Goal: Navigation & Orientation: Understand site structure

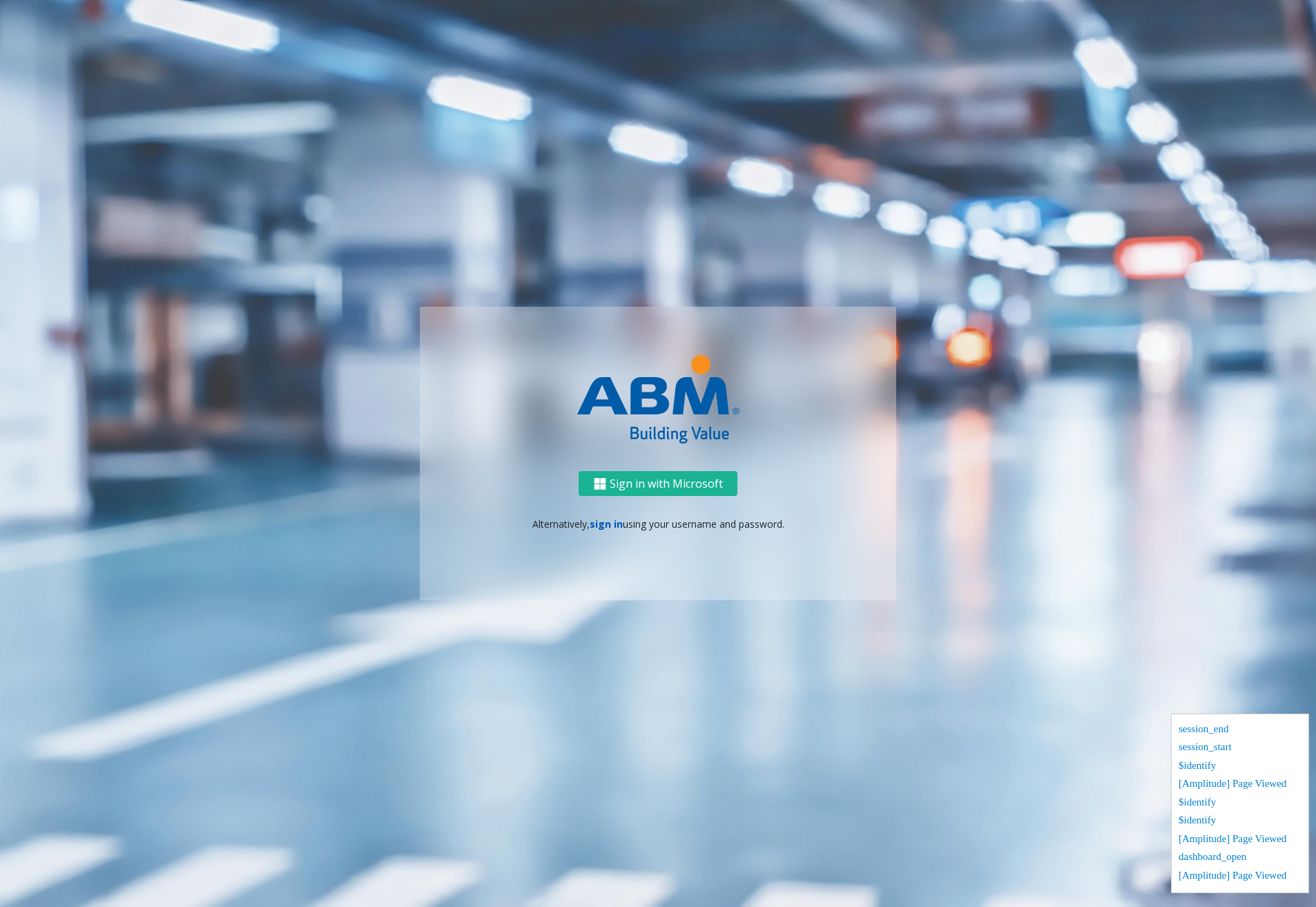
click at [607, 525] on link "sign in" at bounding box center [607, 524] width 34 height 13
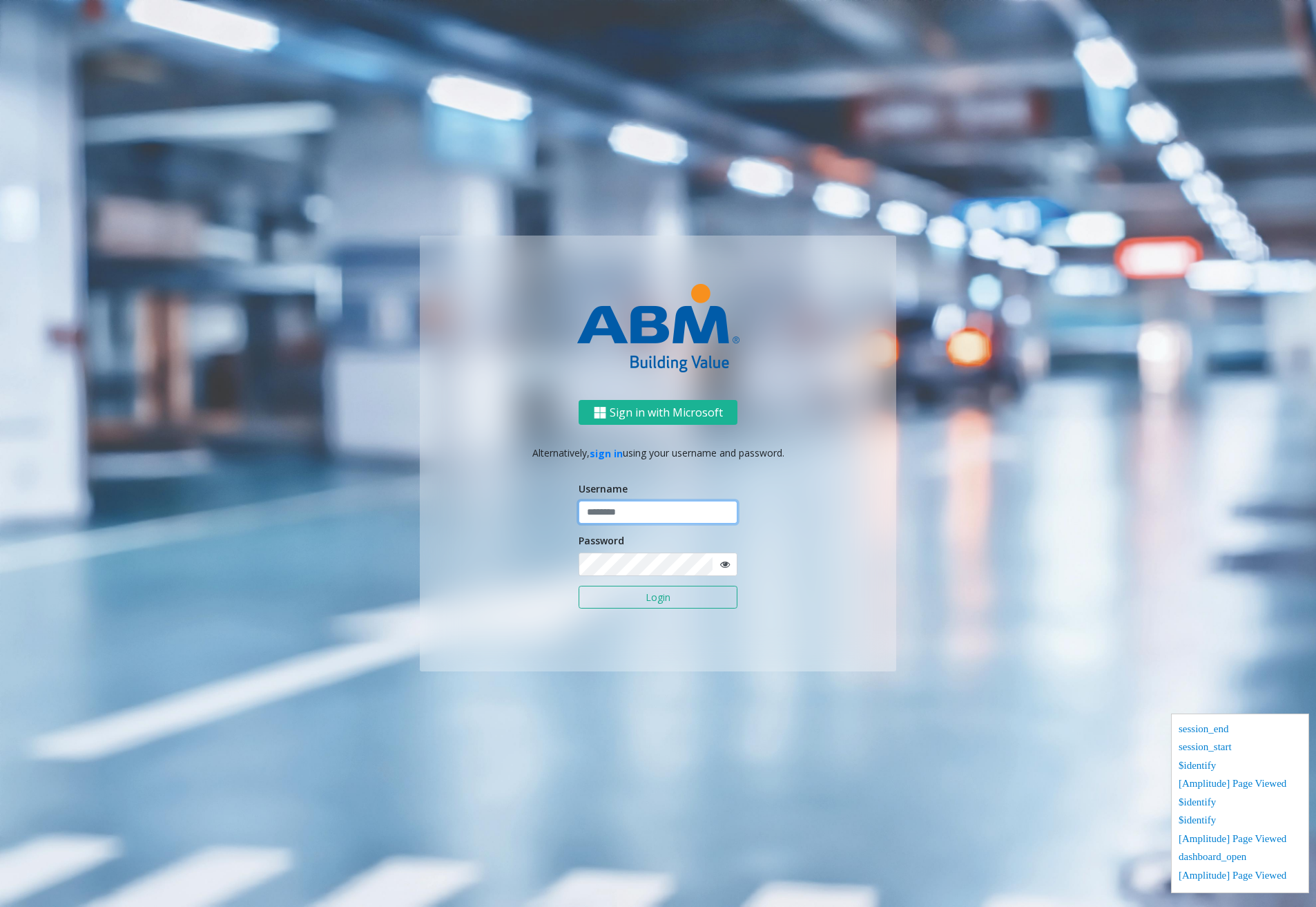
click at [625, 515] on input "text" at bounding box center [658, 512] width 159 height 23
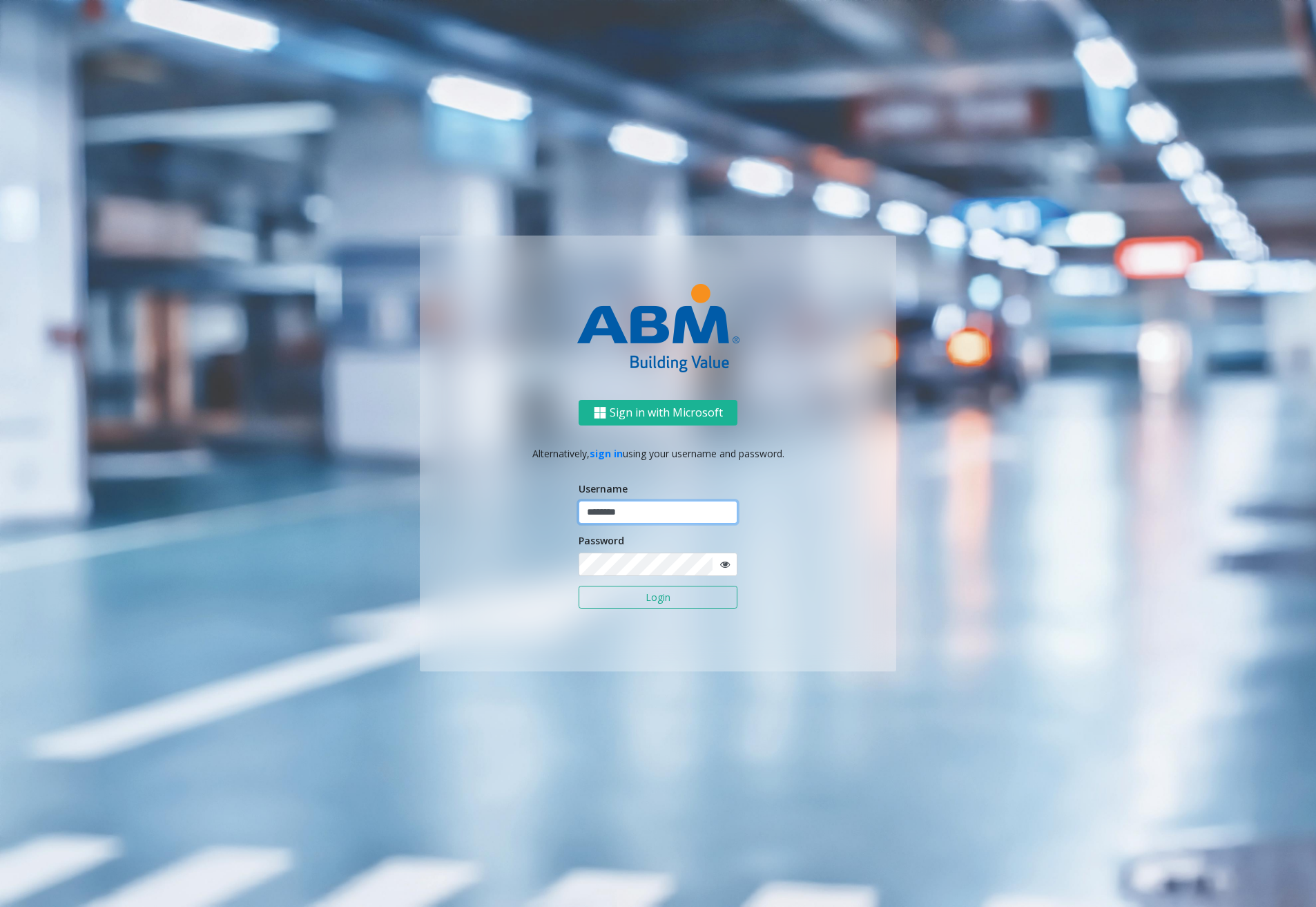
type input "********"
click at [629, 594] on button "Login" at bounding box center [658, 596] width 159 height 23
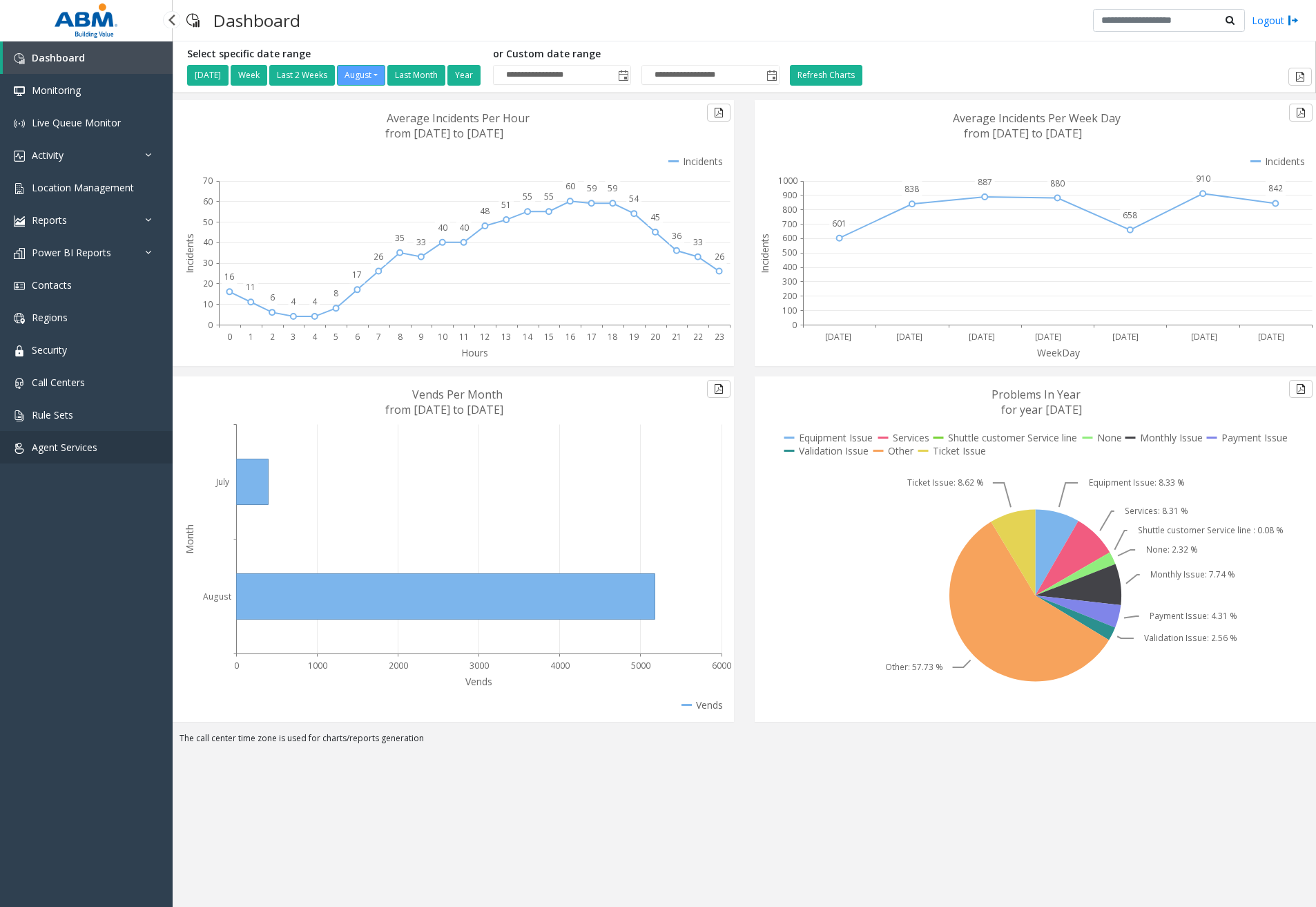
click at [81, 442] on span "Agent Services" at bounding box center [65, 447] width 65 height 13
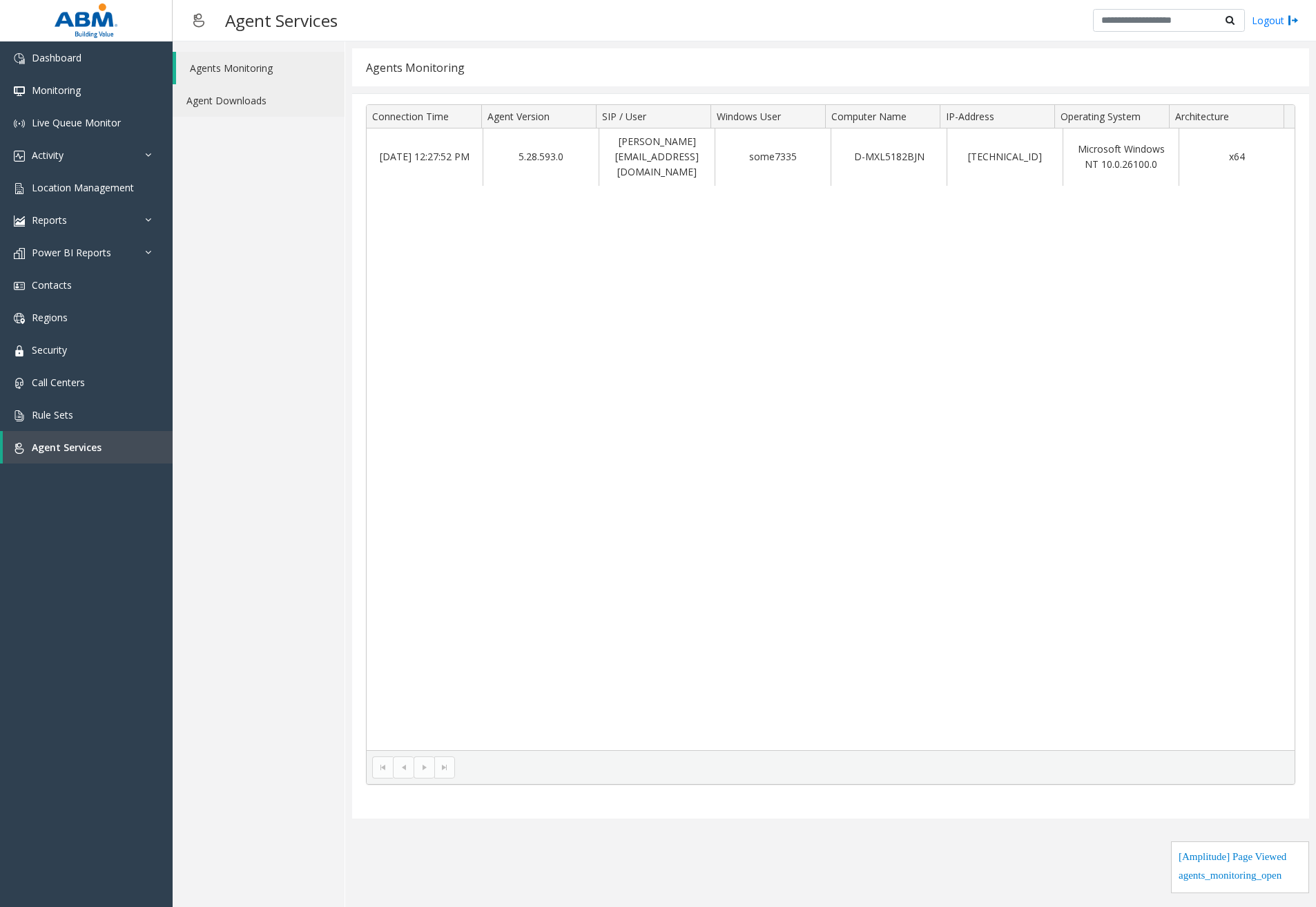
click at [227, 92] on link "Agent Downloads" at bounding box center [258, 101] width 172 height 33
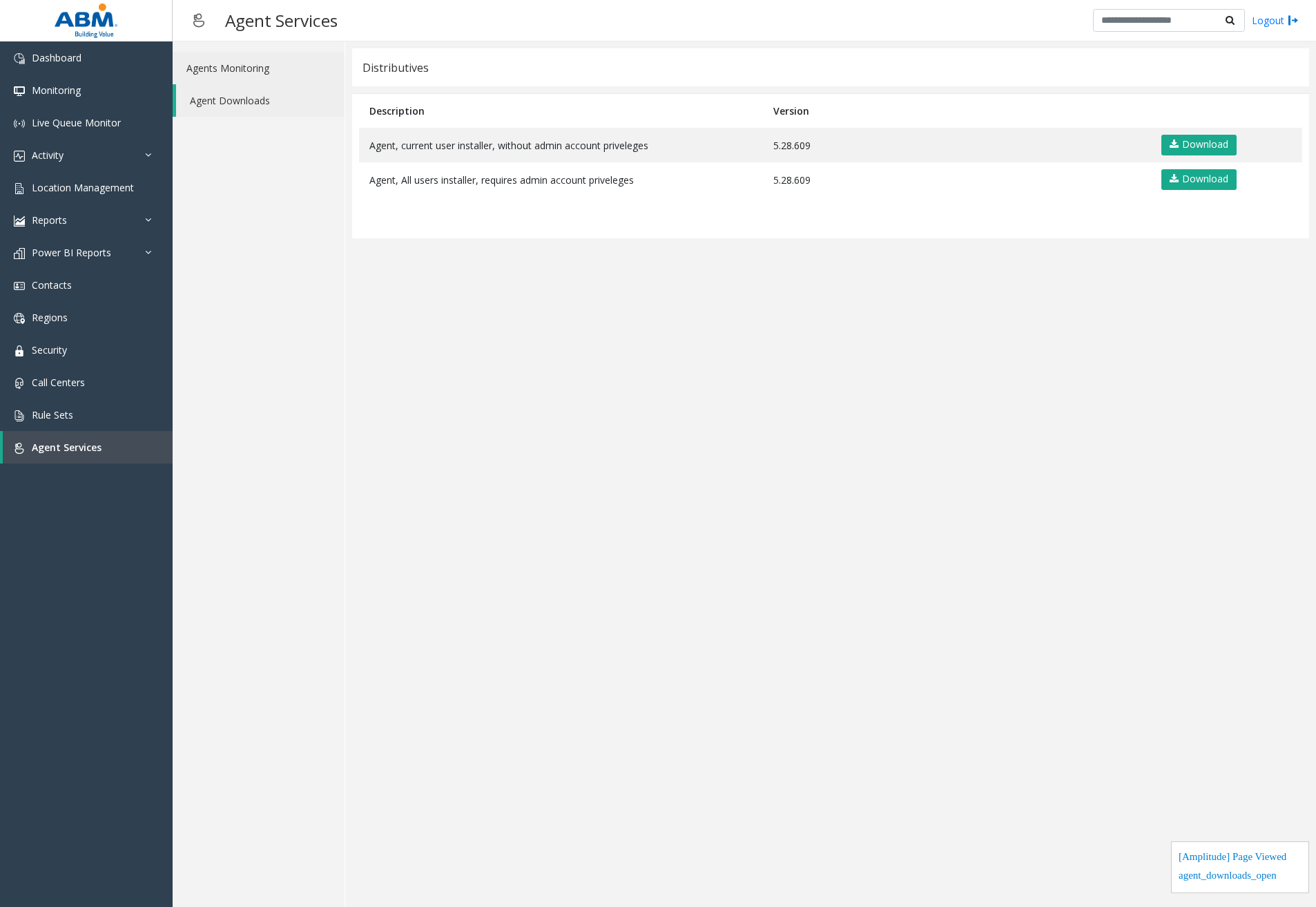
click at [248, 71] on link "Agents Monitoring" at bounding box center [258, 68] width 172 height 33
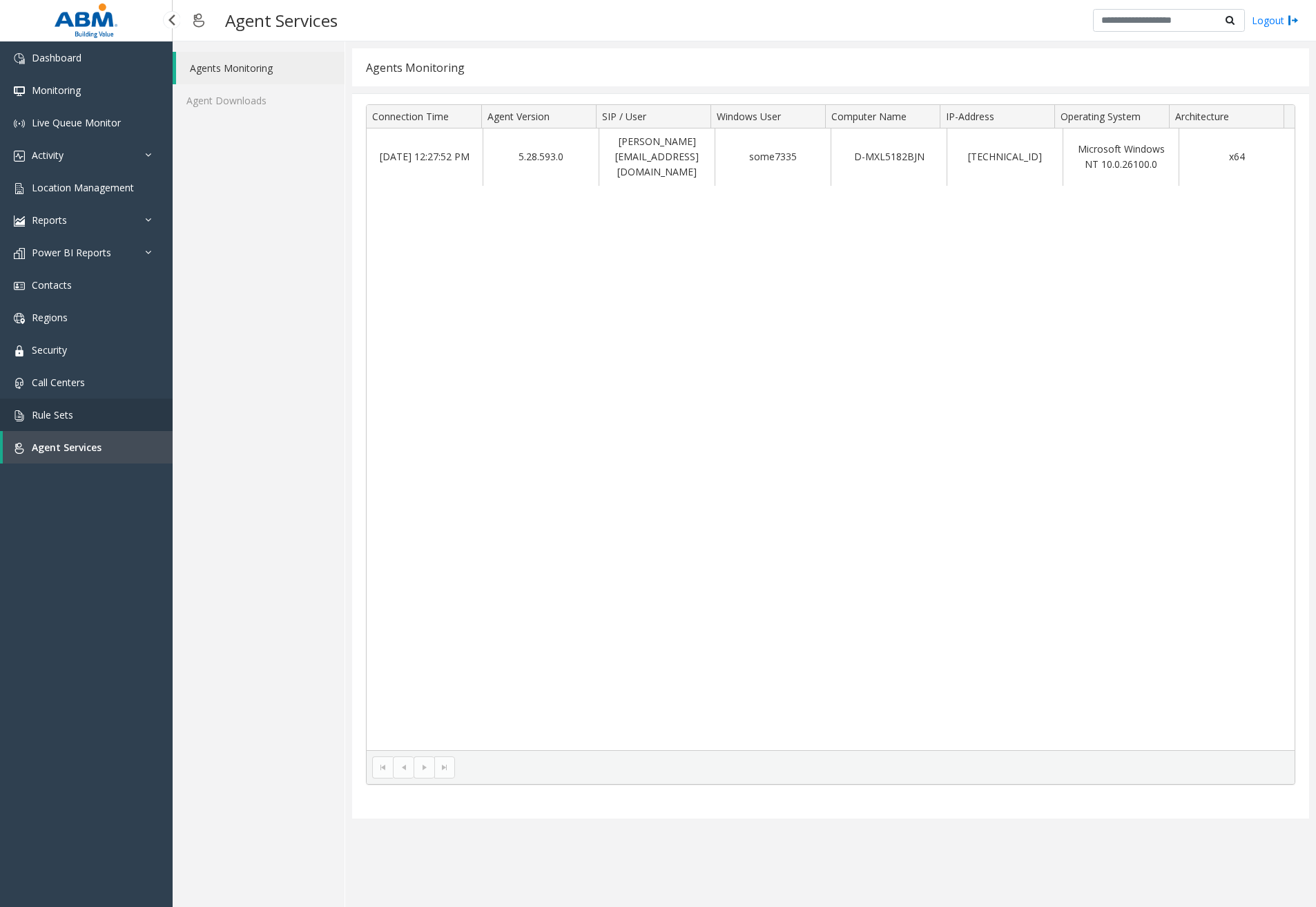
click at [77, 412] on link "Rule Sets" at bounding box center [86, 414] width 172 height 33
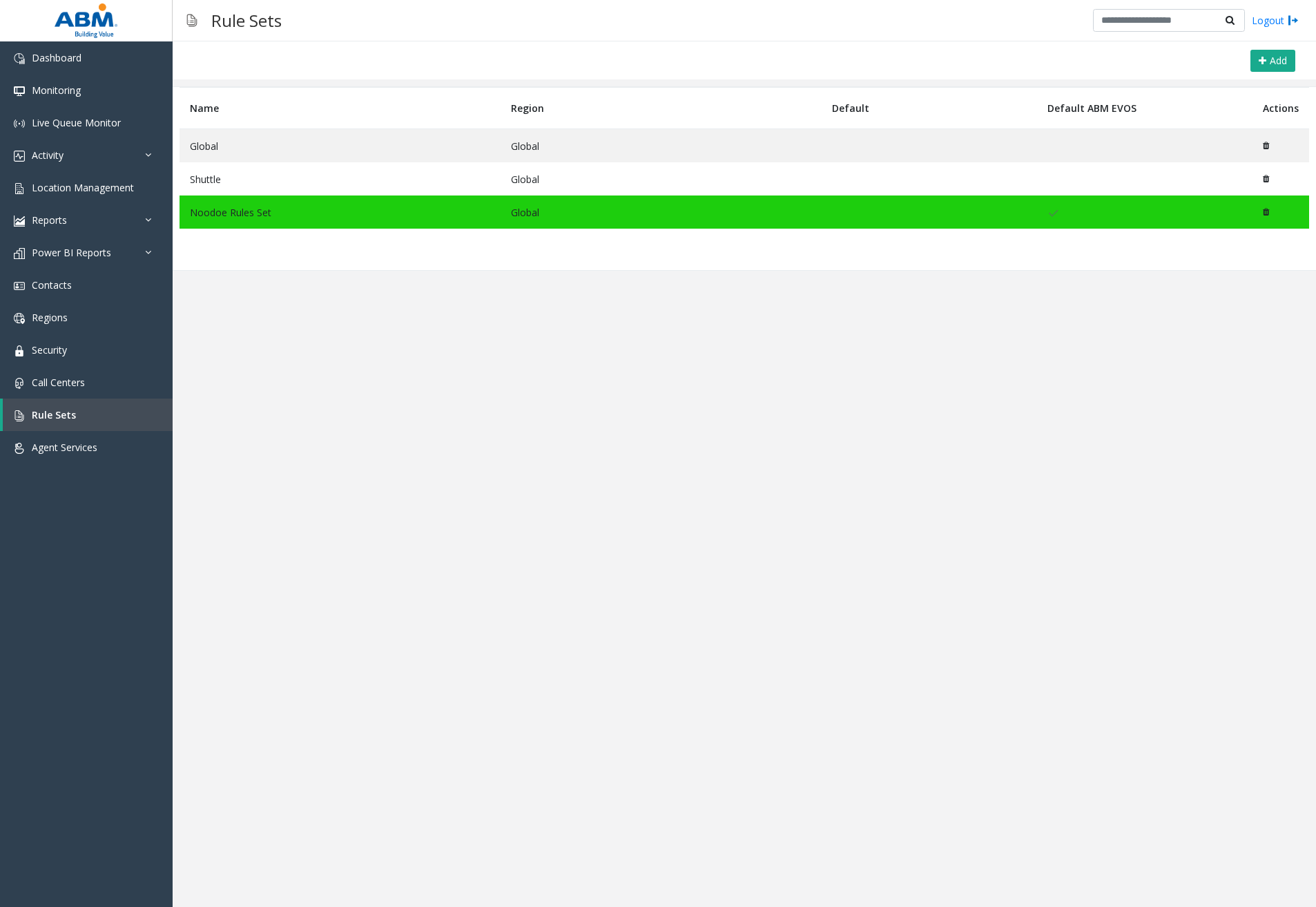
click at [362, 511] on div "Add Name Region Default Default ABM EVOS Actions Global Global Shuttle Global N…" at bounding box center [744, 474] width 1143 height 865
click at [222, 212] on td "Noodoe Rules Set" at bounding box center [340, 212] width 321 height 34
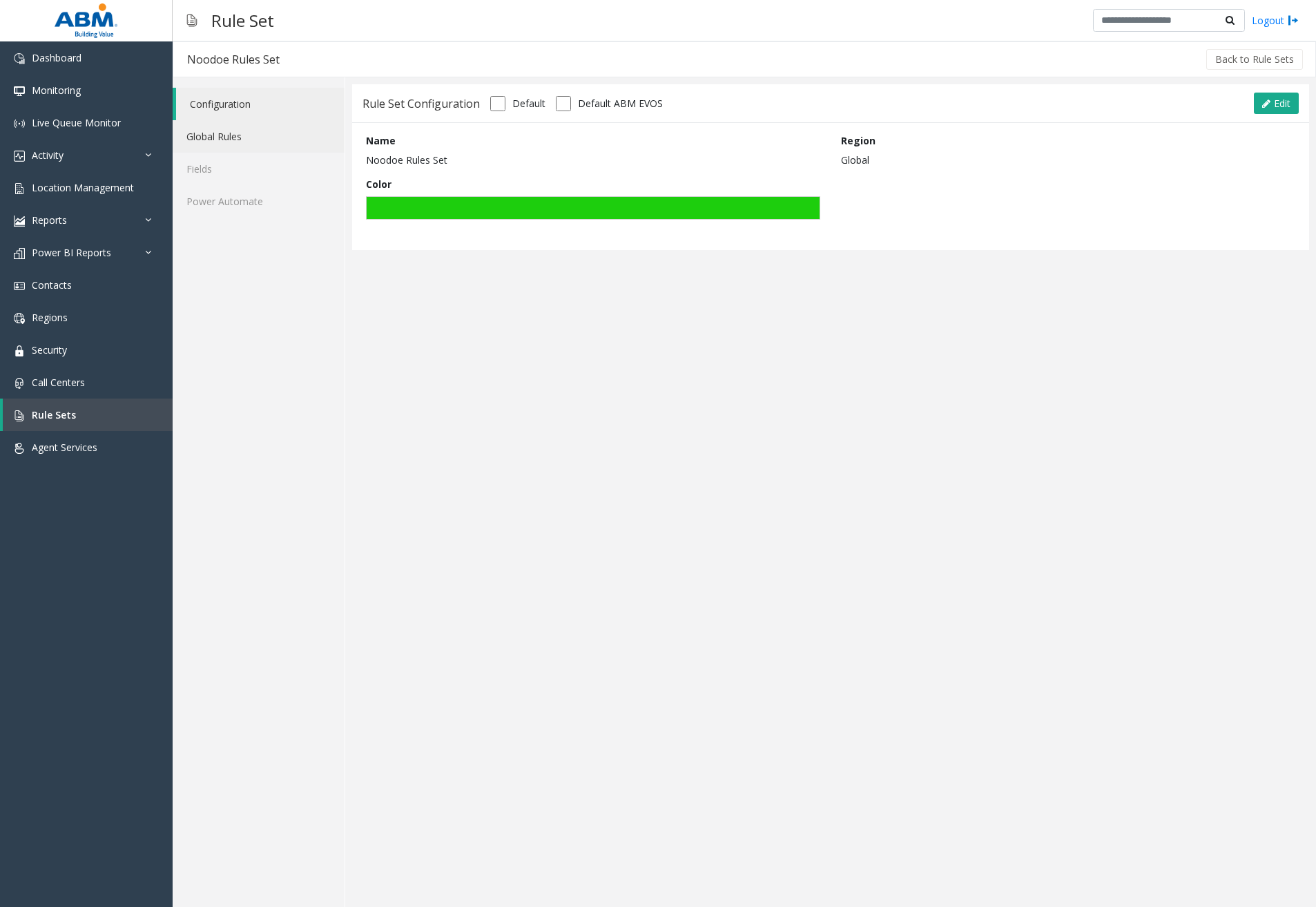
click at [229, 141] on link "Global Rules" at bounding box center [258, 137] width 172 height 33
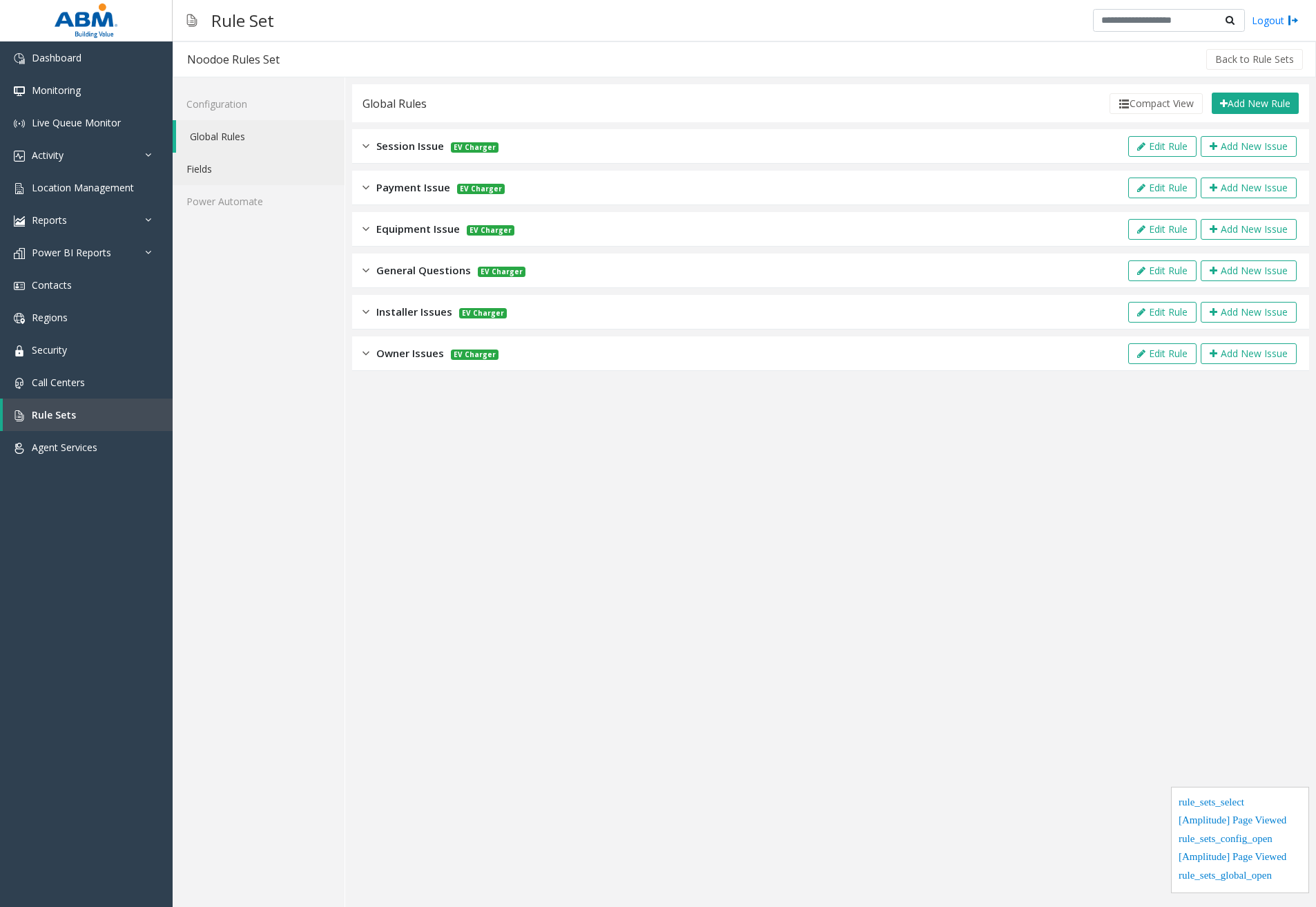
click at [227, 176] on link "Fields" at bounding box center [258, 168] width 172 height 33
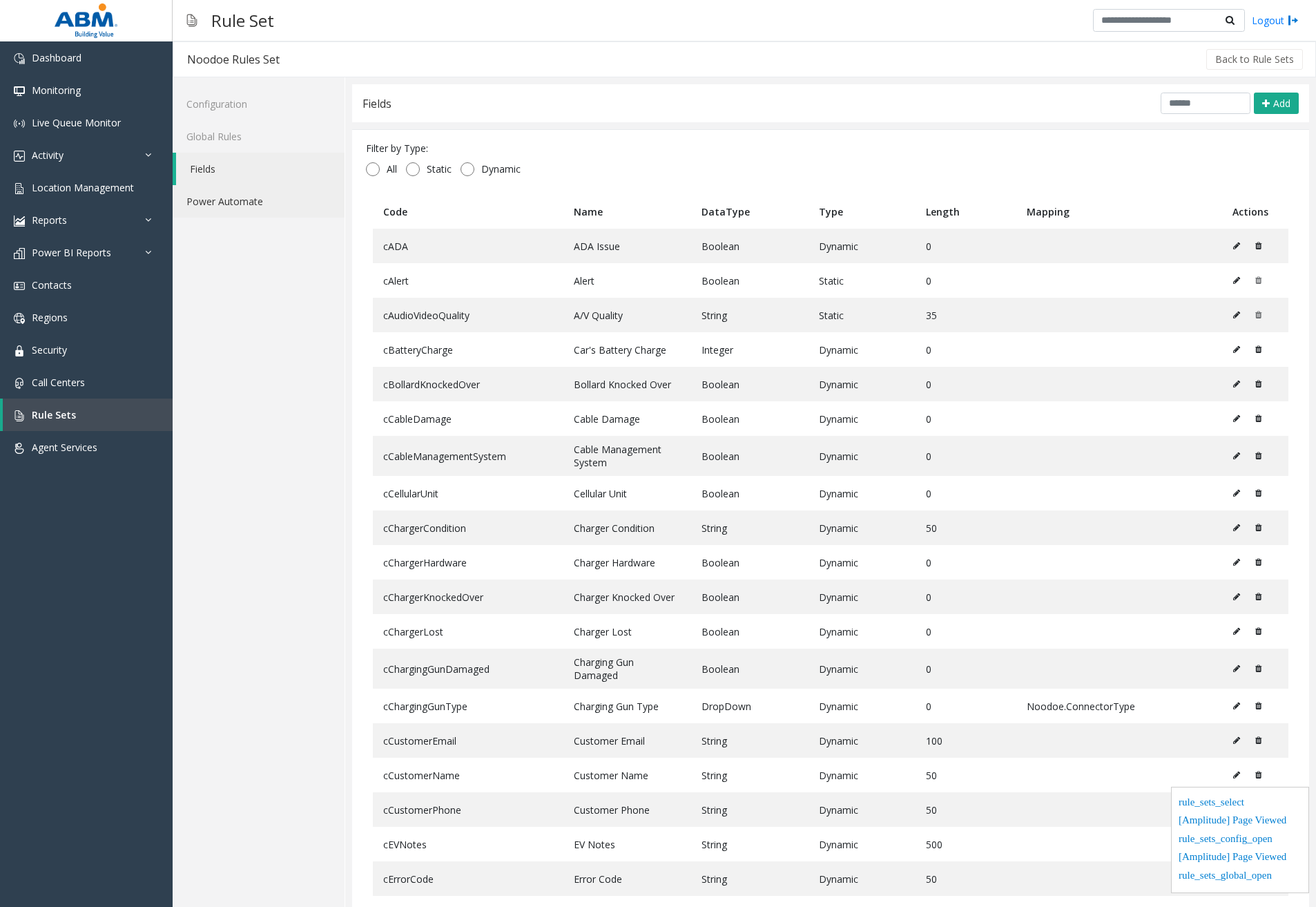
click at [227, 202] on link "Power Automate" at bounding box center [258, 201] width 172 height 33
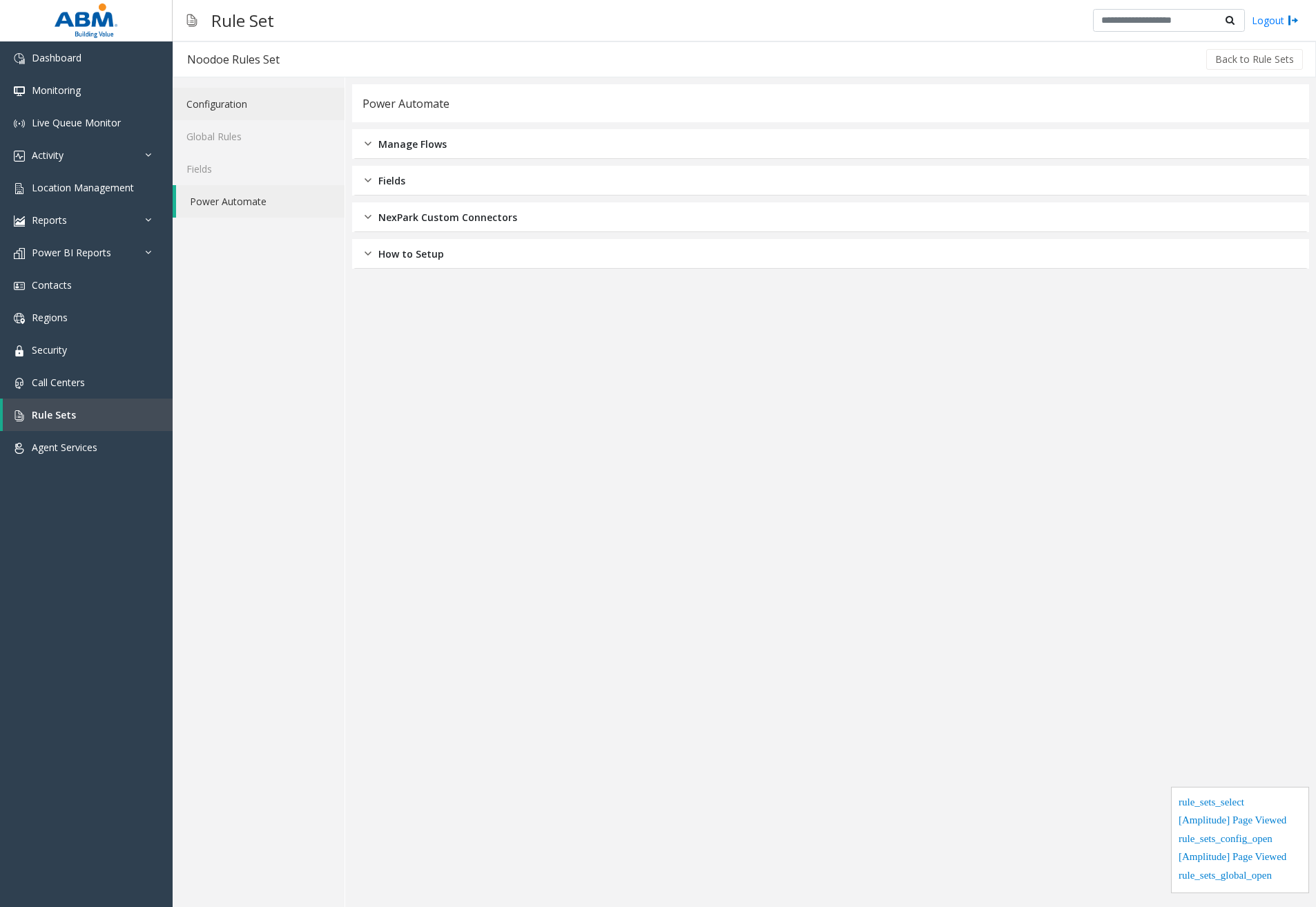
click at [225, 99] on link "Configuration" at bounding box center [258, 104] width 172 height 33
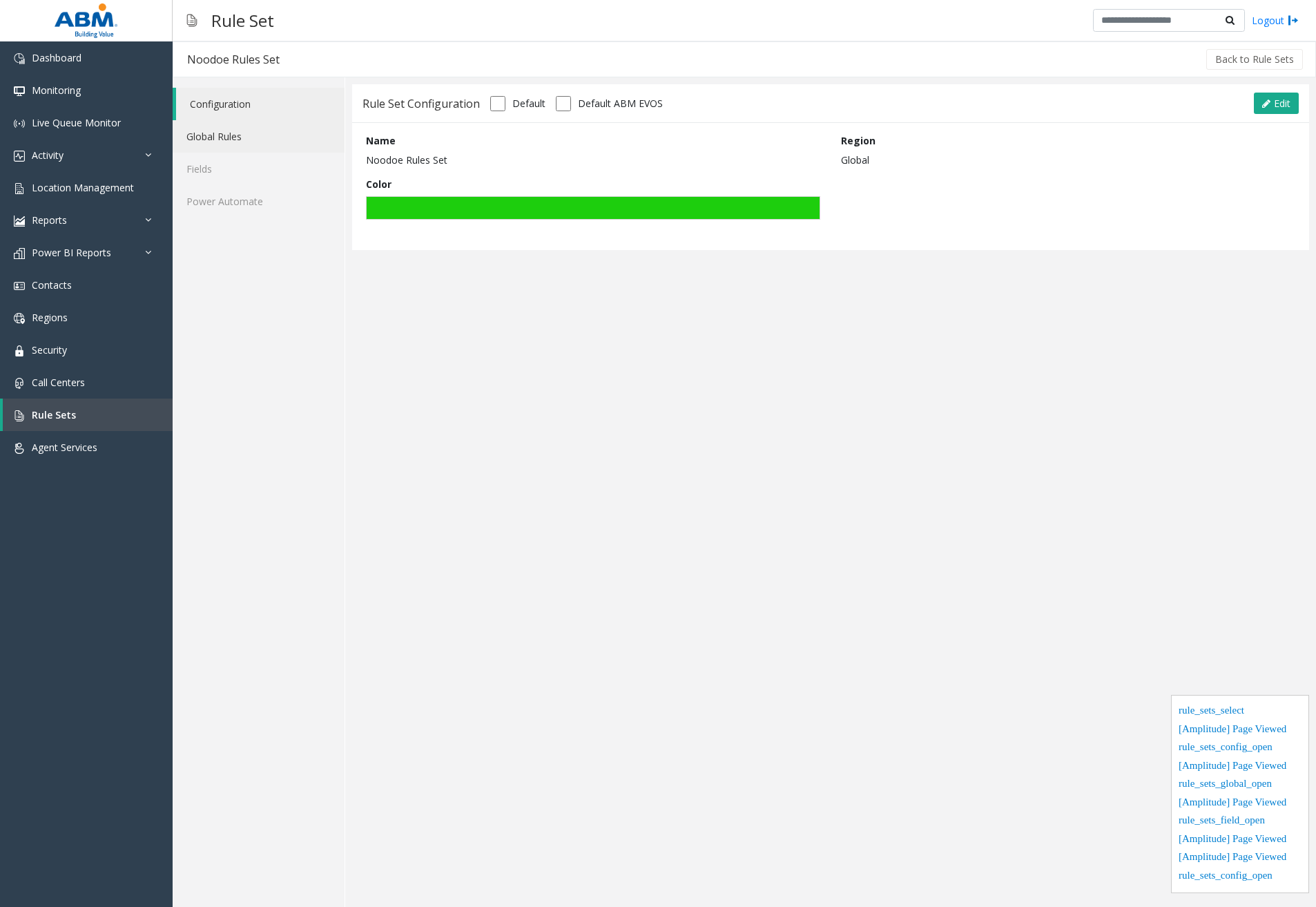
click at [243, 138] on link "Global Rules" at bounding box center [258, 137] width 172 height 33
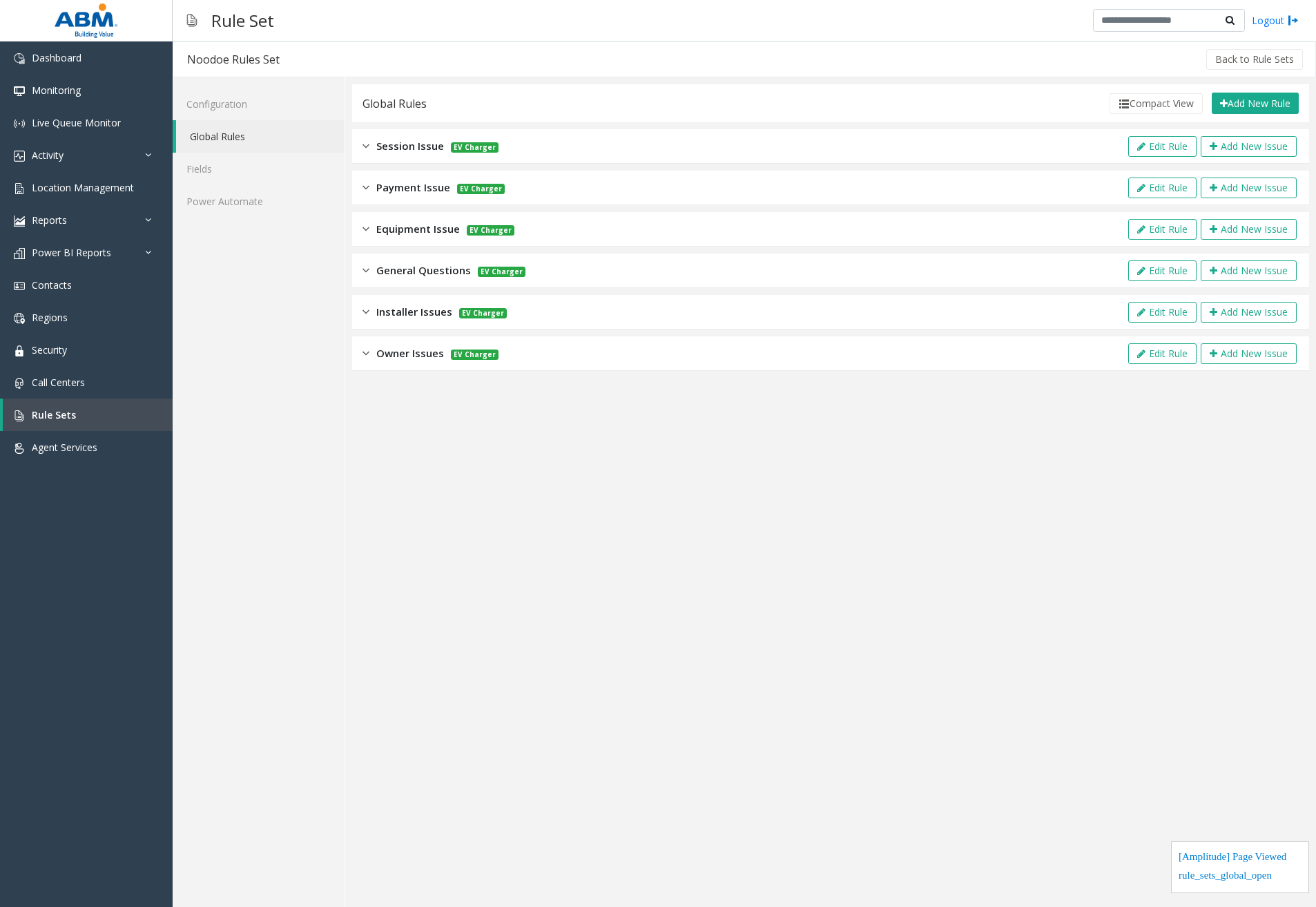
click at [371, 184] on div "Payment Issue EV Charger" at bounding box center [433, 188] width 142 height 16
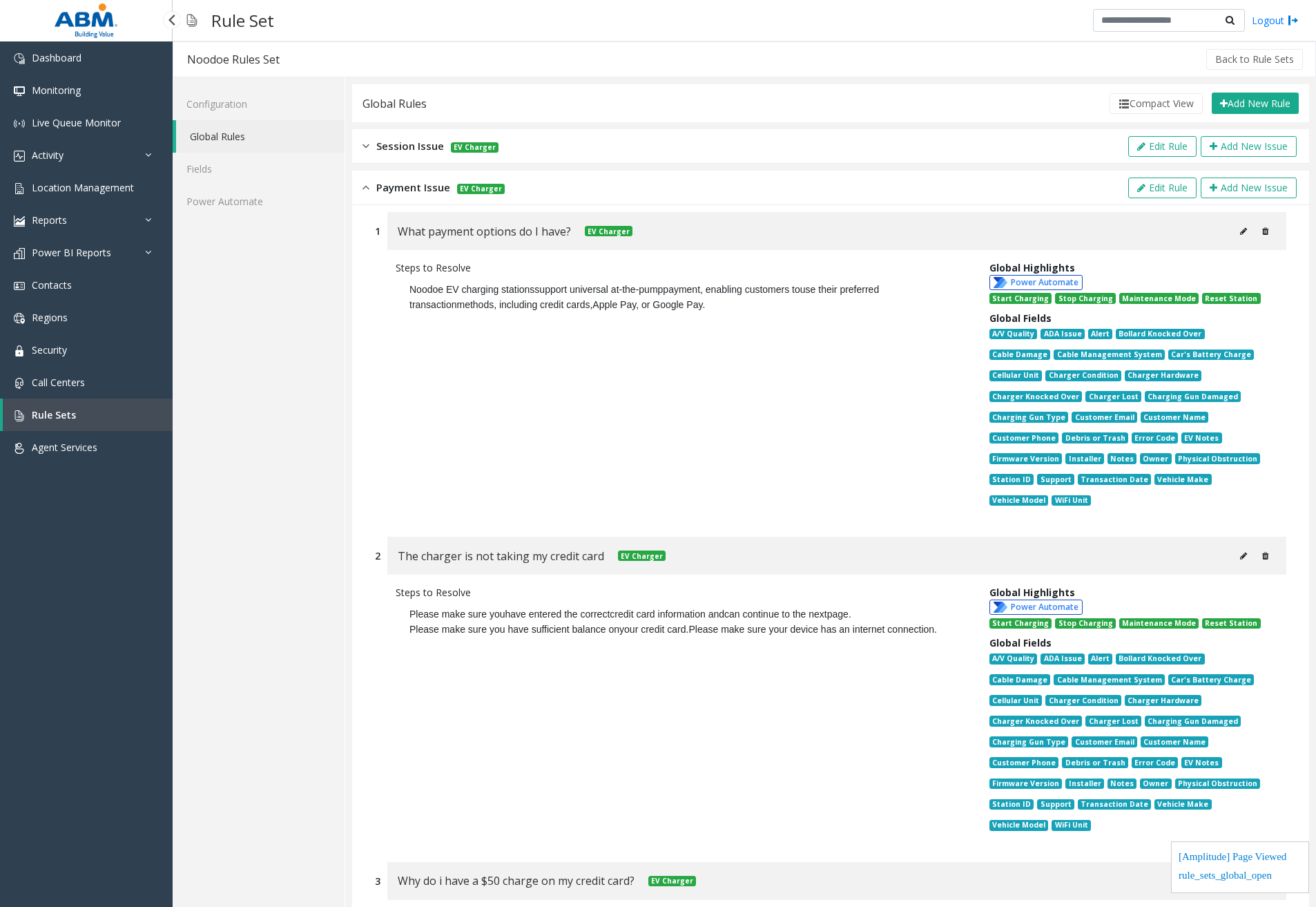
click at [53, 417] on span "Rule Sets" at bounding box center [53, 414] width 44 height 13
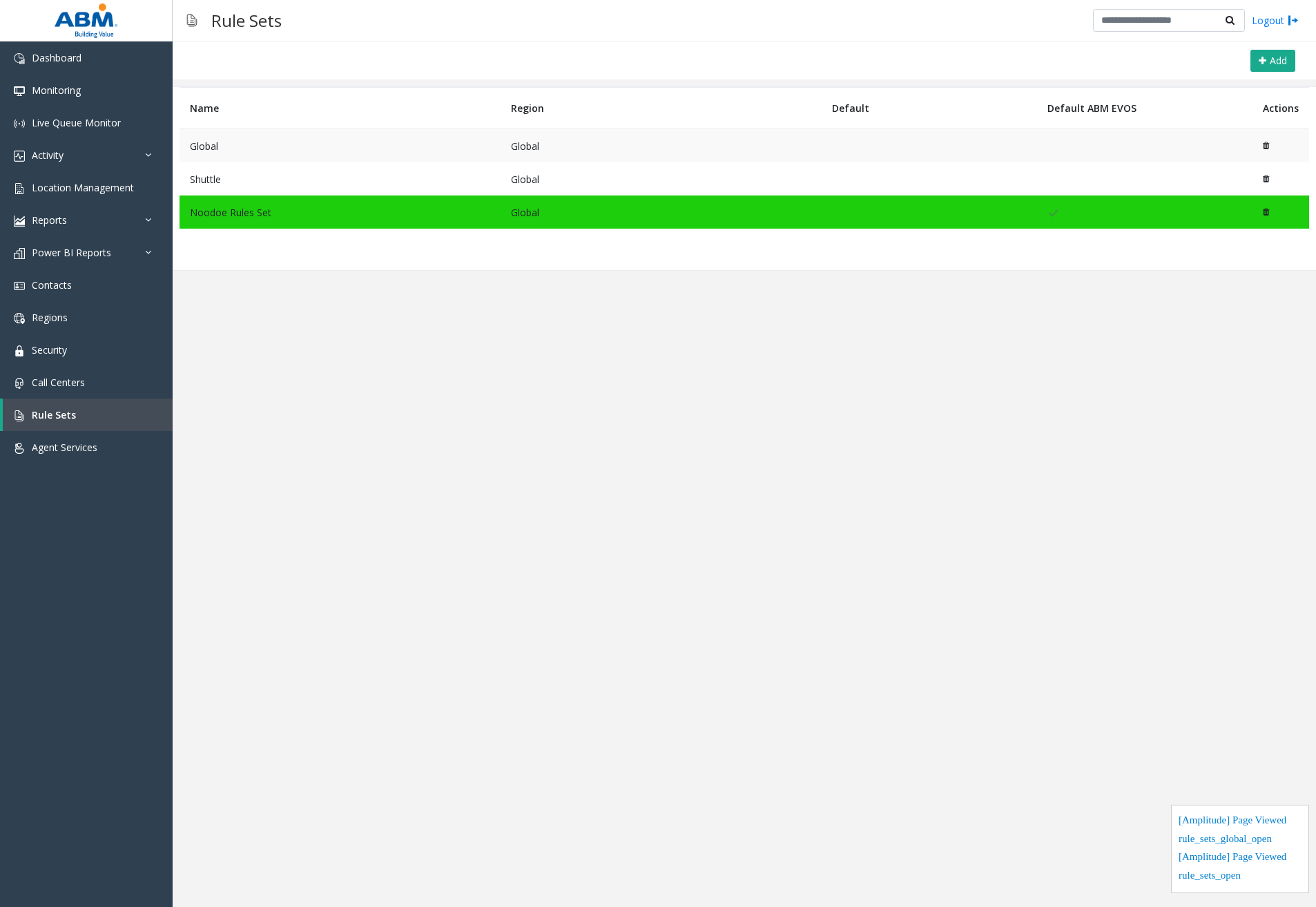
click at [241, 151] on td "Global" at bounding box center [340, 146] width 321 height 34
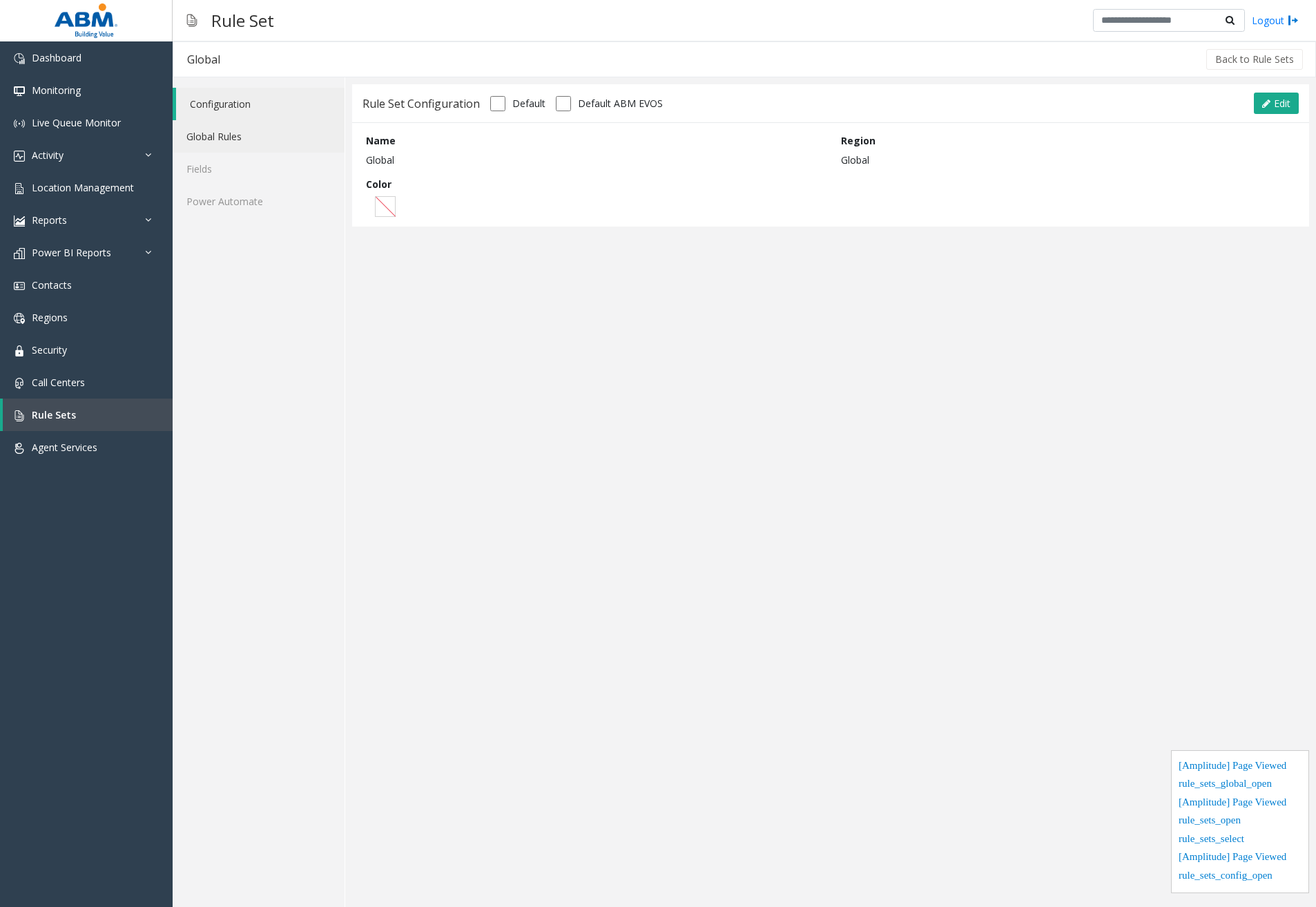
click at [216, 138] on link "Global Rules" at bounding box center [258, 137] width 172 height 33
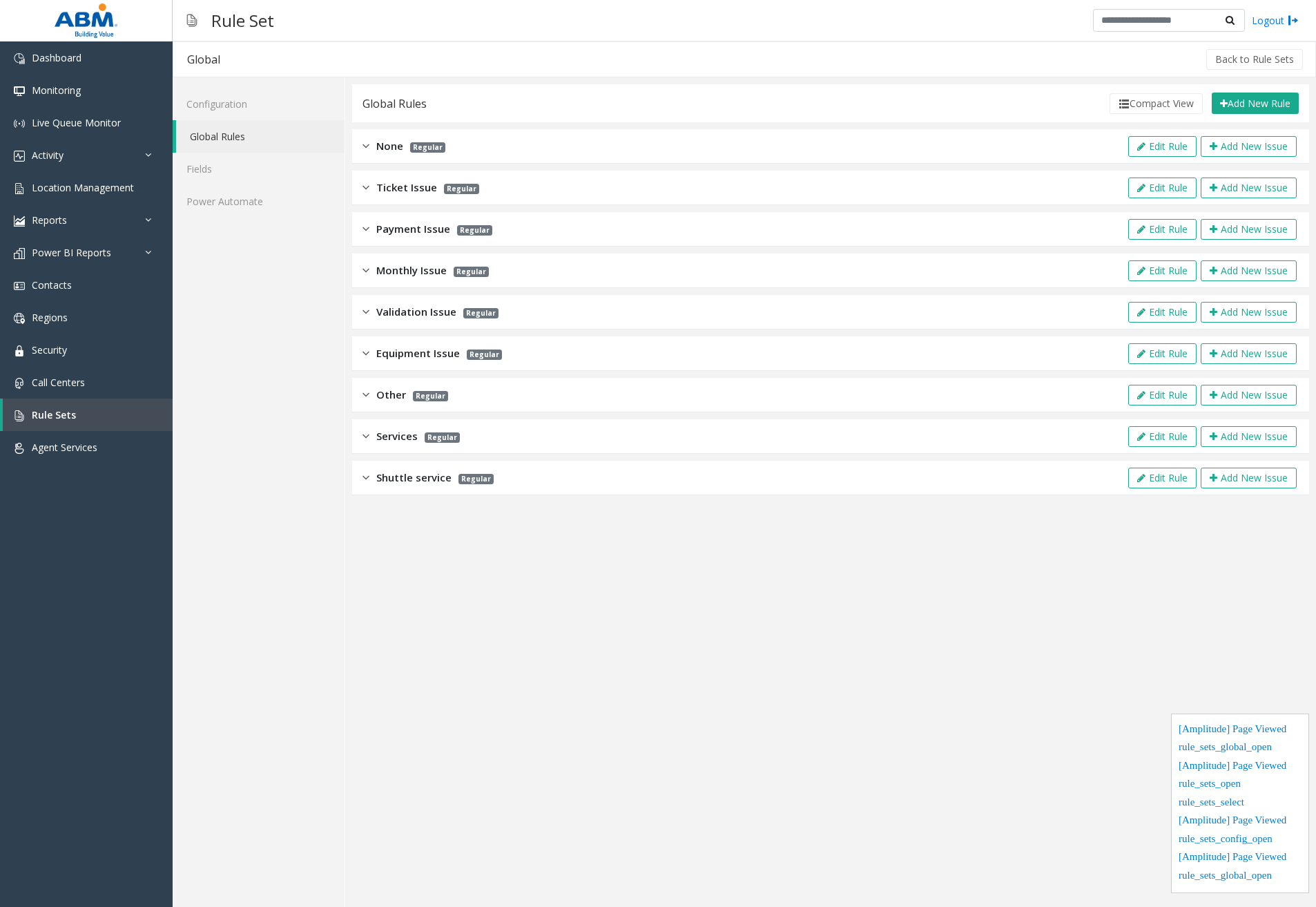
click at [364, 182] on img at bounding box center [366, 188] width 7 height 16
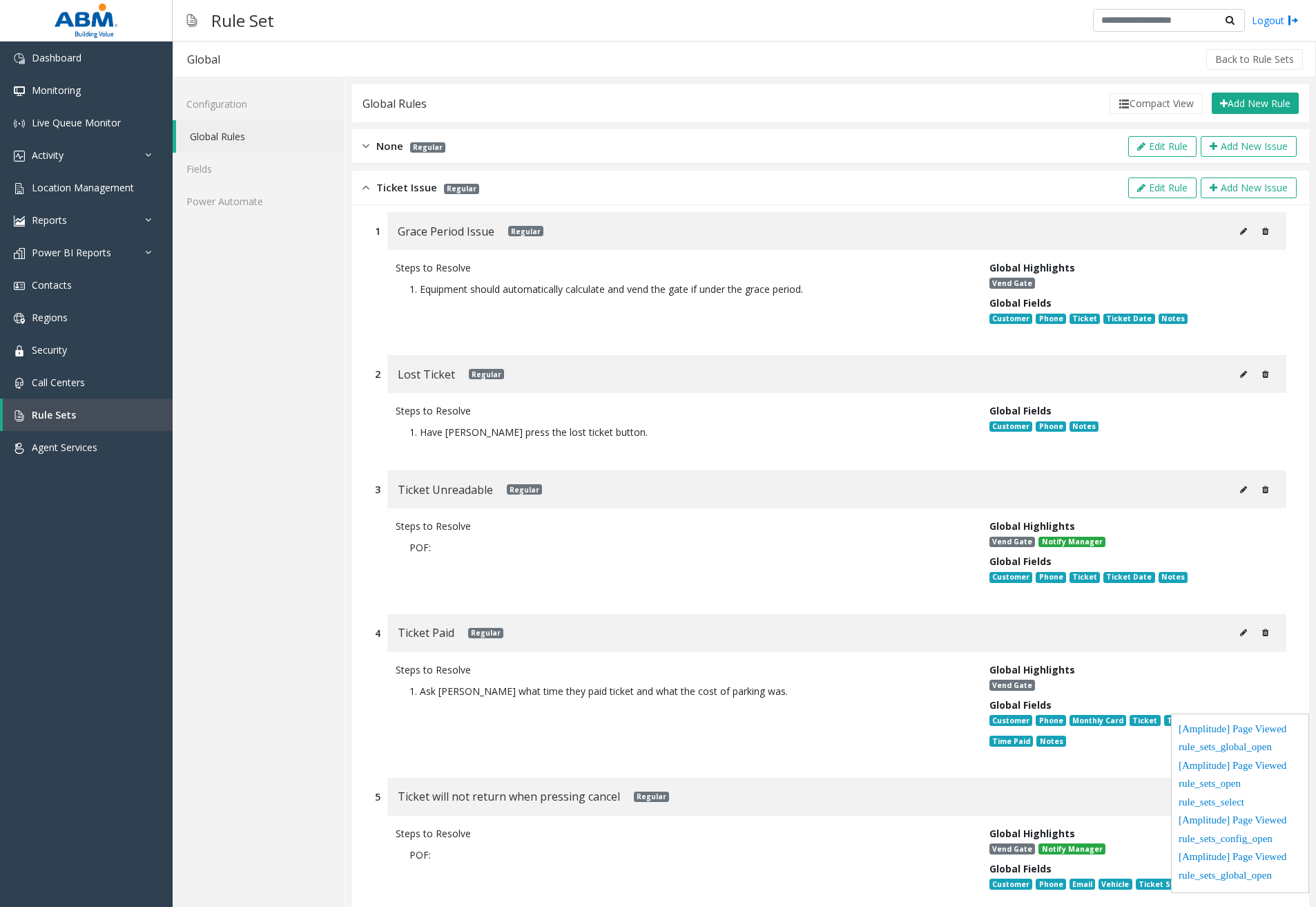
click at [366, 188] on img at bounding box center [366, 188] width 7 height 16
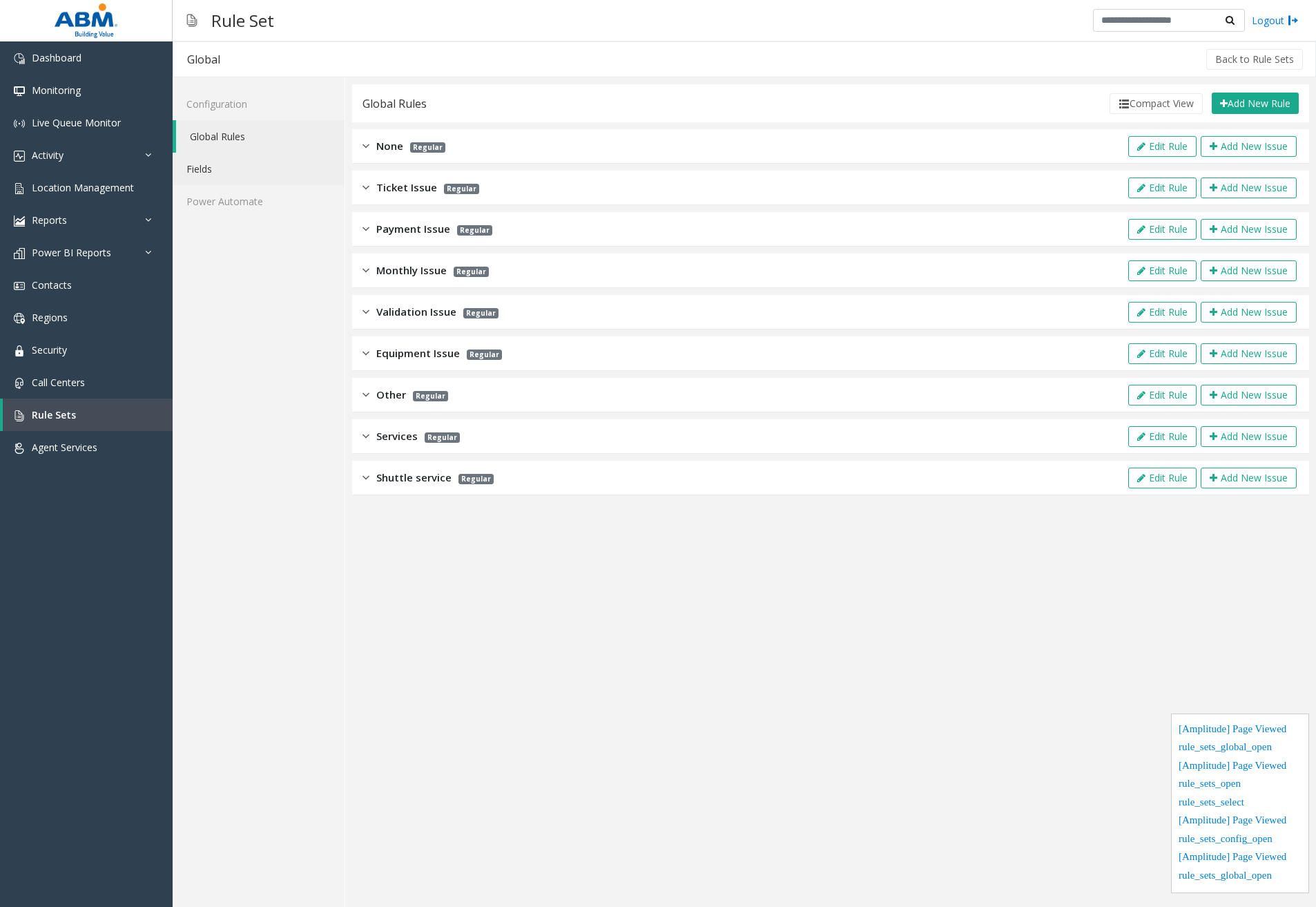
click at [225, 172] on link "Fields" at bounding box center [258, 168] width 172 height 33
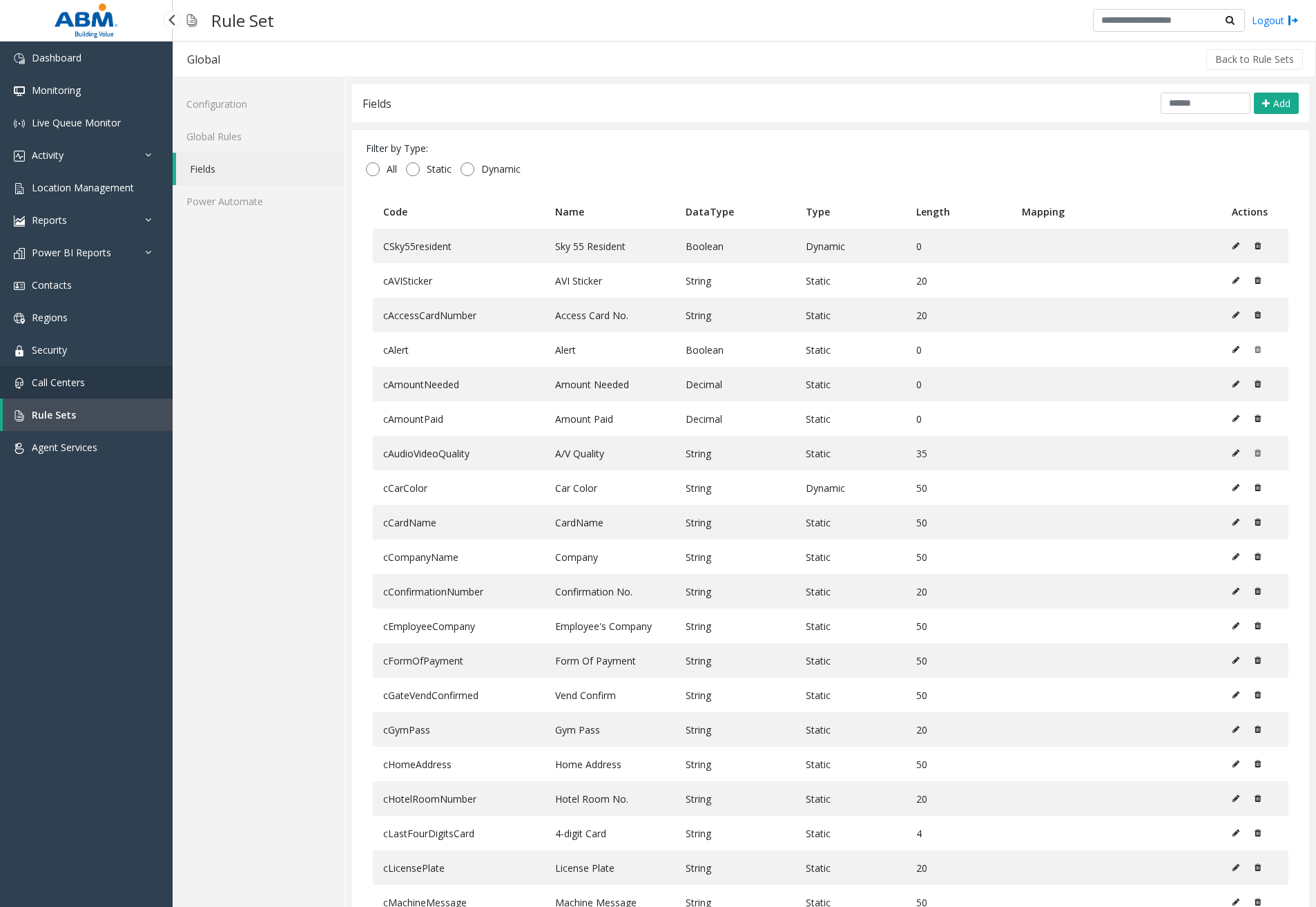
click at [69, 391] on link "Call Centers" at bounding box center [86, 382] width 172 height 33
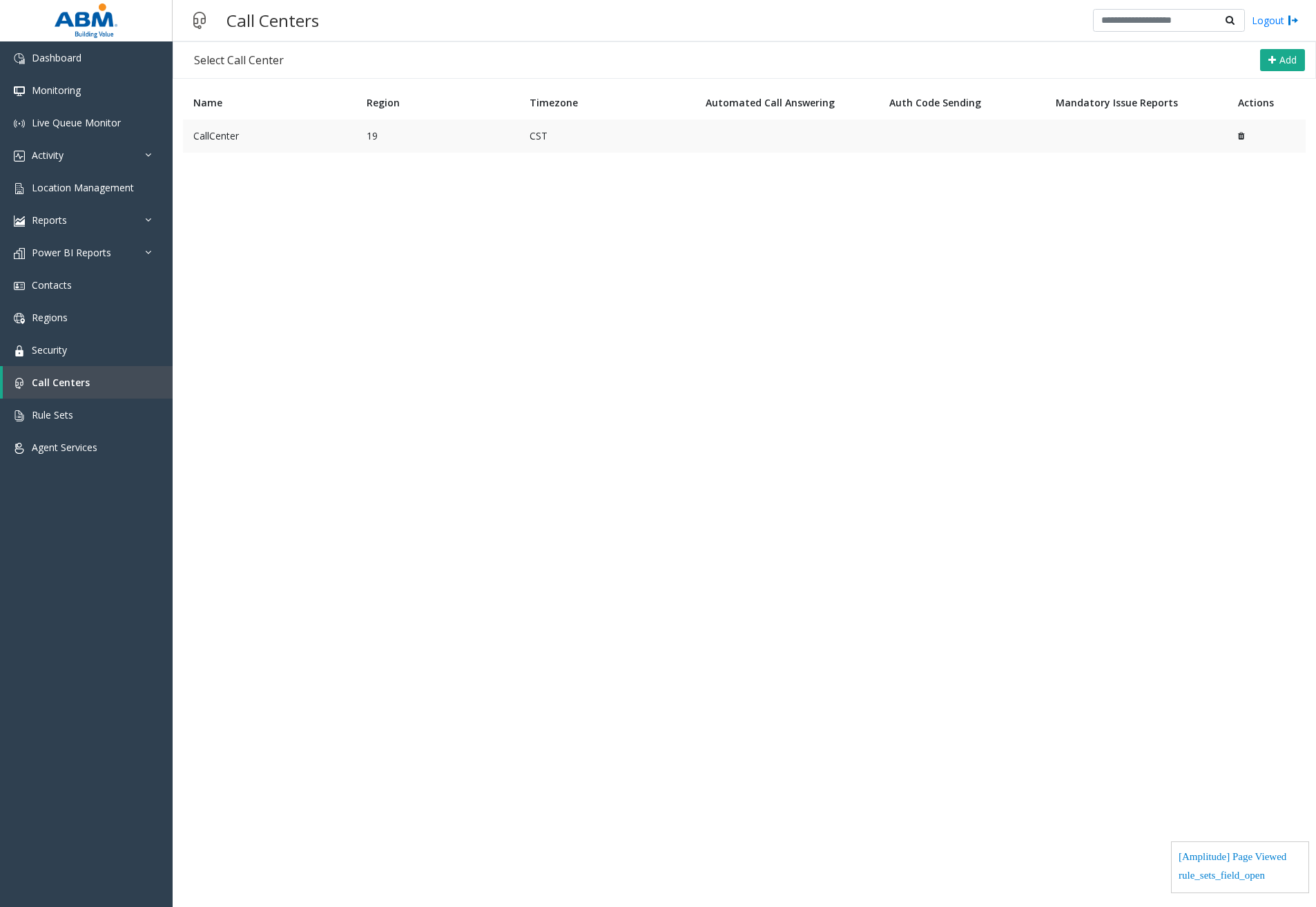
click at [259, 138] on td "CallCenter" at bounding box center [269, 137] width 173 height 34
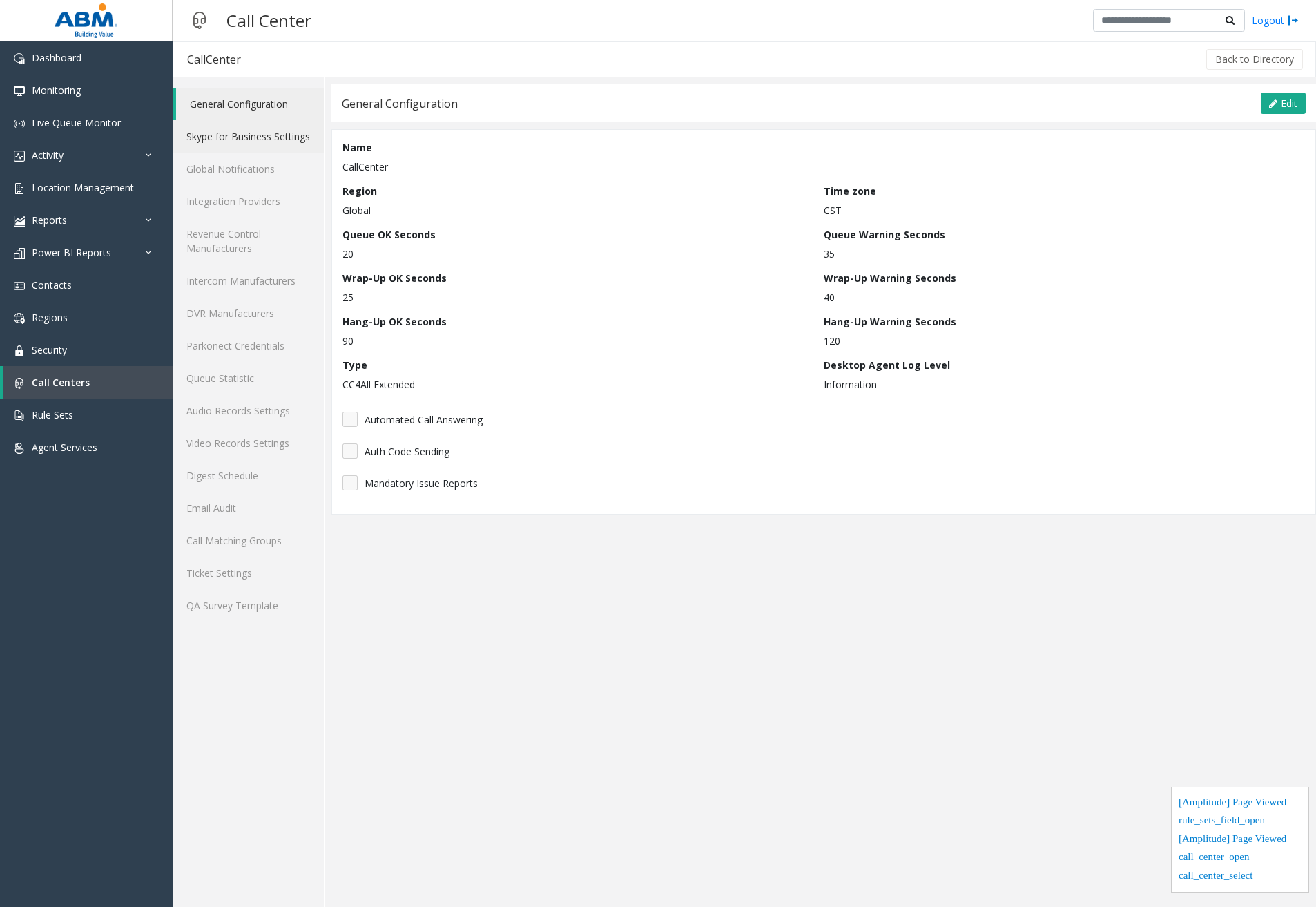
click at [259, 138] on link "Skype for Business Settings" at bounding box center [247, 137] width 151 height 33
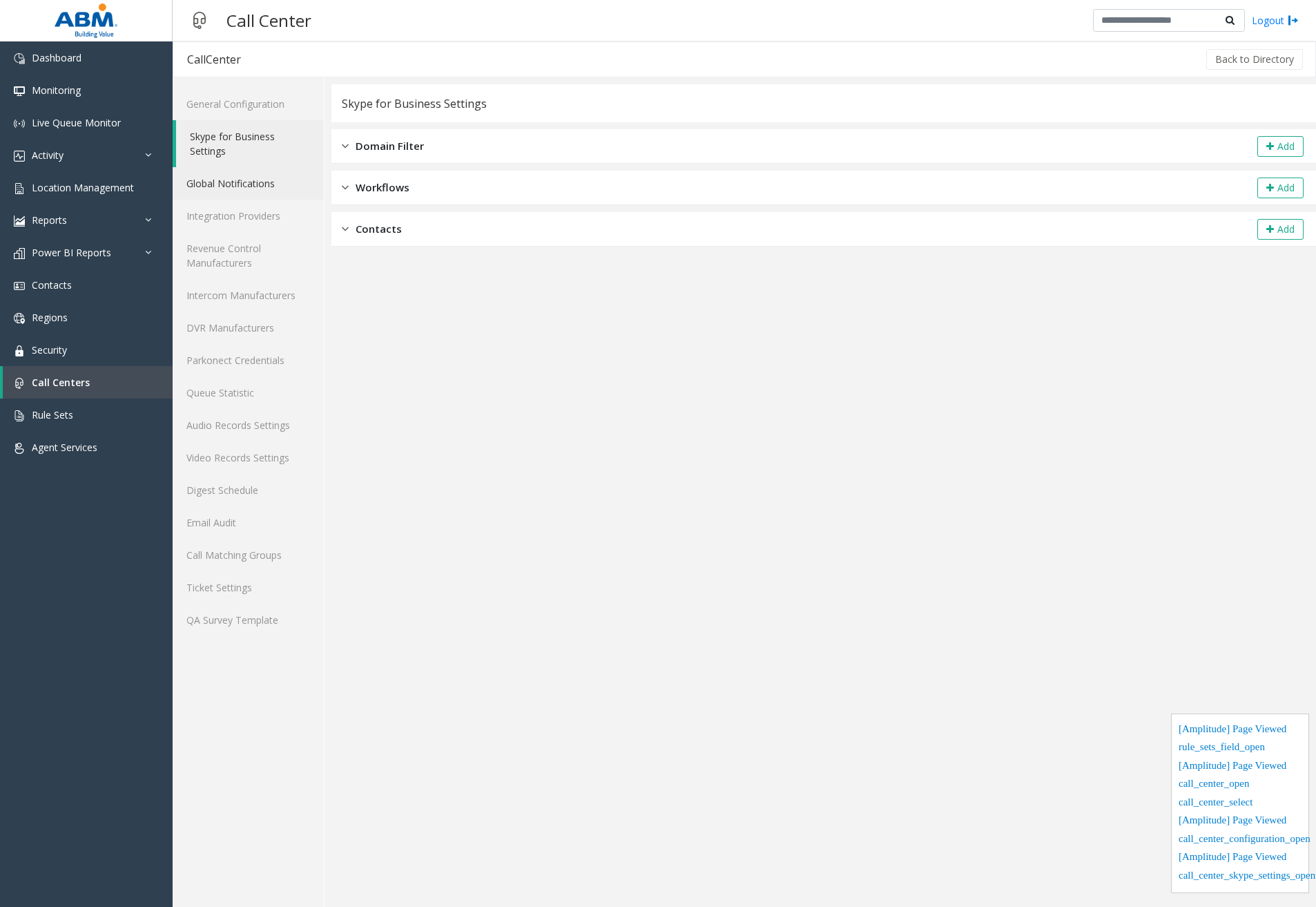
click at [266, 181] on link "Global Notifications" at bounding box center [247, 183] width 151 height 33
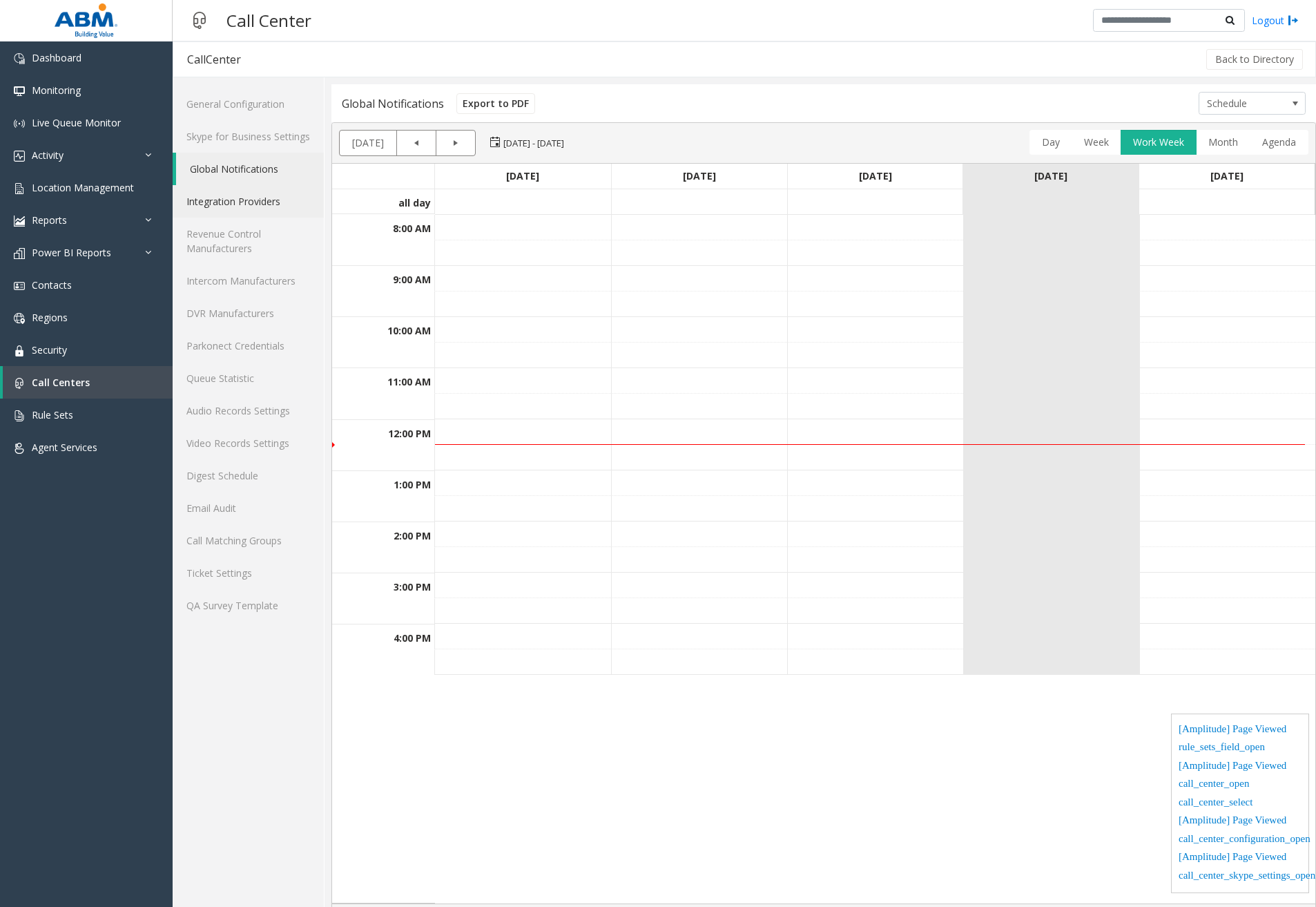
click at [270, 211] on link "Integration Providers" at bounding box center [247, 201] width 151 height 33
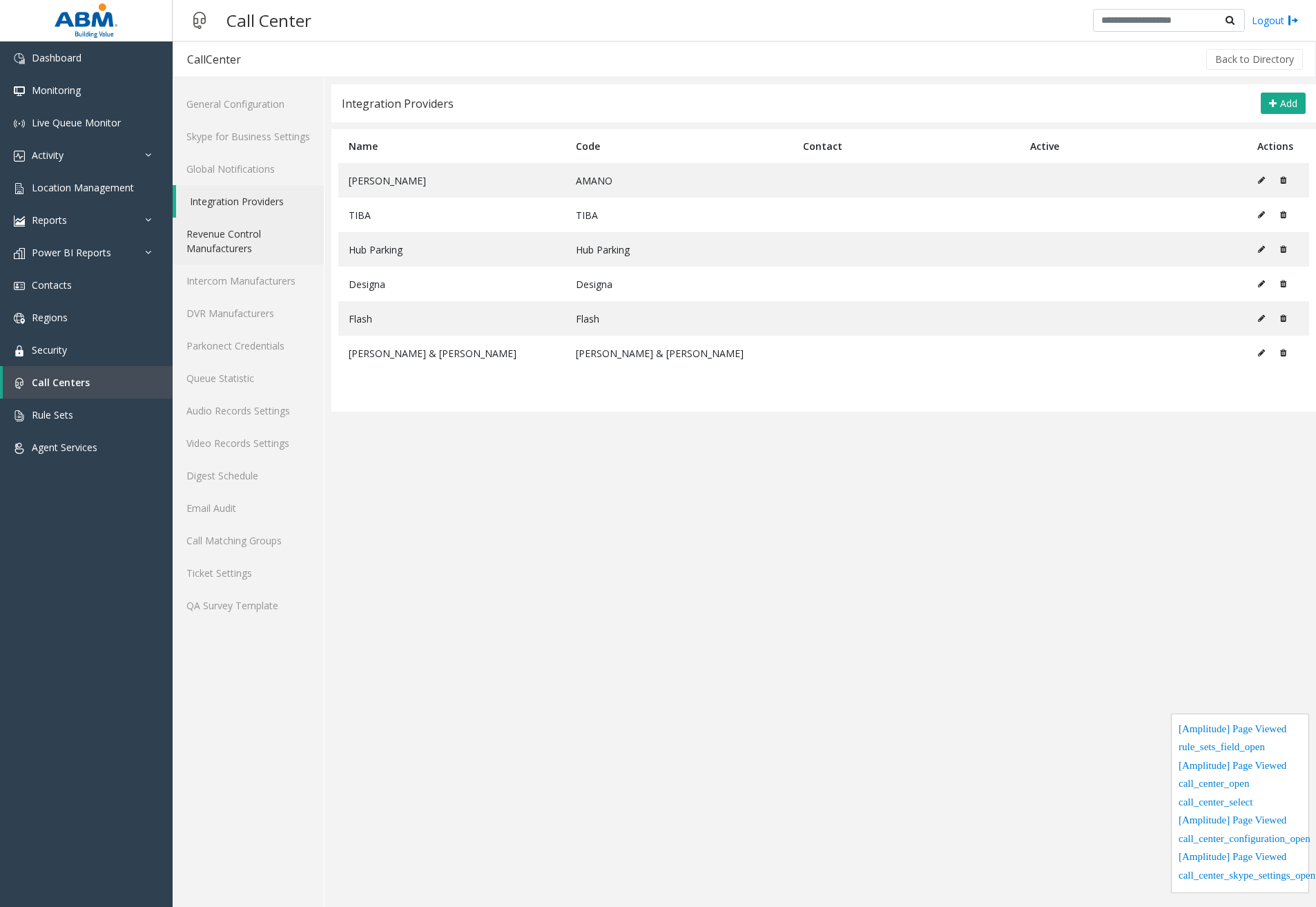
click at [257, 244] on link "Revenue Control Manufacturers" at bounding box center [247, 240] width 151 height 47
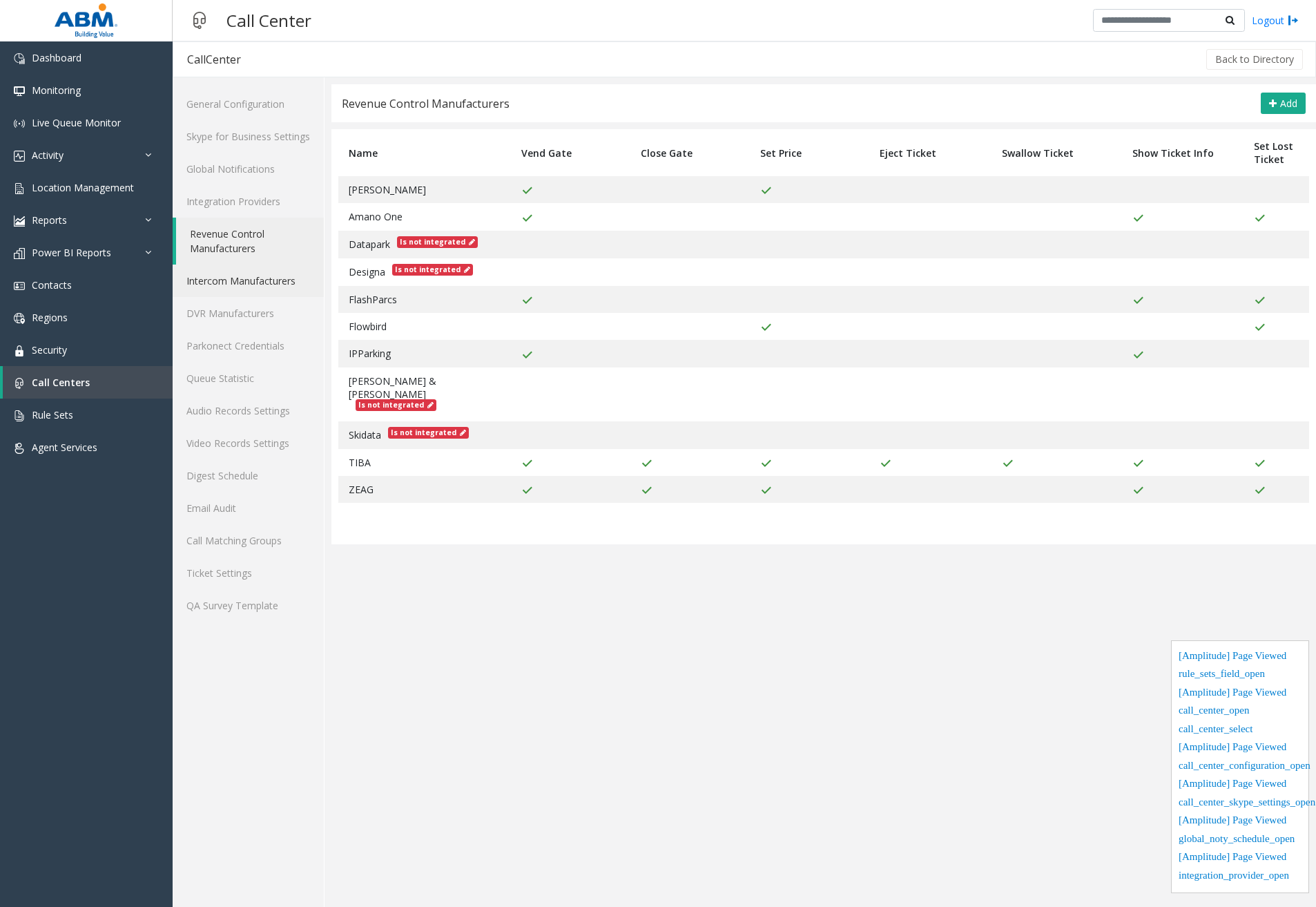
click at [258, 275] on link "Intercom Manufacturers" at bounding box center [247, 280] width 151 height 33
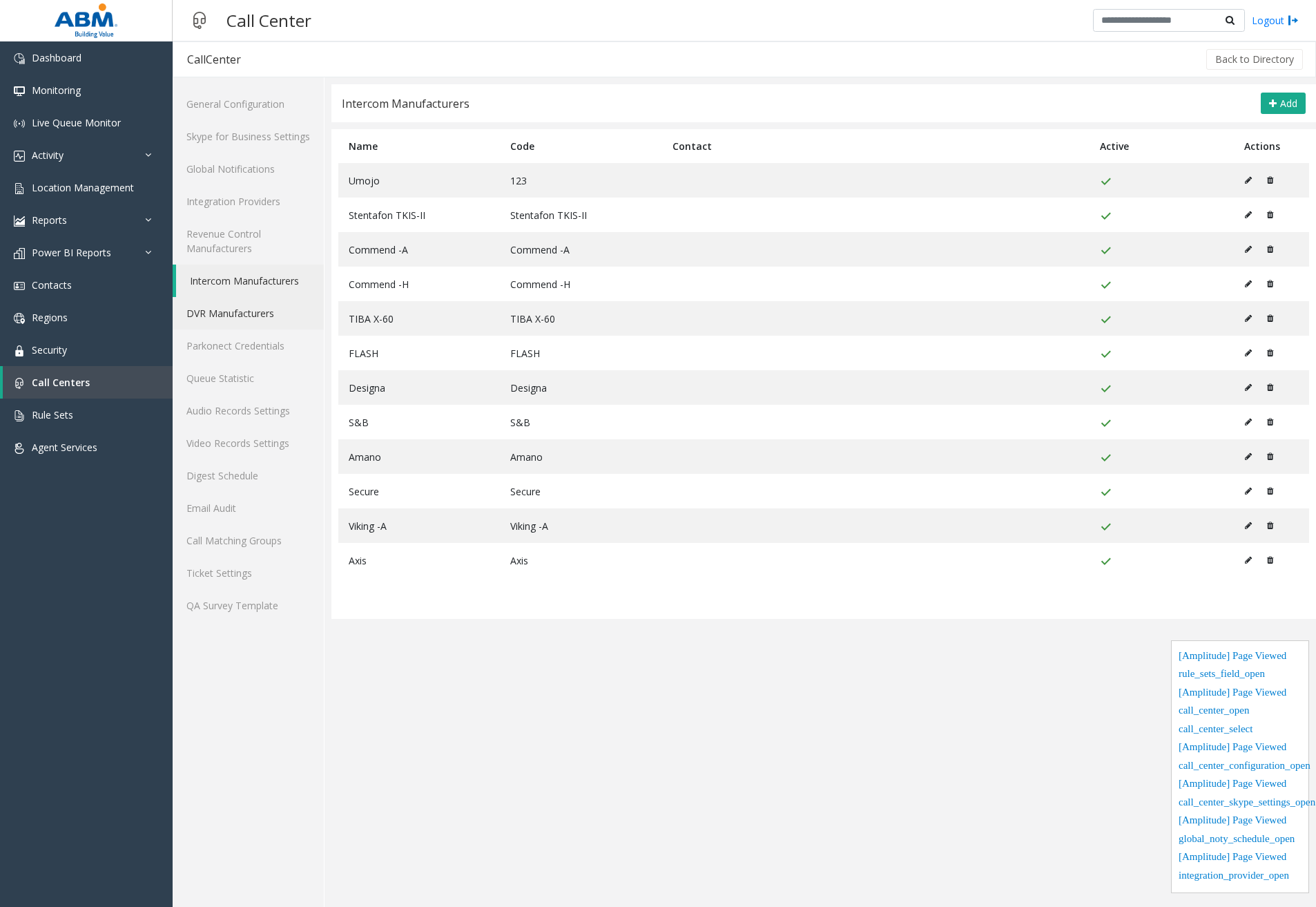
click at [263, 313] on link "DVR Manufacturers" at bounding box center [247, 313] width 151 height 33
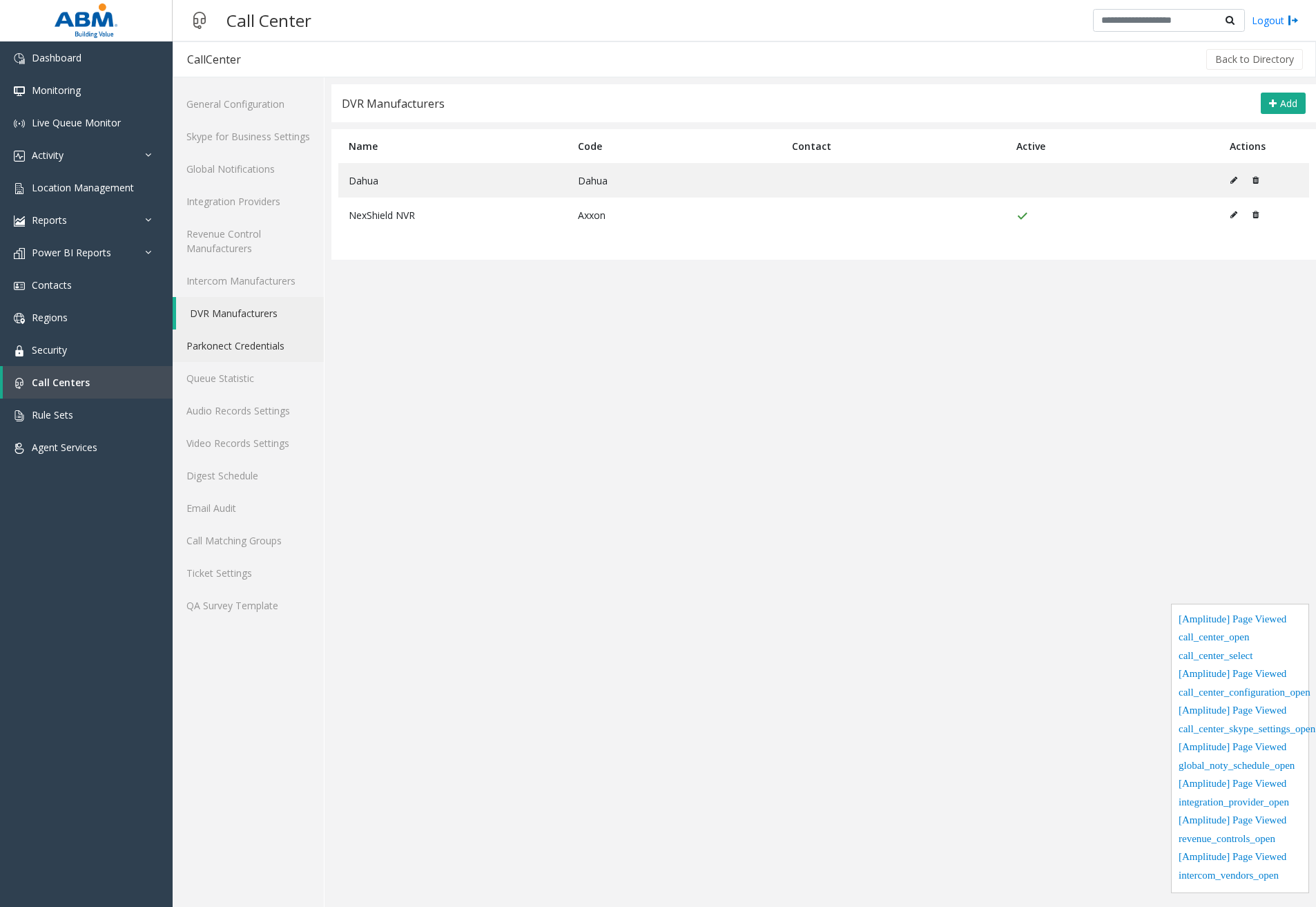
click at [256, 351] on link "Parkonect Credentials" at bounding box center [247, 346] width 151 height 33
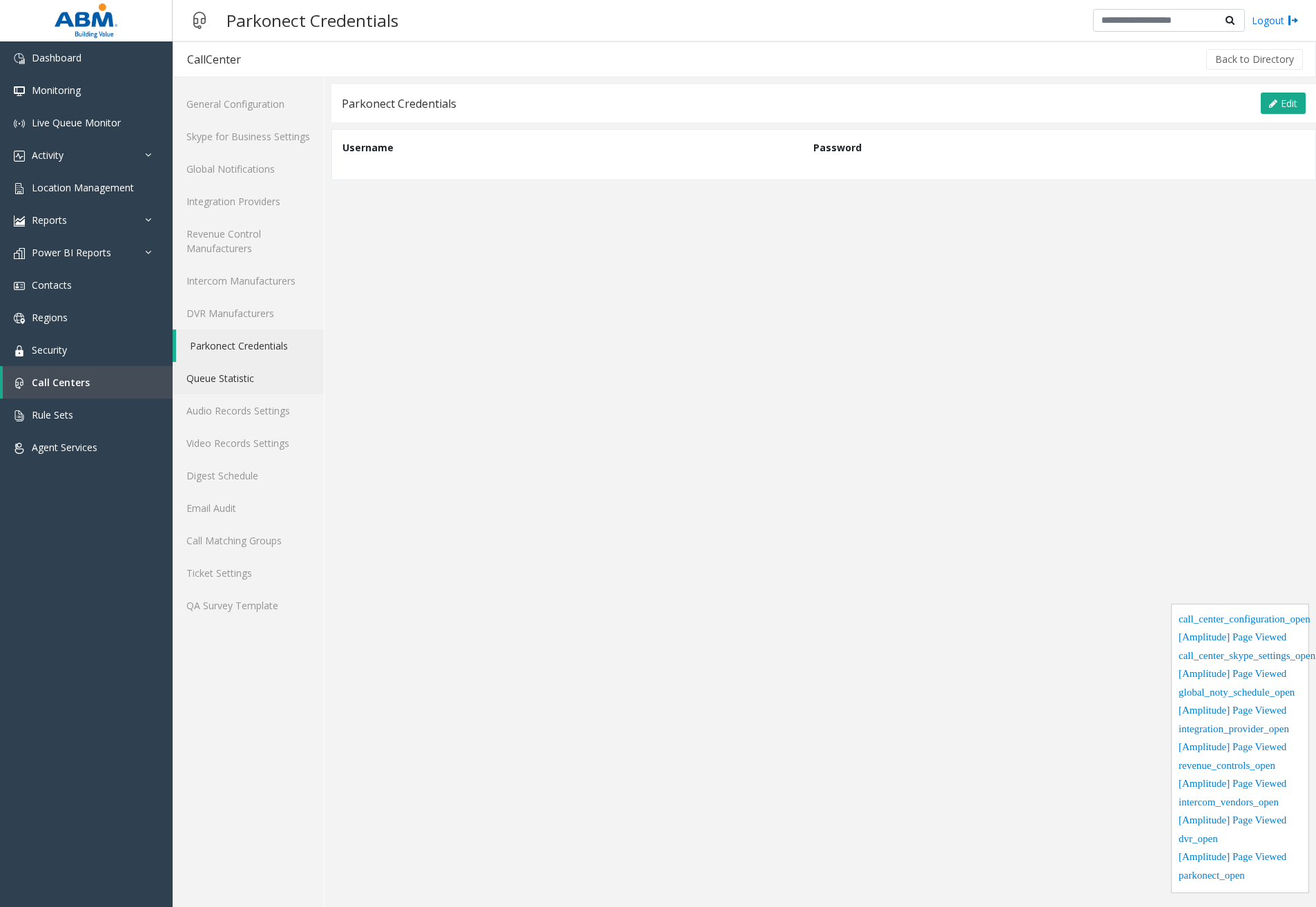
click at [250, 374] on link "Queue Statistic" at bounding box center [247, 378] width 151 height 33
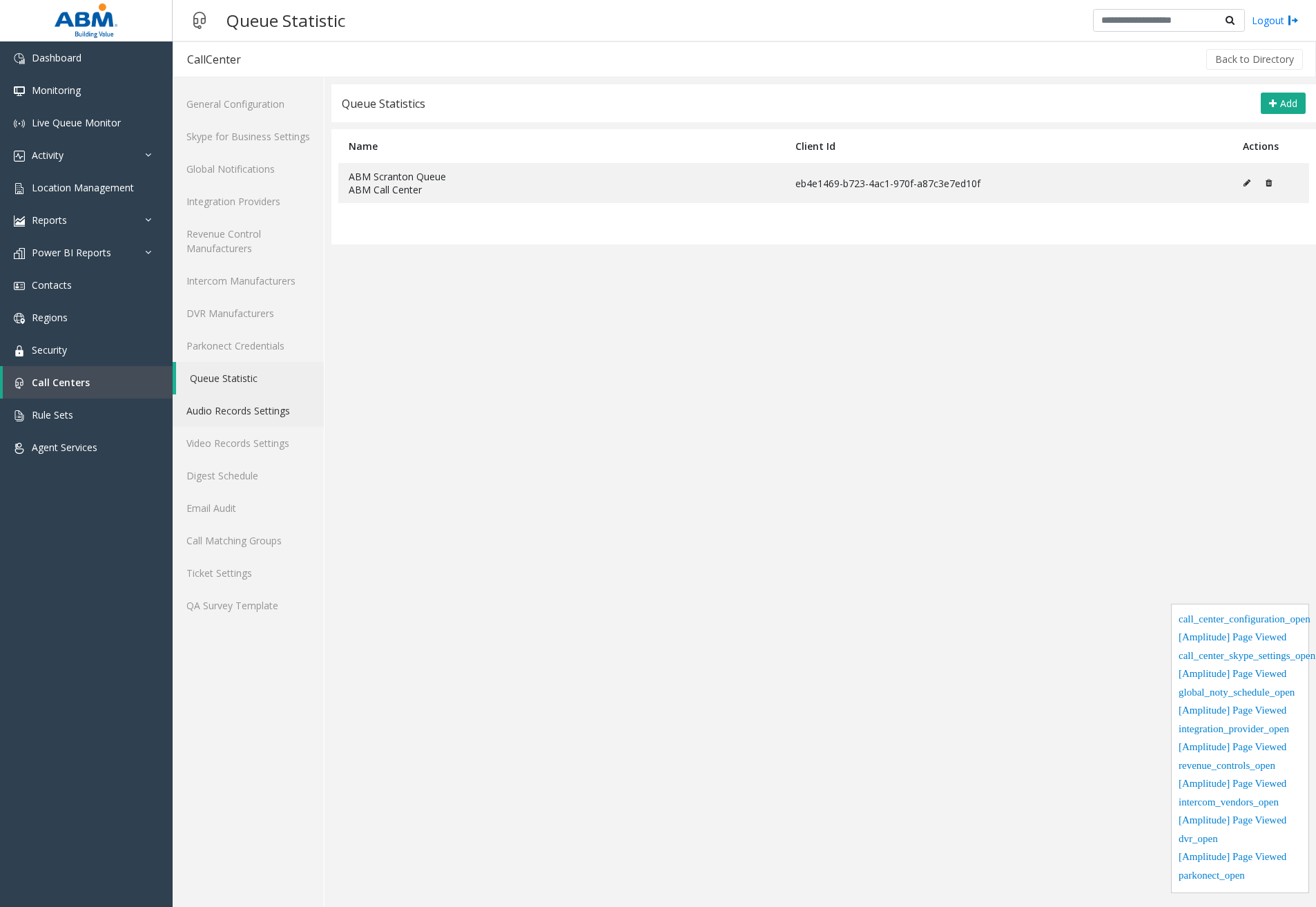
click at [267, 407] on link "Audio Records Settings" at bounding box center [247, 410] width 151 height 33
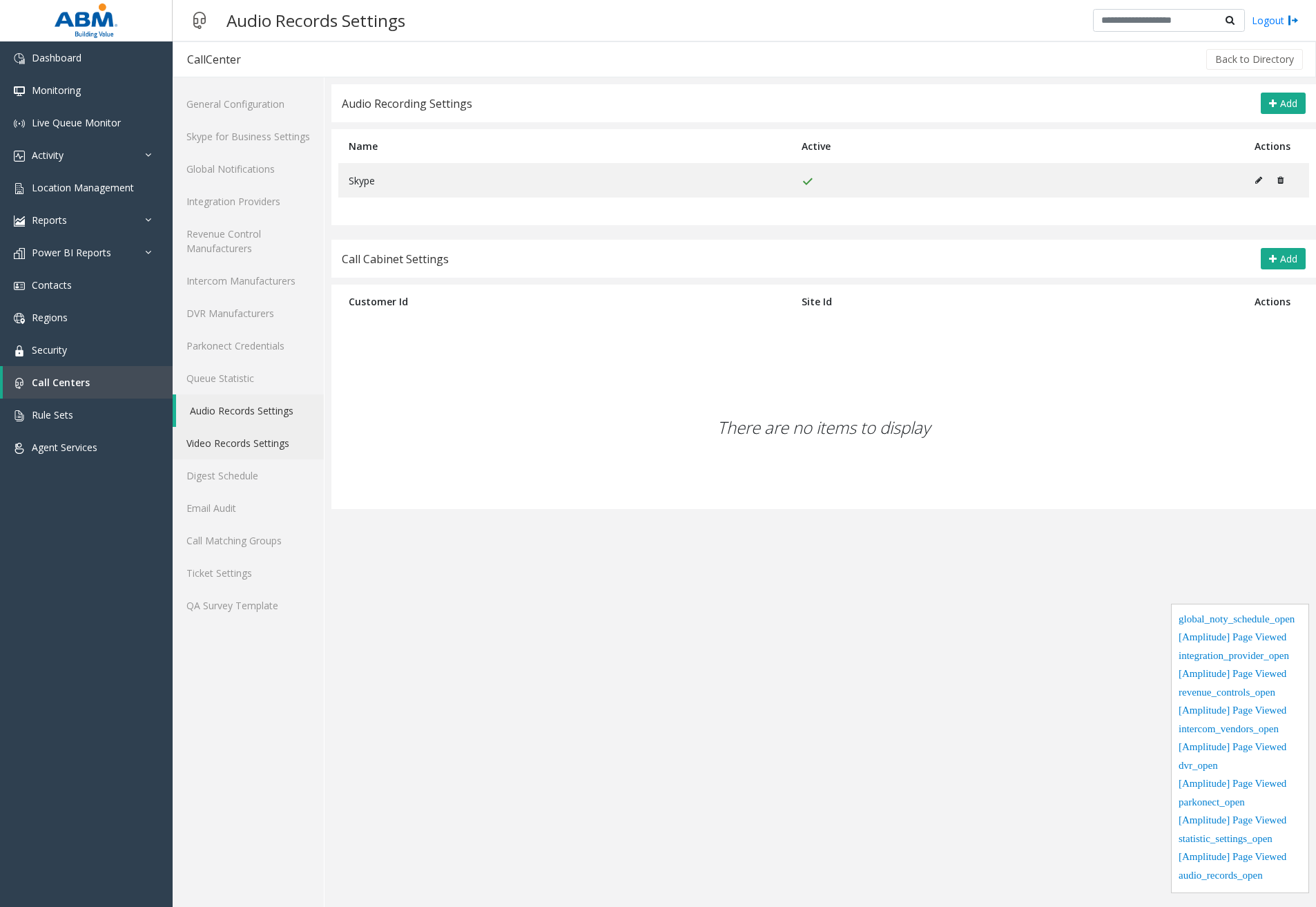
click at [253, 441] on link "Video Records Settings" at bounding box center [247, 443] width 151 height 33
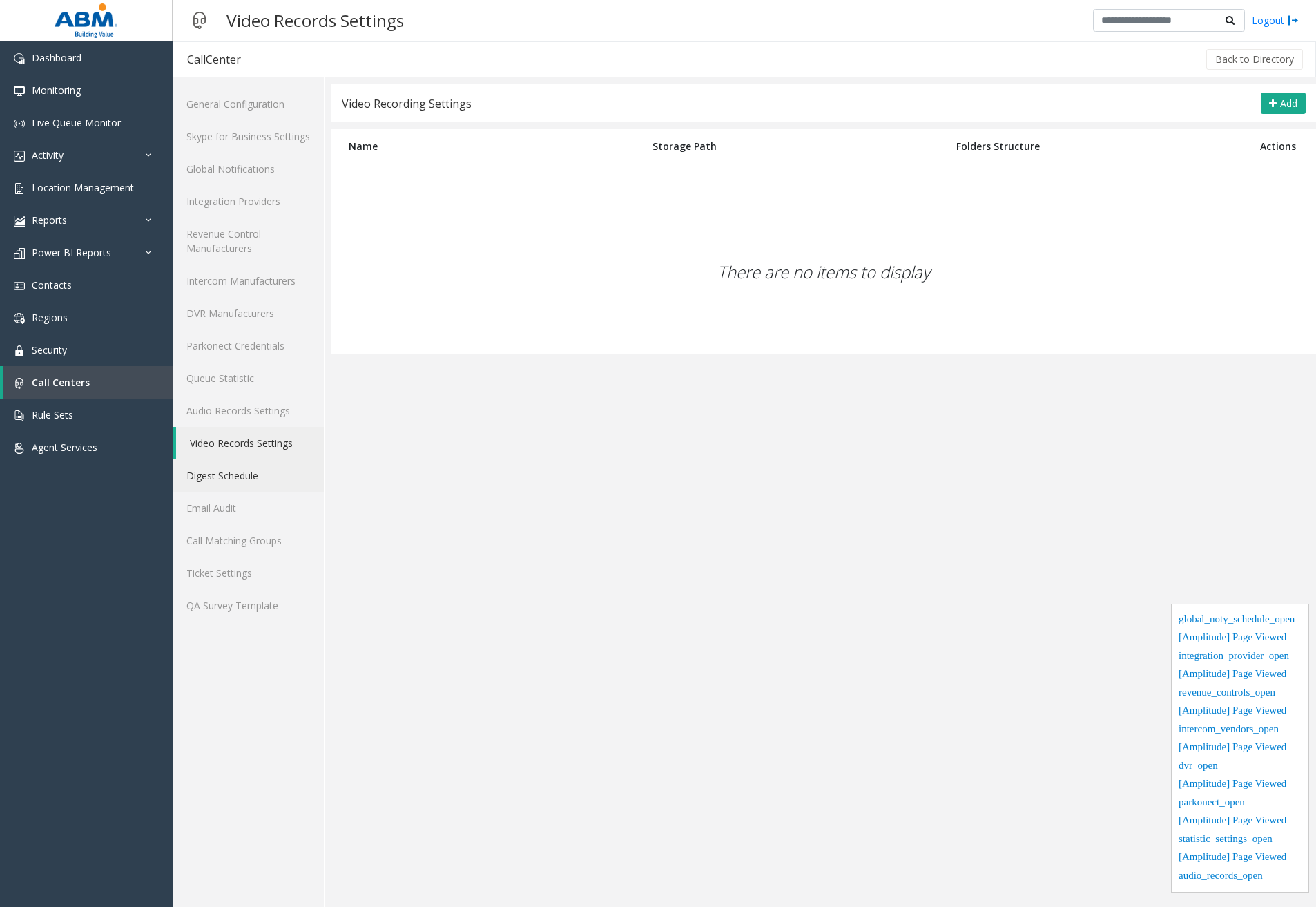
click at [244, 461] on link "Digest Schedule" at bounding box center [247, 475] width 151 height 33
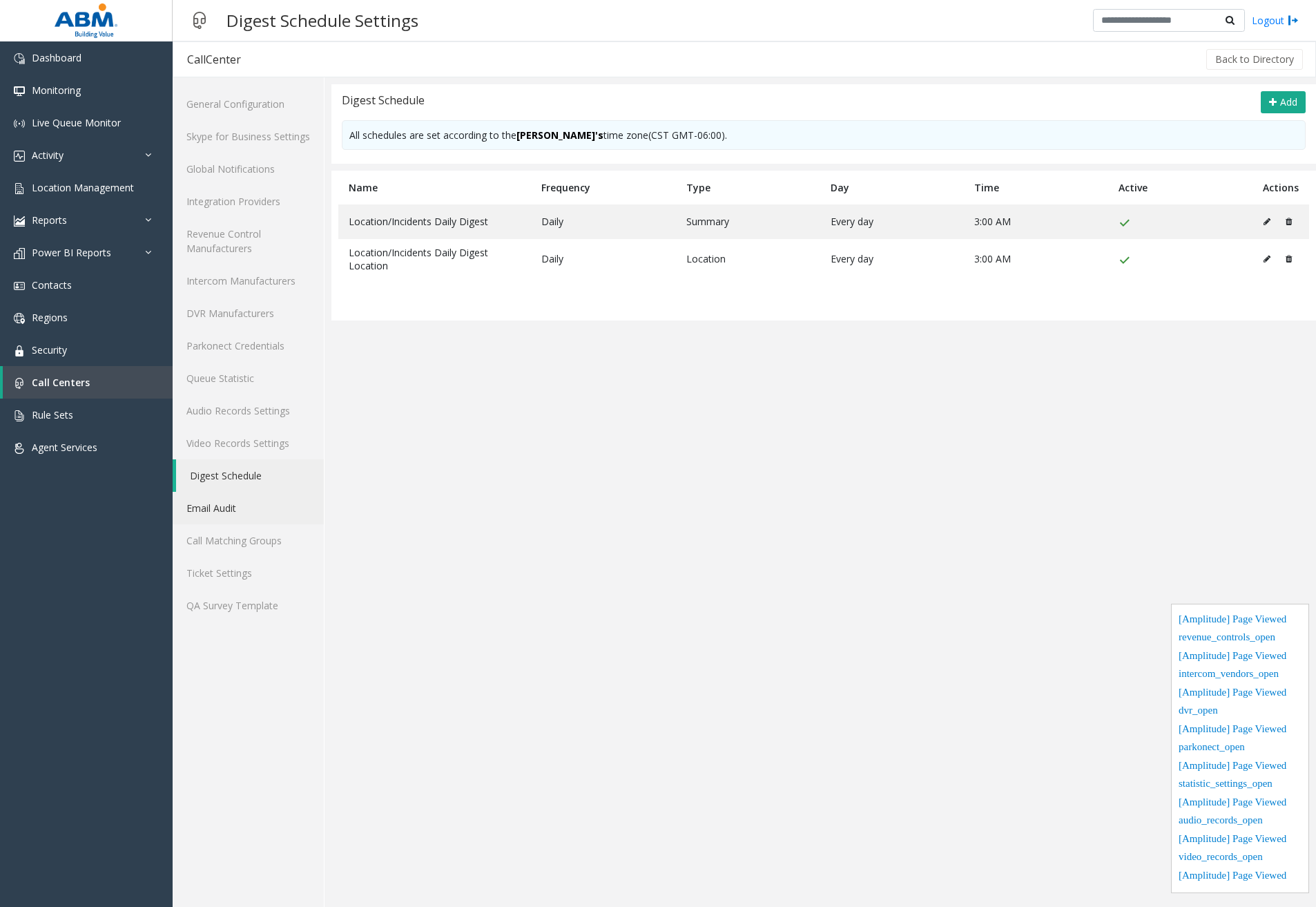
click at [230, 502] on link "Email Audit" at bounding box center [247, 508] width 151 height 33
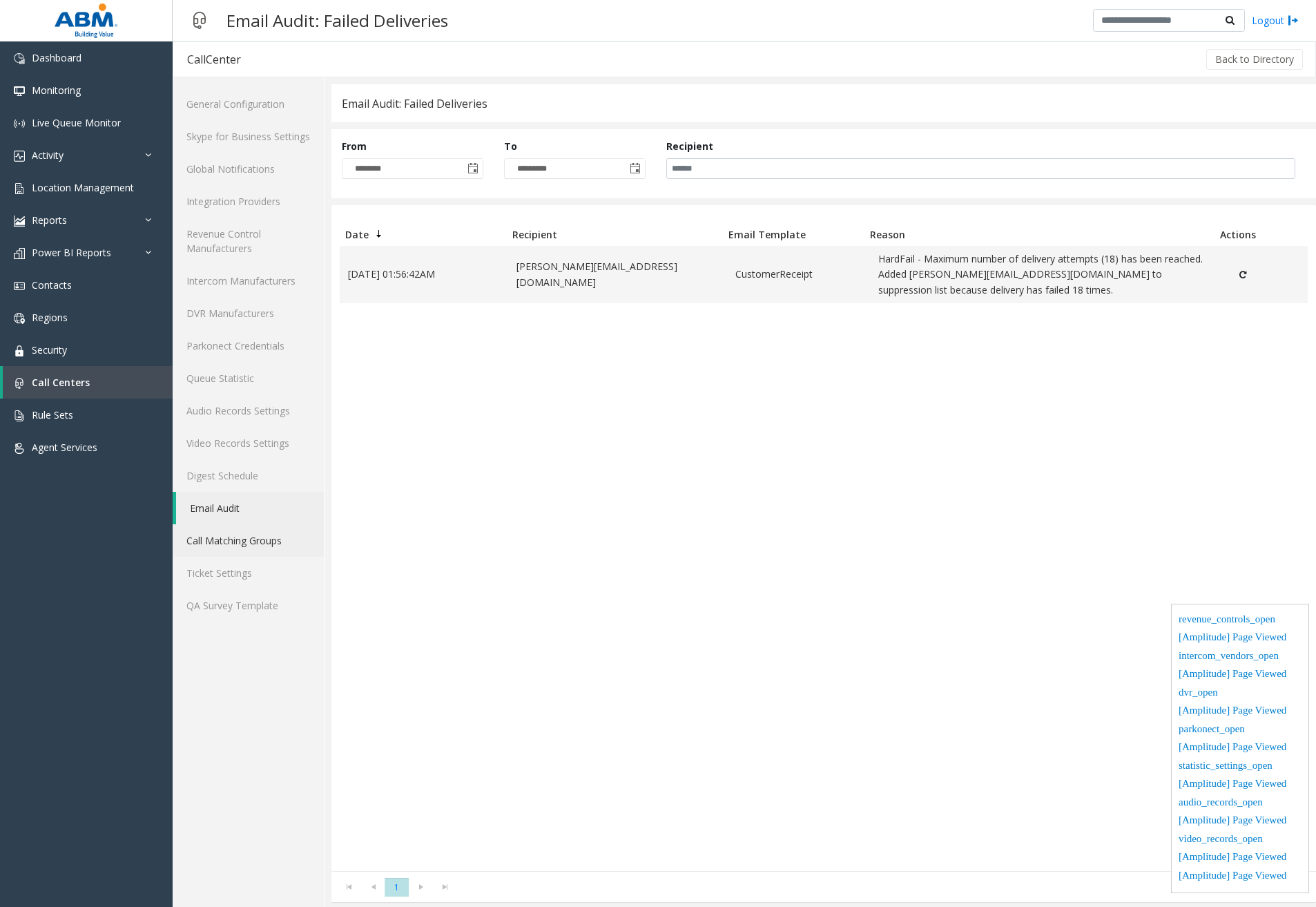
click at [234, 534] on link "Call Matching Groups" at bounding box center [247, 541] width 151 height 33
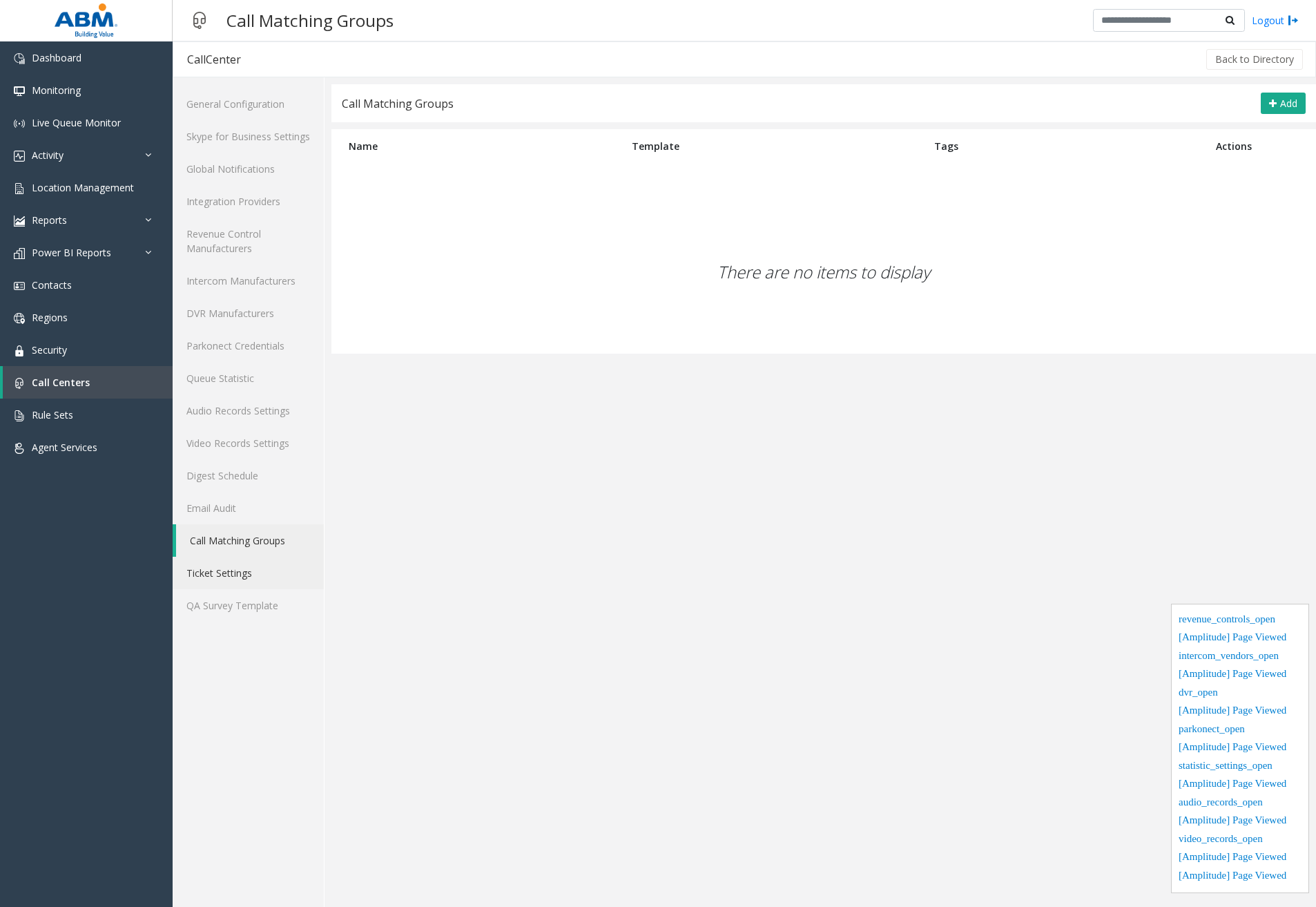
click at [217, 569] on link "Ticket Settings" at bounding box center [247, 572] width 151 height 33
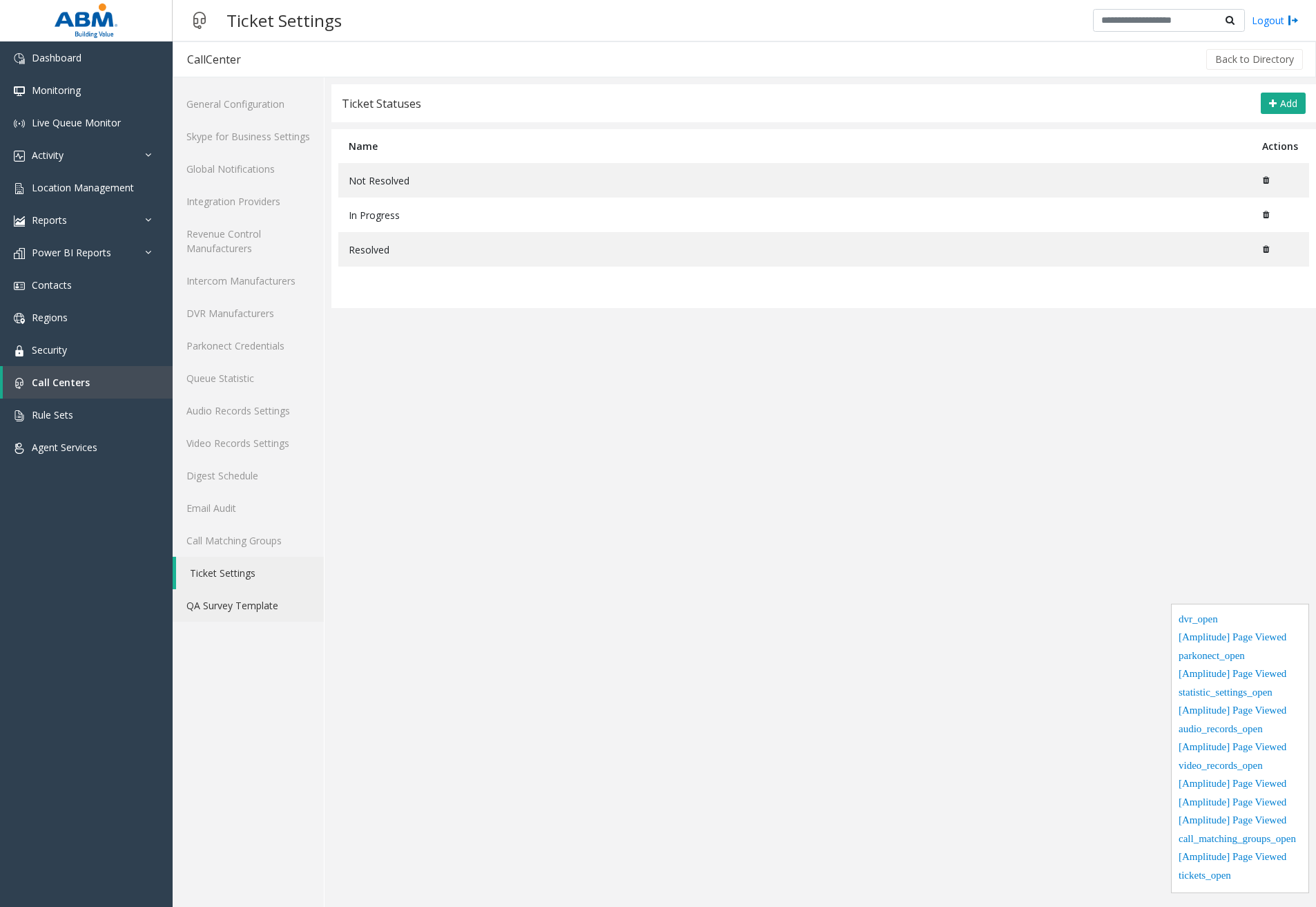
click at [227, 599] on link "QA Survey Template" at bounding box center [247, 605] width 151 height 33
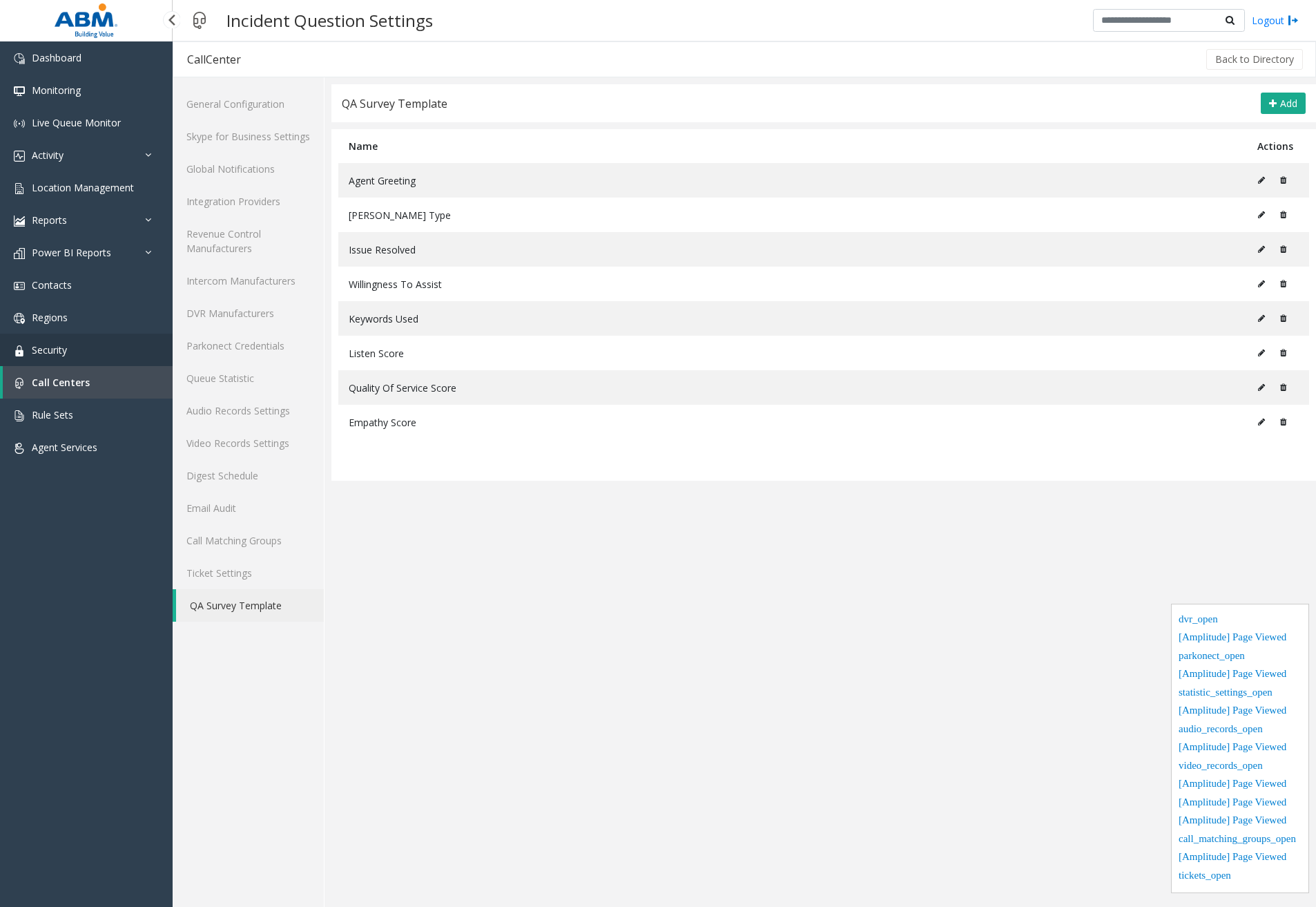
click at [89, 340] on link "Security" at bounding box center [86, 350] width 172 height 33
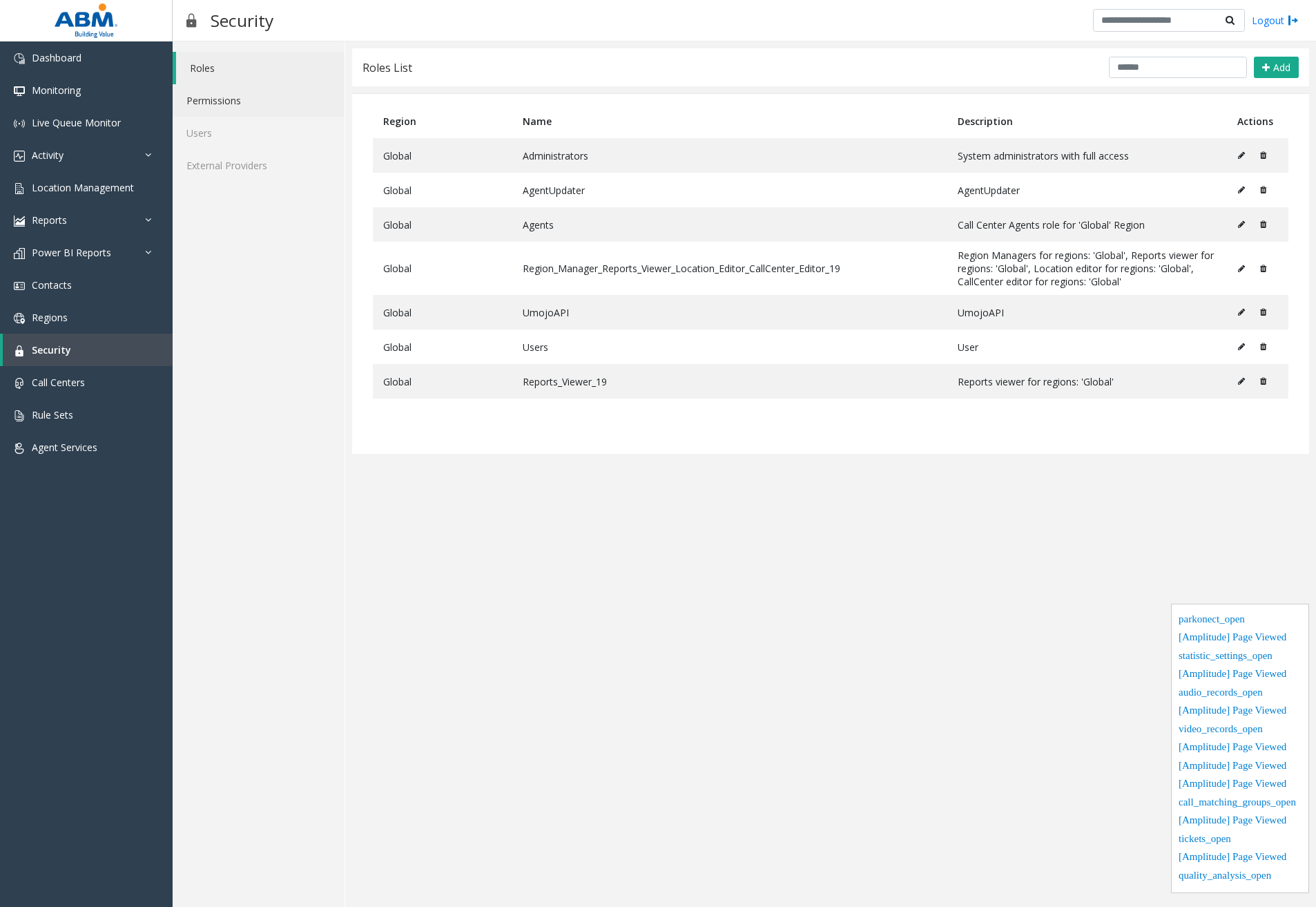
click at [262, 101] on link "Permissions" at bounding box center [258, 101] width 172 height 33
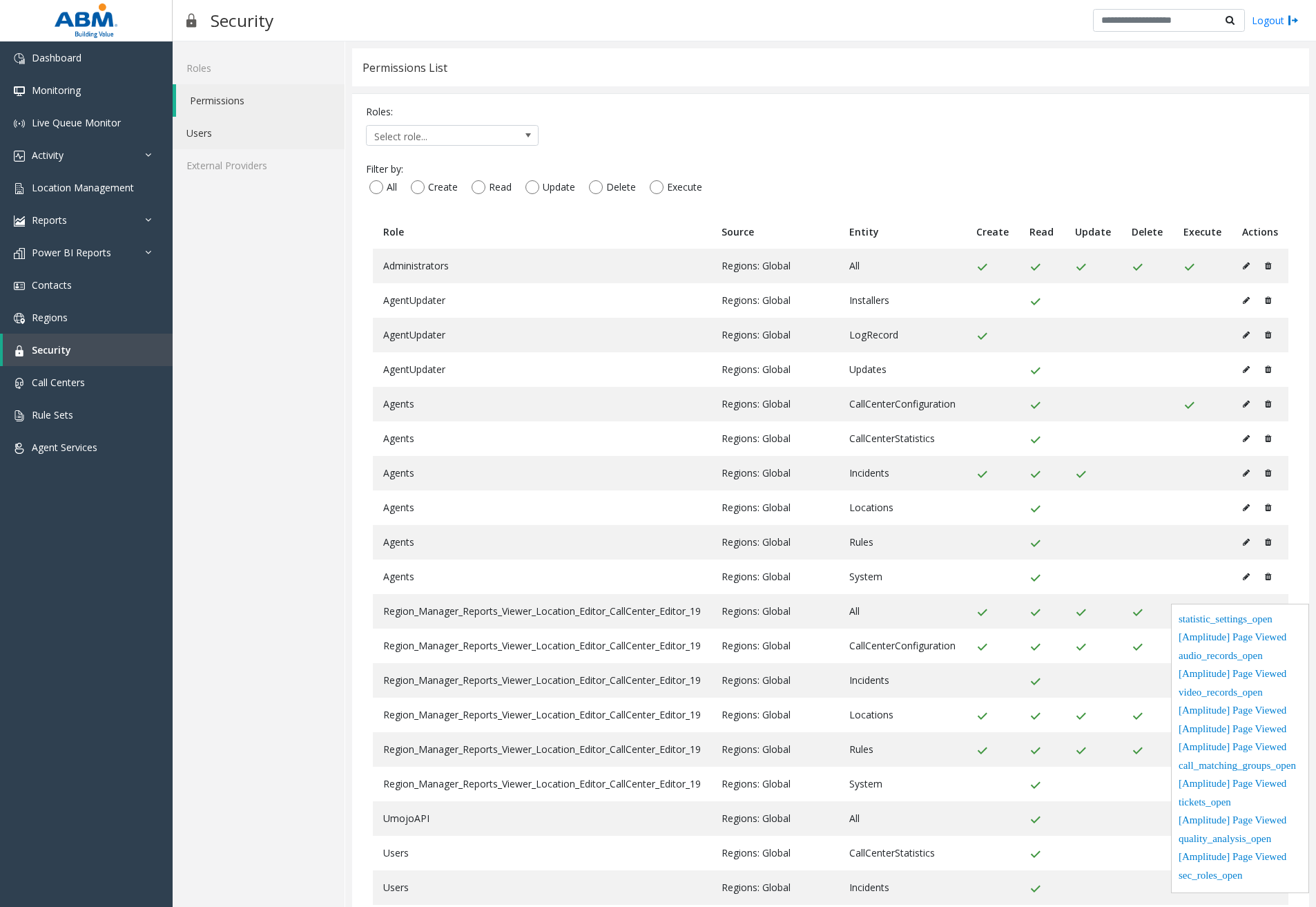
click at [247, 136] on link "Users" at bounding box center [258, 133] width 172 height 33
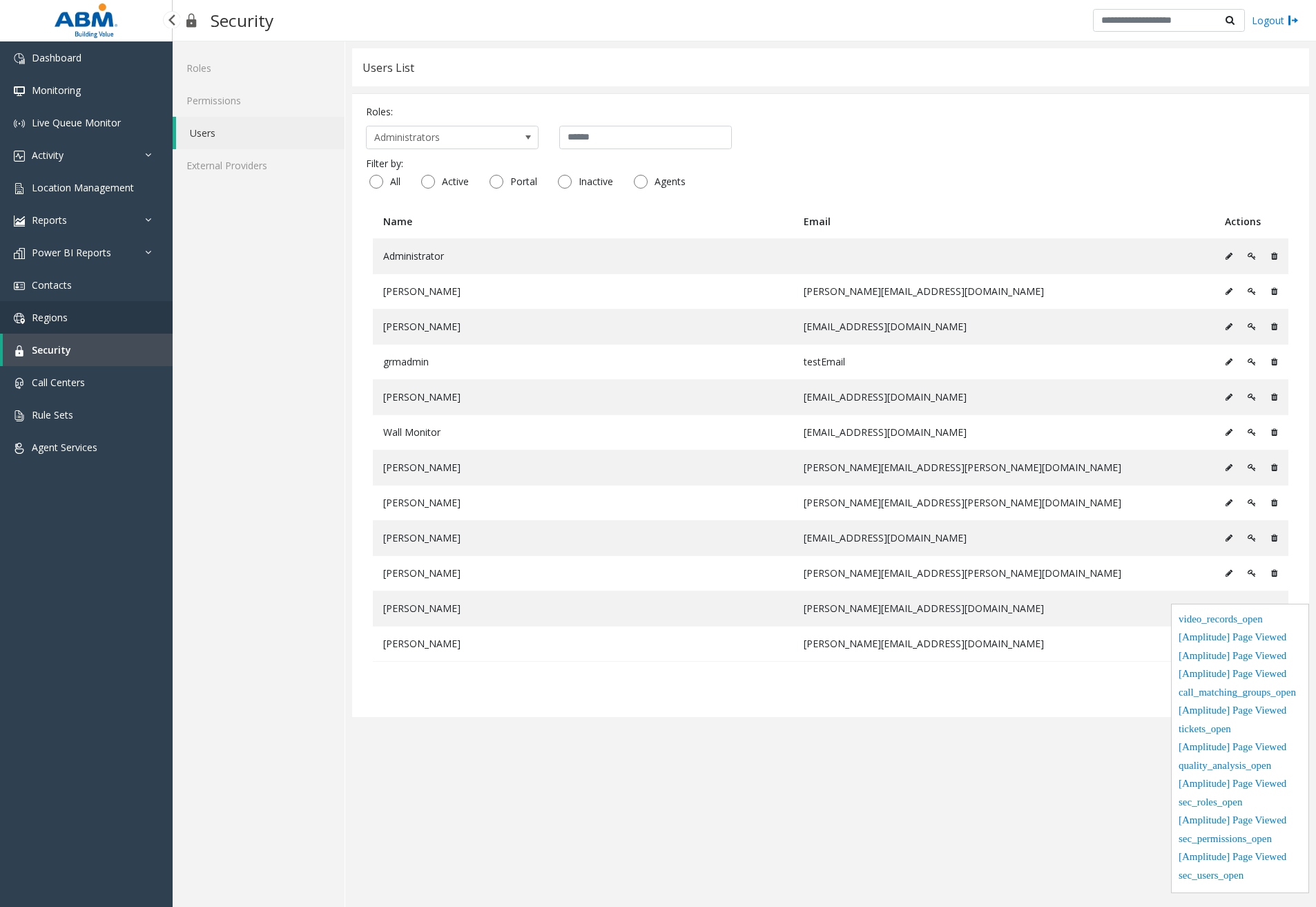
click at [64, 323] on span "Regions" at bounding box center [49, 317] width 36 height 13
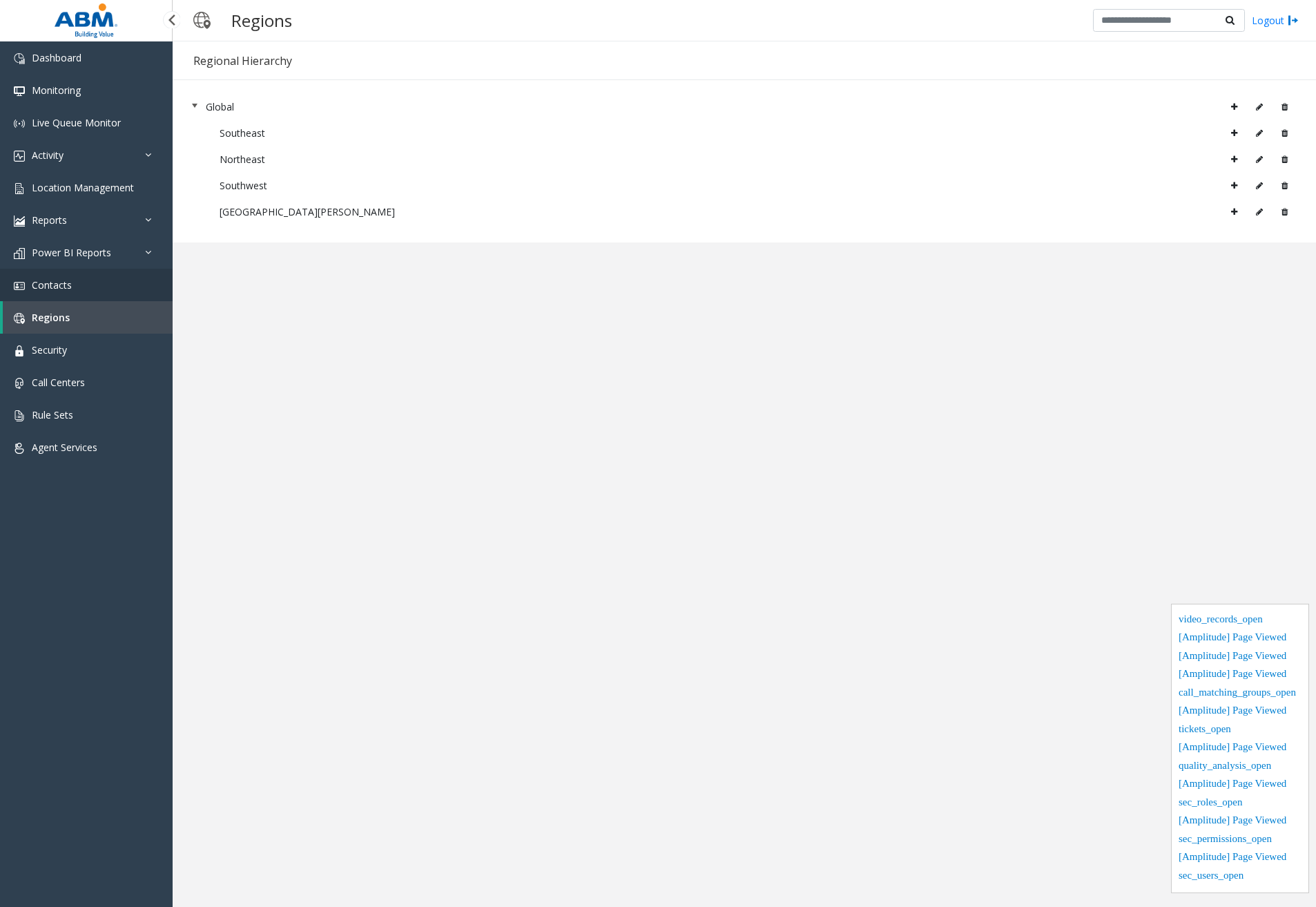
click at [67, 285] on span "Contacts" at bounding box center [52, 285] width 40 height 13
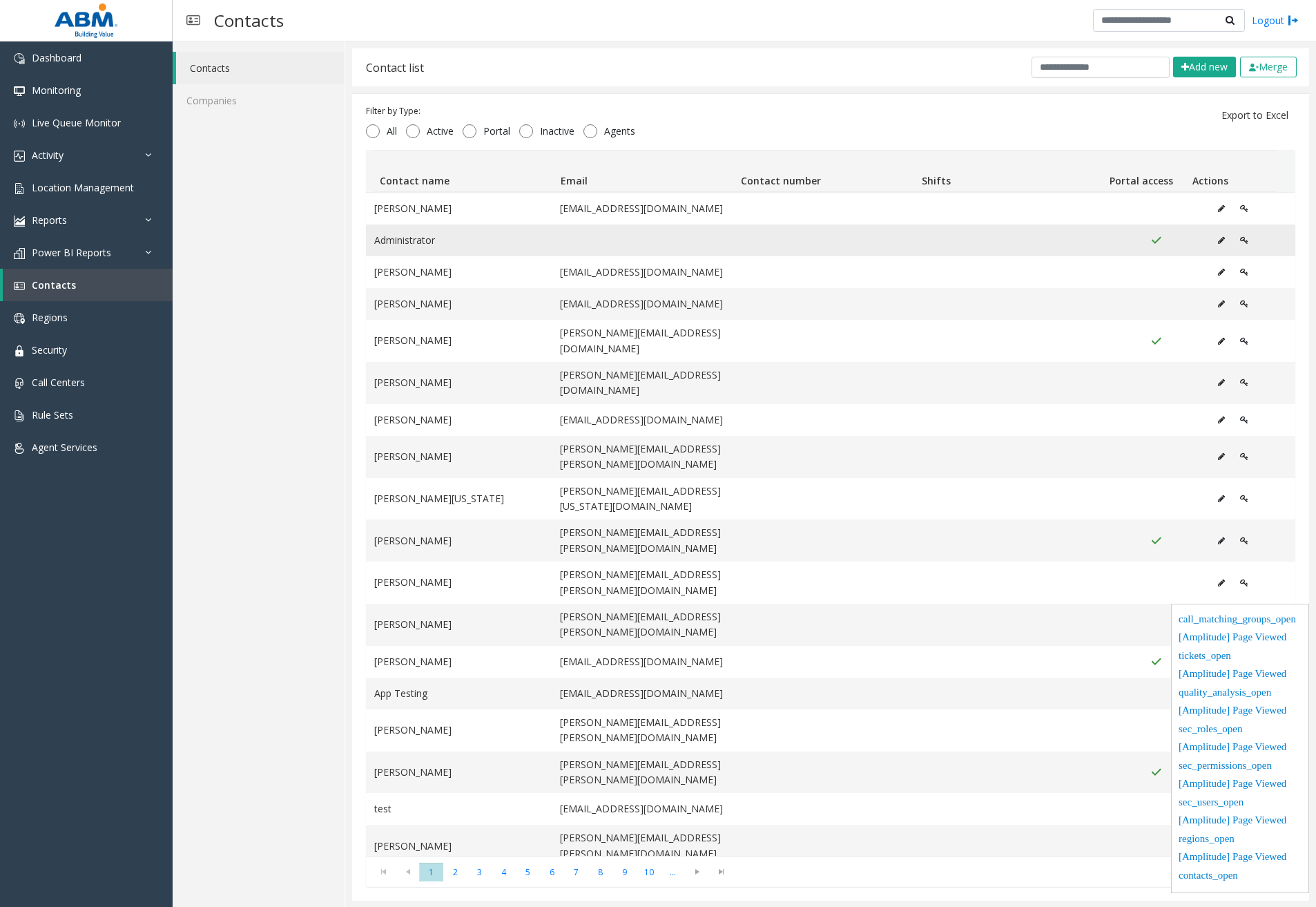
click at [1210, 236] on button "Data table" at bounding box center [1221, 240] width 22 height 21
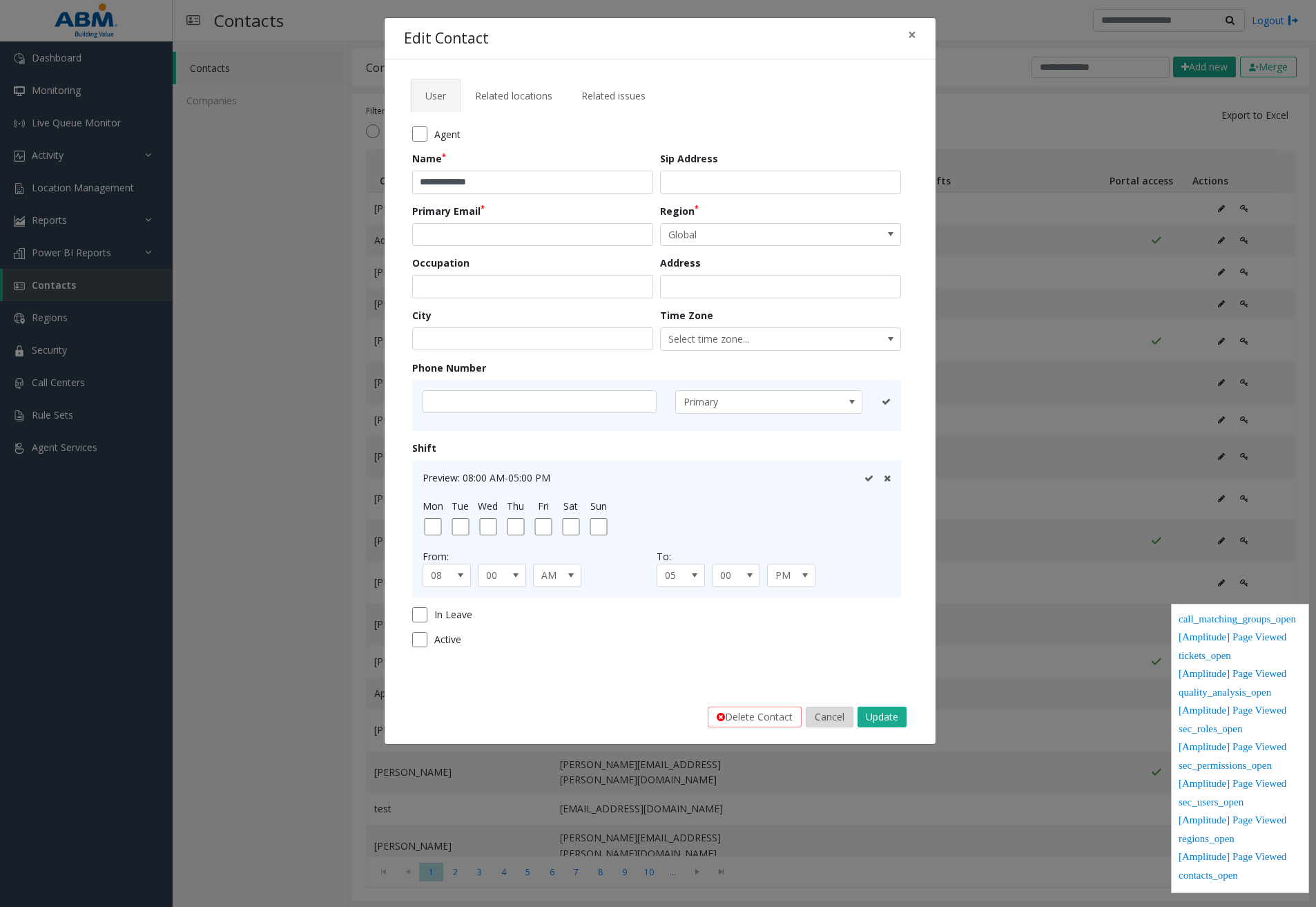
click at [835, 723] on button "Cancel" at bounding box center [829, 717] width 48 height 21
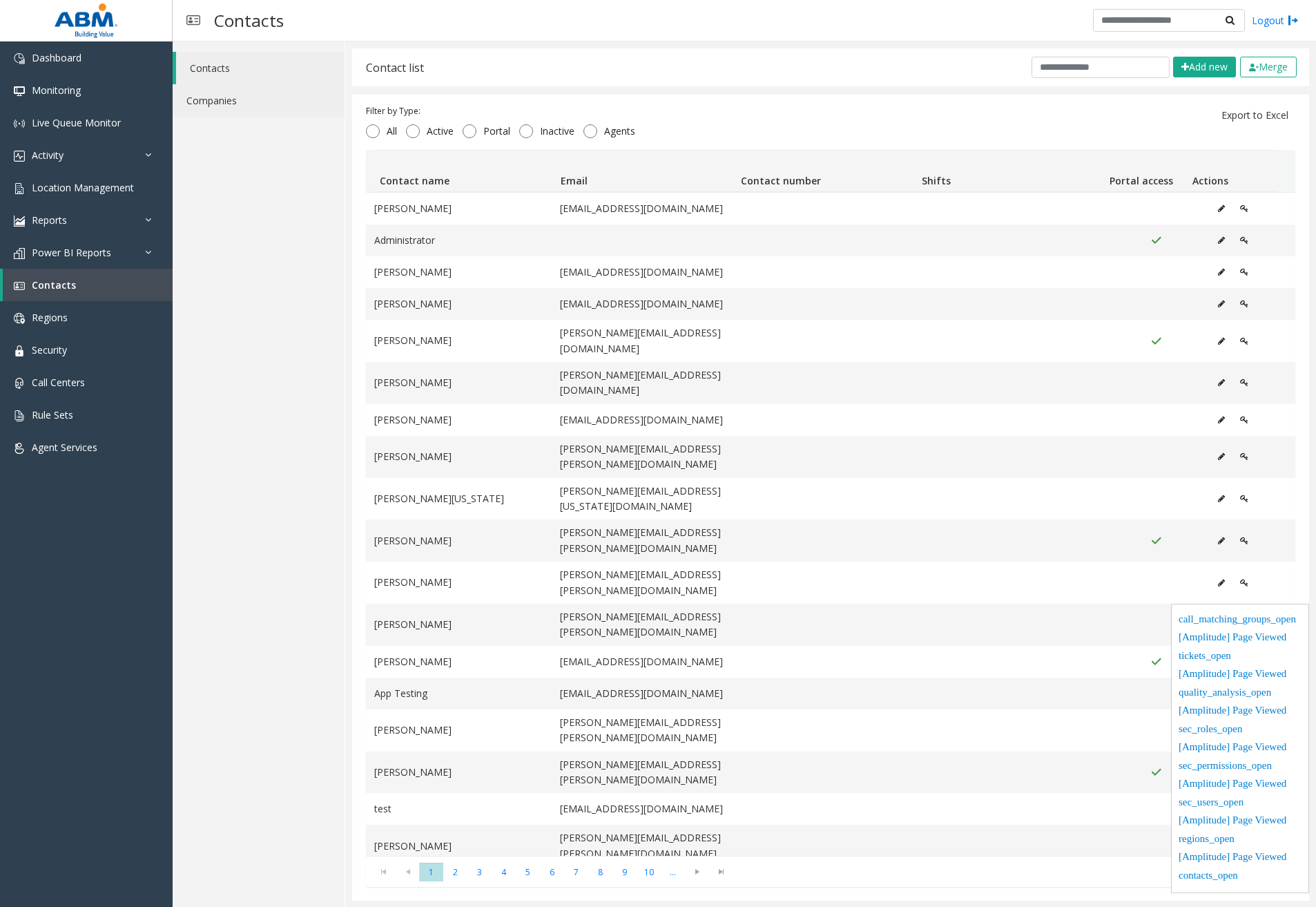
click at [264, 90] on link "Companies" at bounding box center [258, 101] width 172 height 33
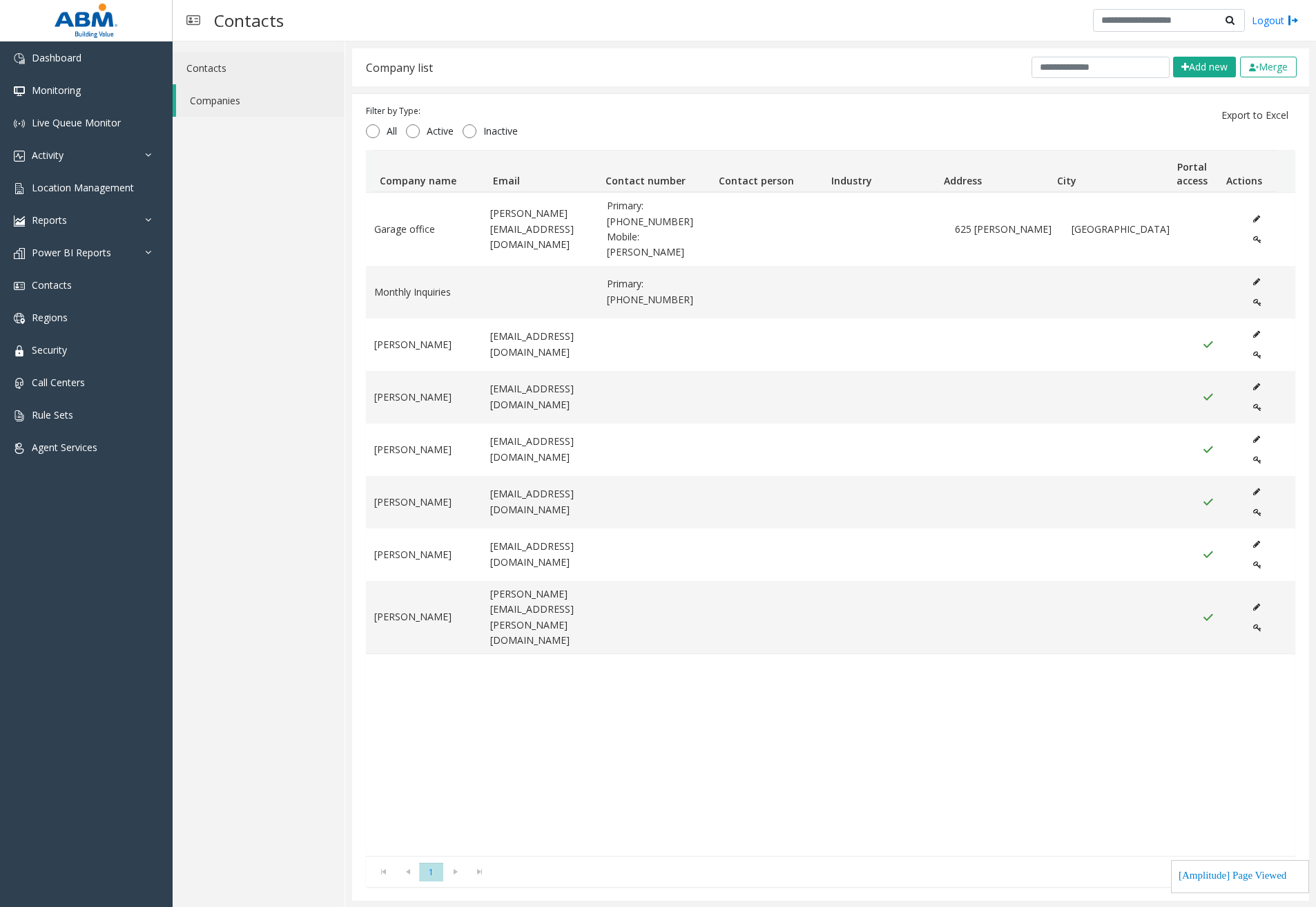
click at [249, 74] on link "Contacts" at bounding box center [258, 68] width 172 height 33
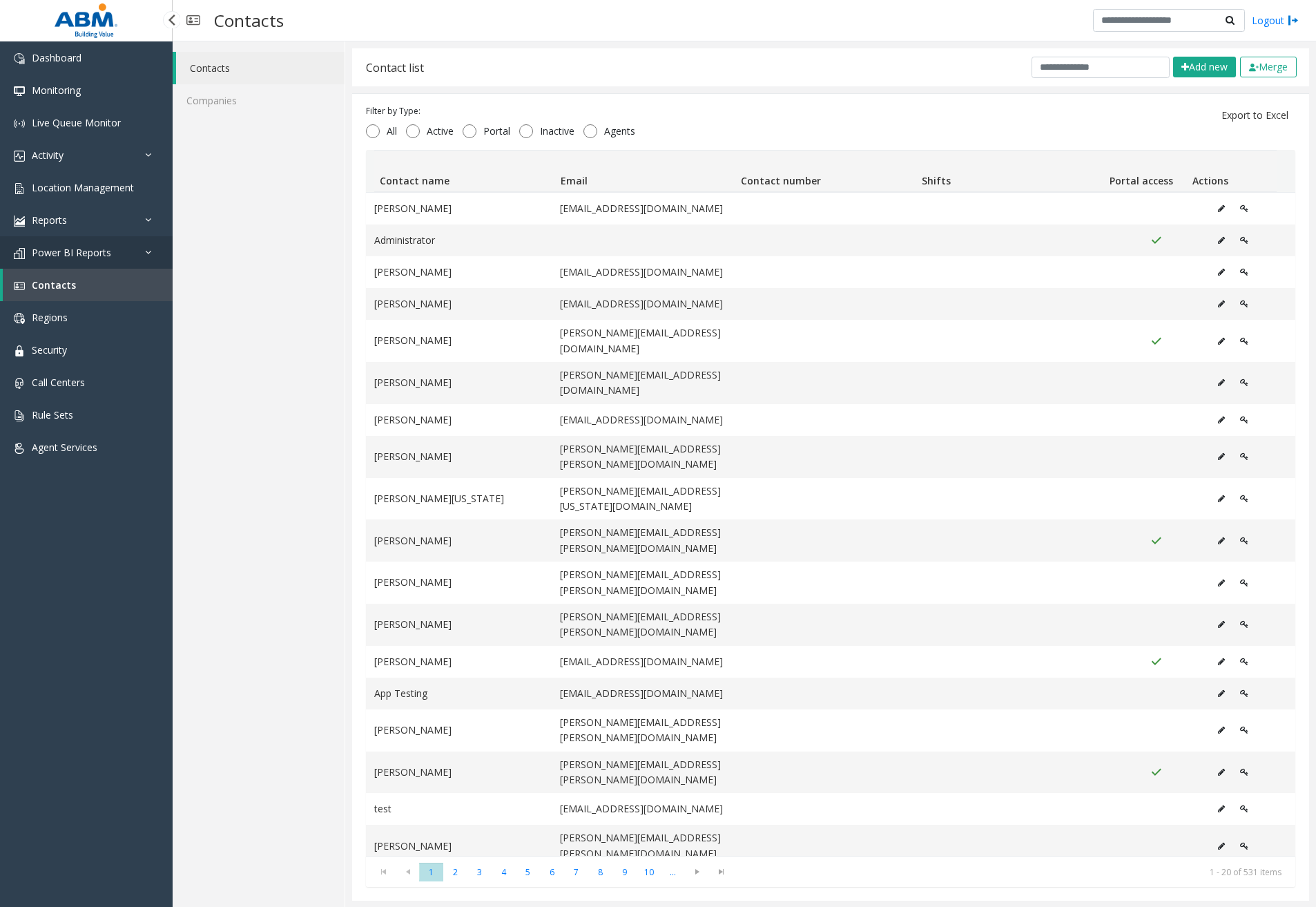
click at [101, 257] on span "Power BI Reports" at bounding box center [71, 252] width 79 height 13
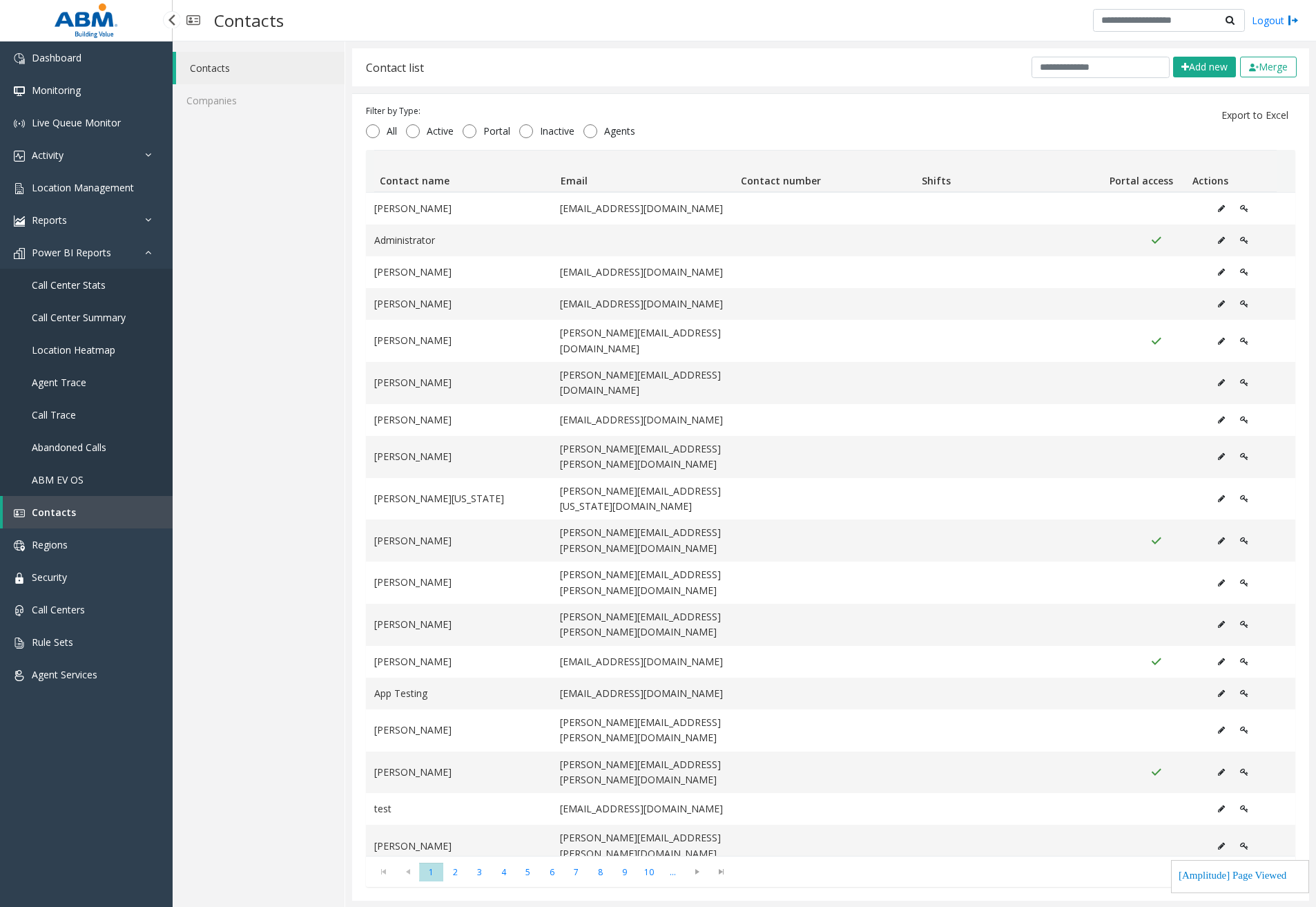
click at [94, 294] on link "Call Center Stats" at bounding box center [86, 284] width 172 height 33
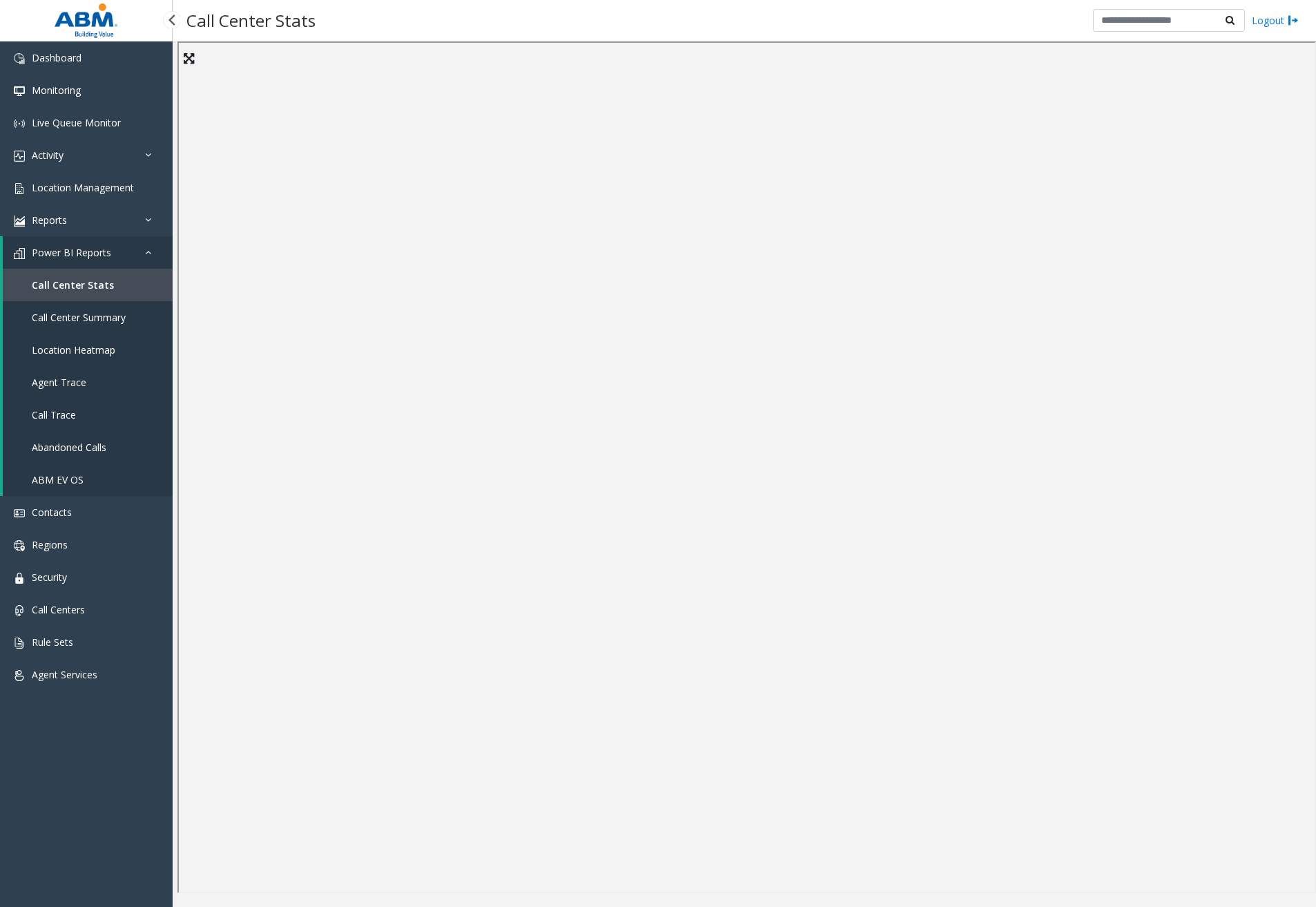
click at [74, 479] on span "ABM EV OS" at bounding box center [57, 480] width 52 height 13
click at [108, 213] on link "Reports" at bounding box center [86, 220] width 172 height 33
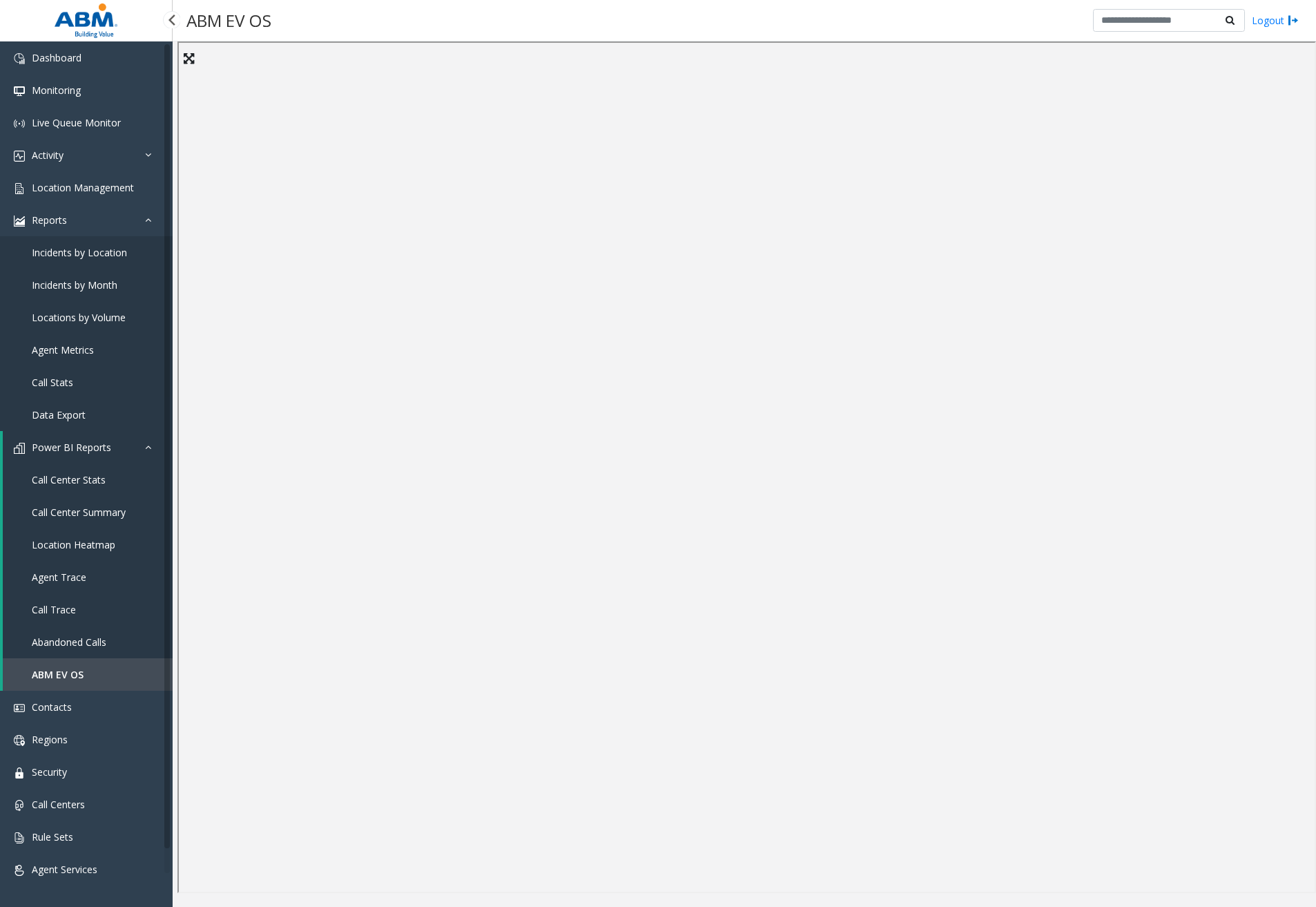
click at [93, 244] on link "Incidents by Location" at bounding box center [86, 252] width 172 height 33
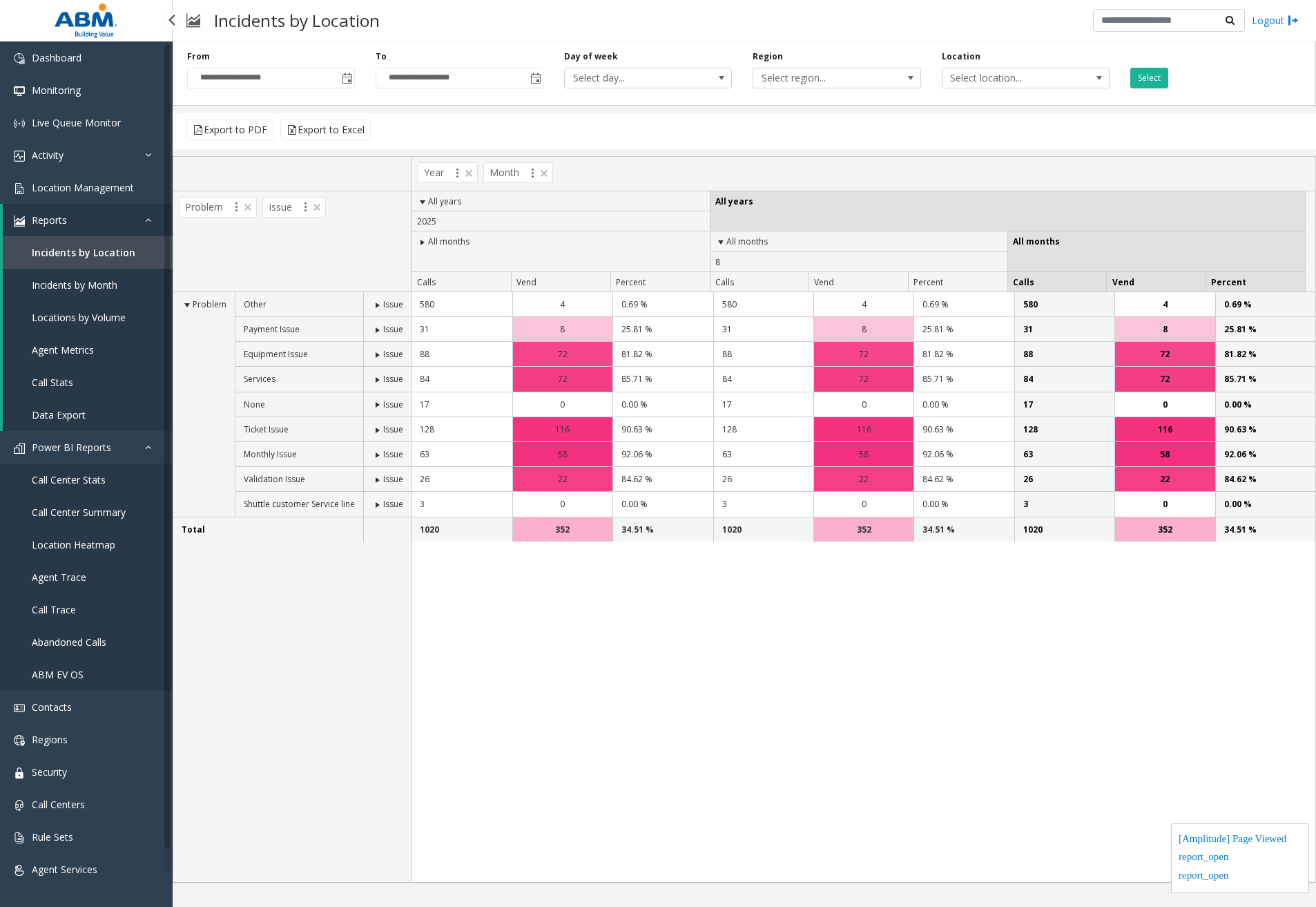
click at [129, 282] on link "Incidents by Month" at bounding box center [87, 284] width 170 height 33
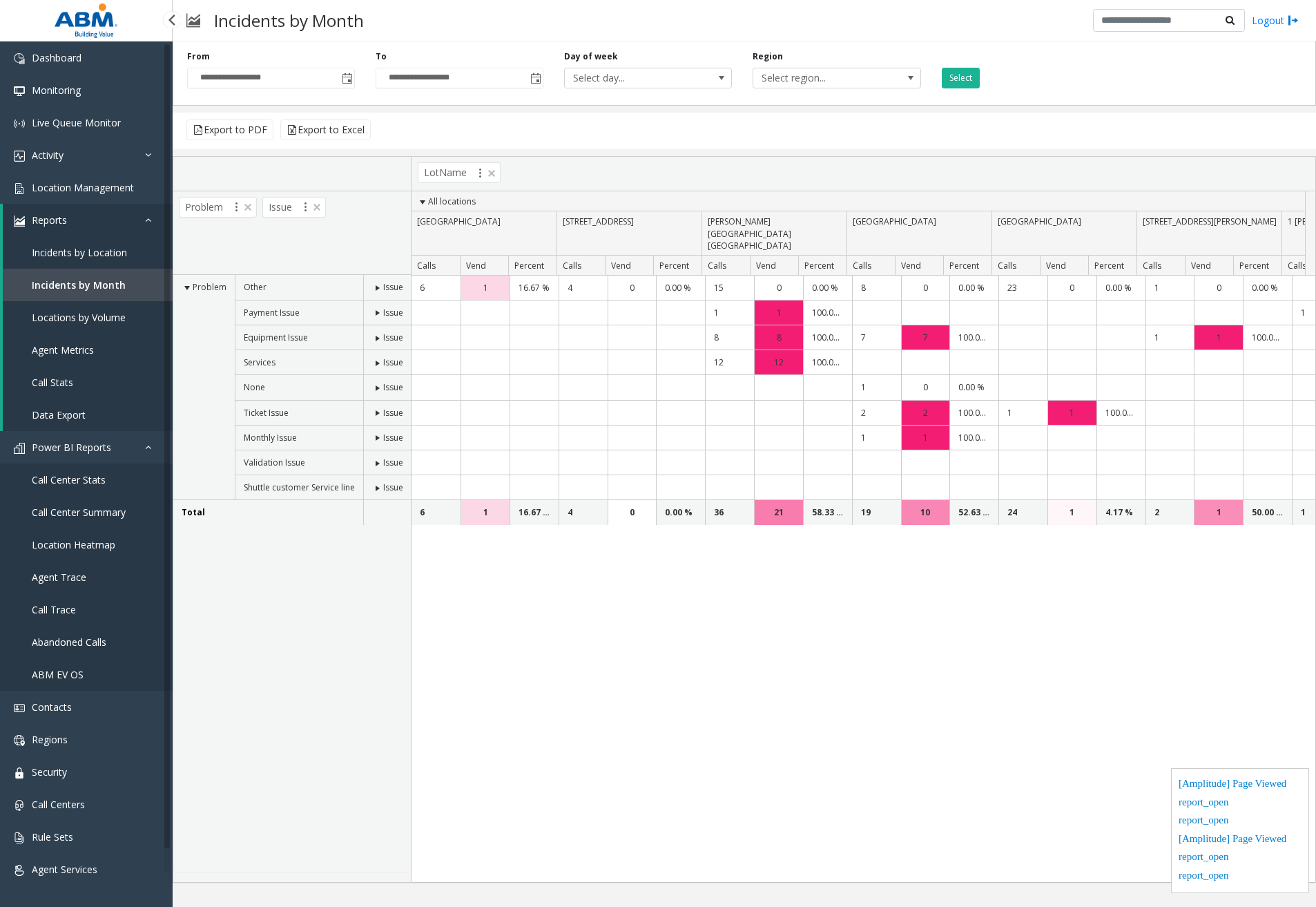
click at [113, 315] on span "Locations by Volume" at bounding box center [79, 317] width 94 height 13
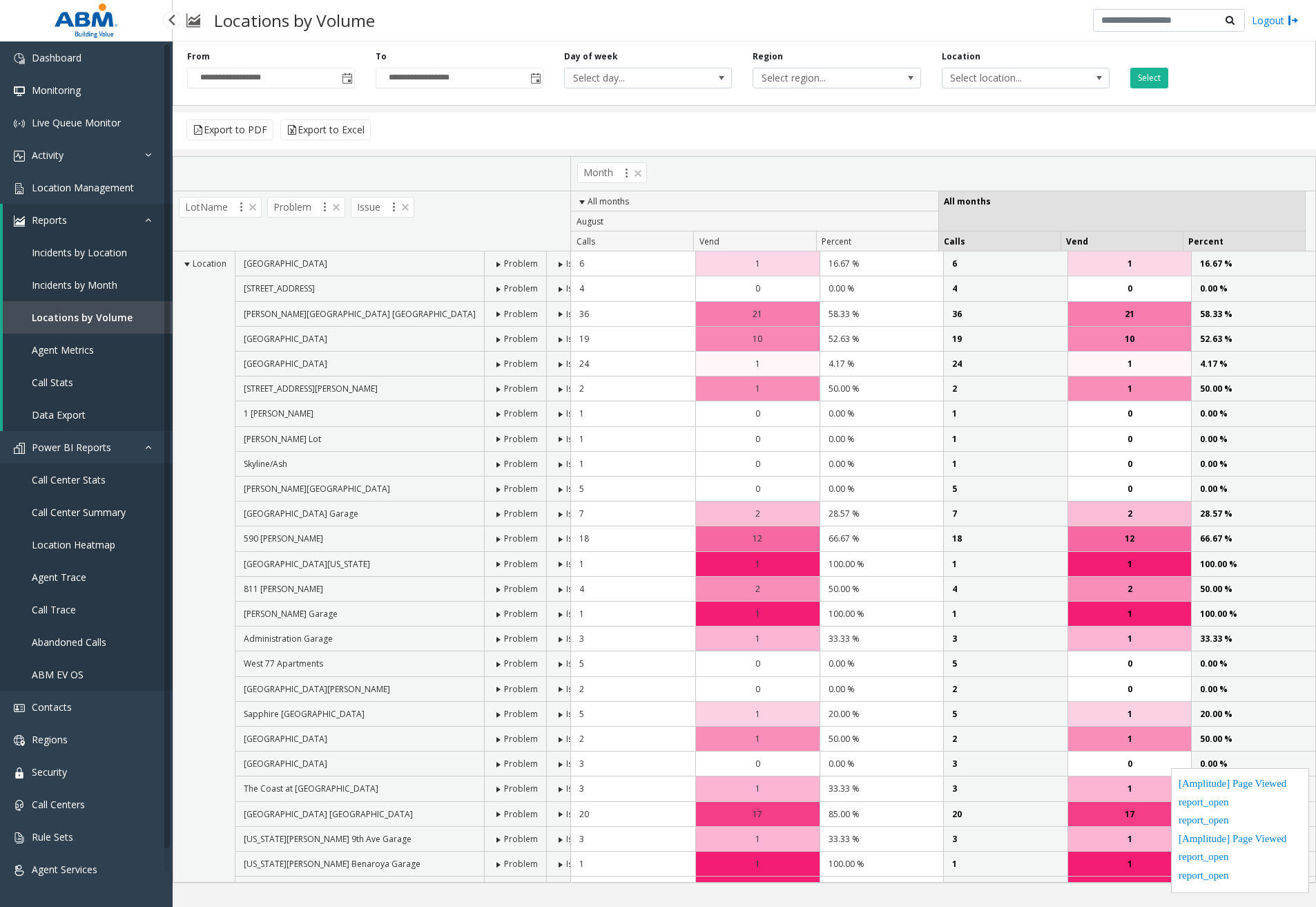
click at [100, 362] on link "Agent Metrics" at bounding box center [87, 350] width 170 height 33
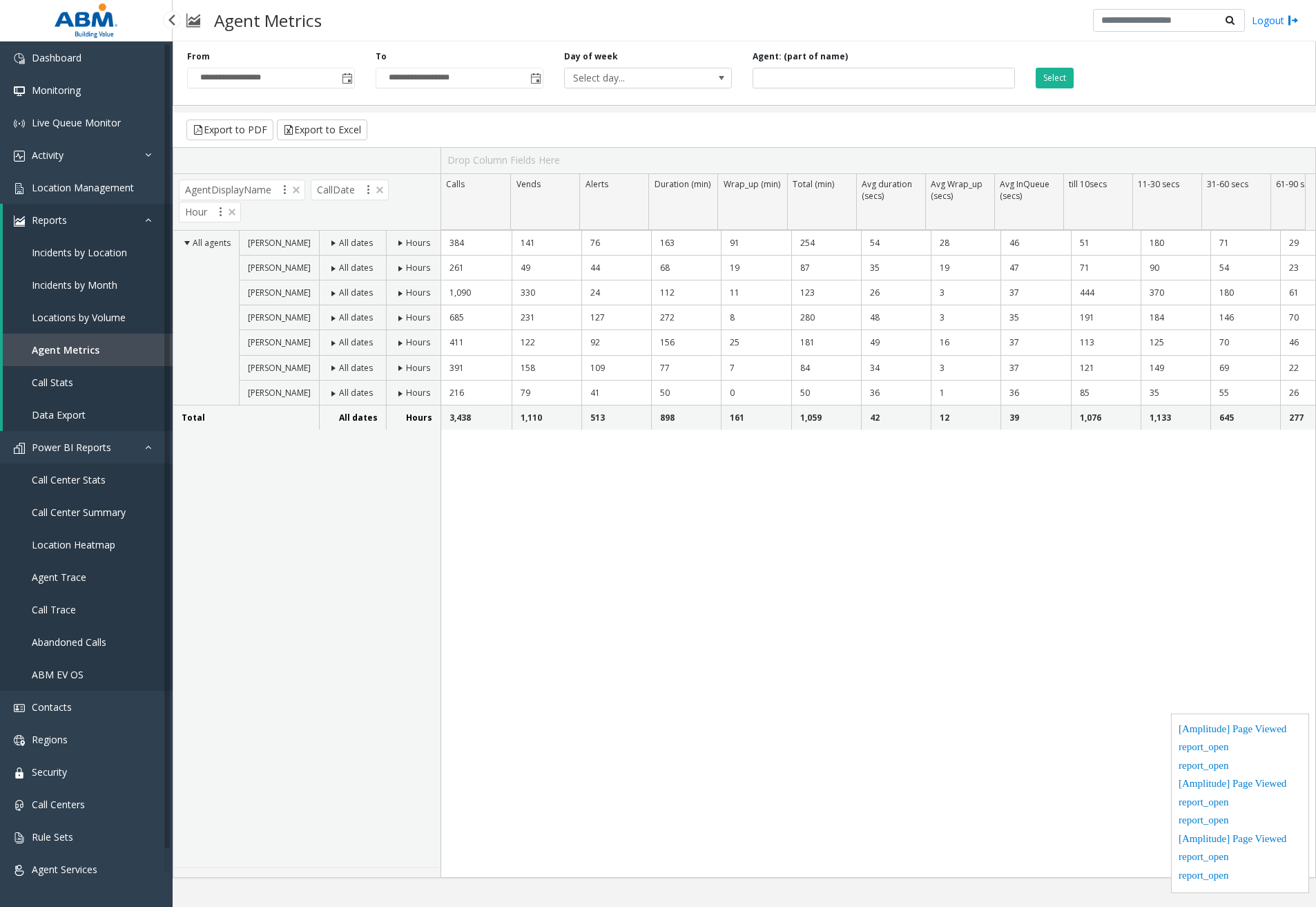
click at [86, 381] on link "Call Stats" at bounding box center [87, 382] width 170 height 33
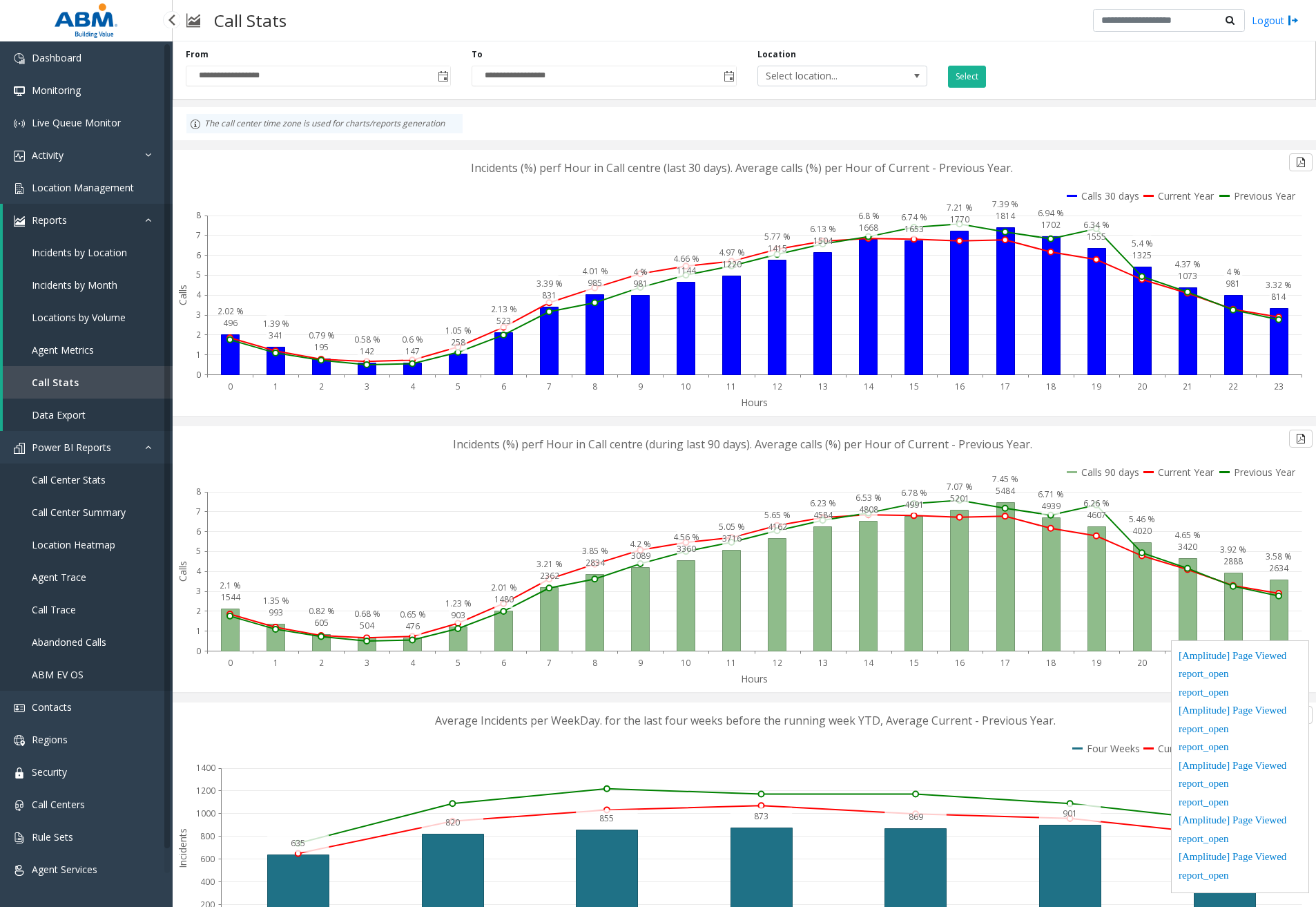
click at [77, 414] on span "Data Export" at bounding box center [58, 414] width 53 height 13
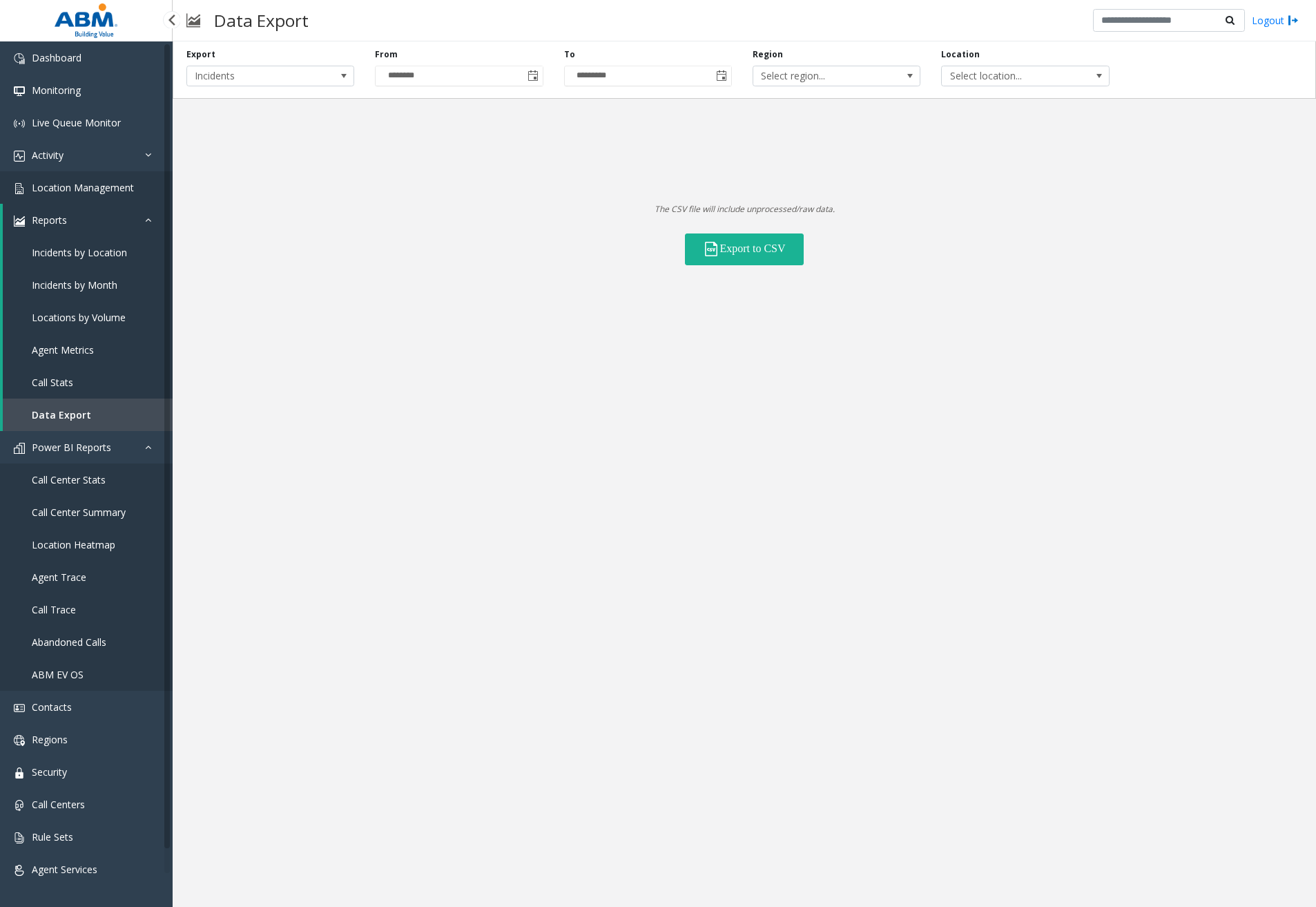
click at [94, 174] on link "Location Management" at bounding box center [86, 188] width 172 height 33
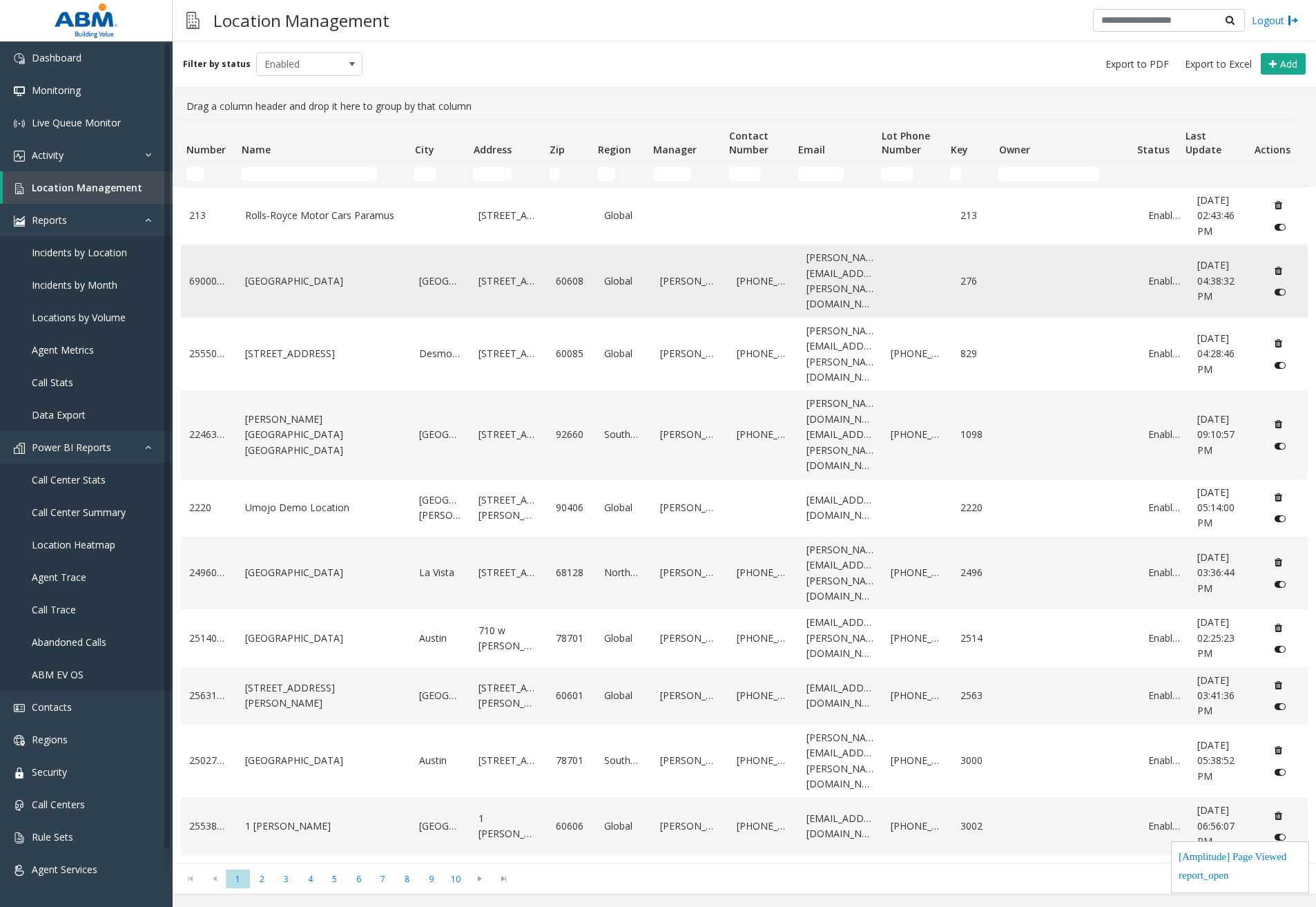
click at [274, 279] on link "[GEOGRAPHIC_DATA]" at bounding box center [324, 281] width 158 height 15
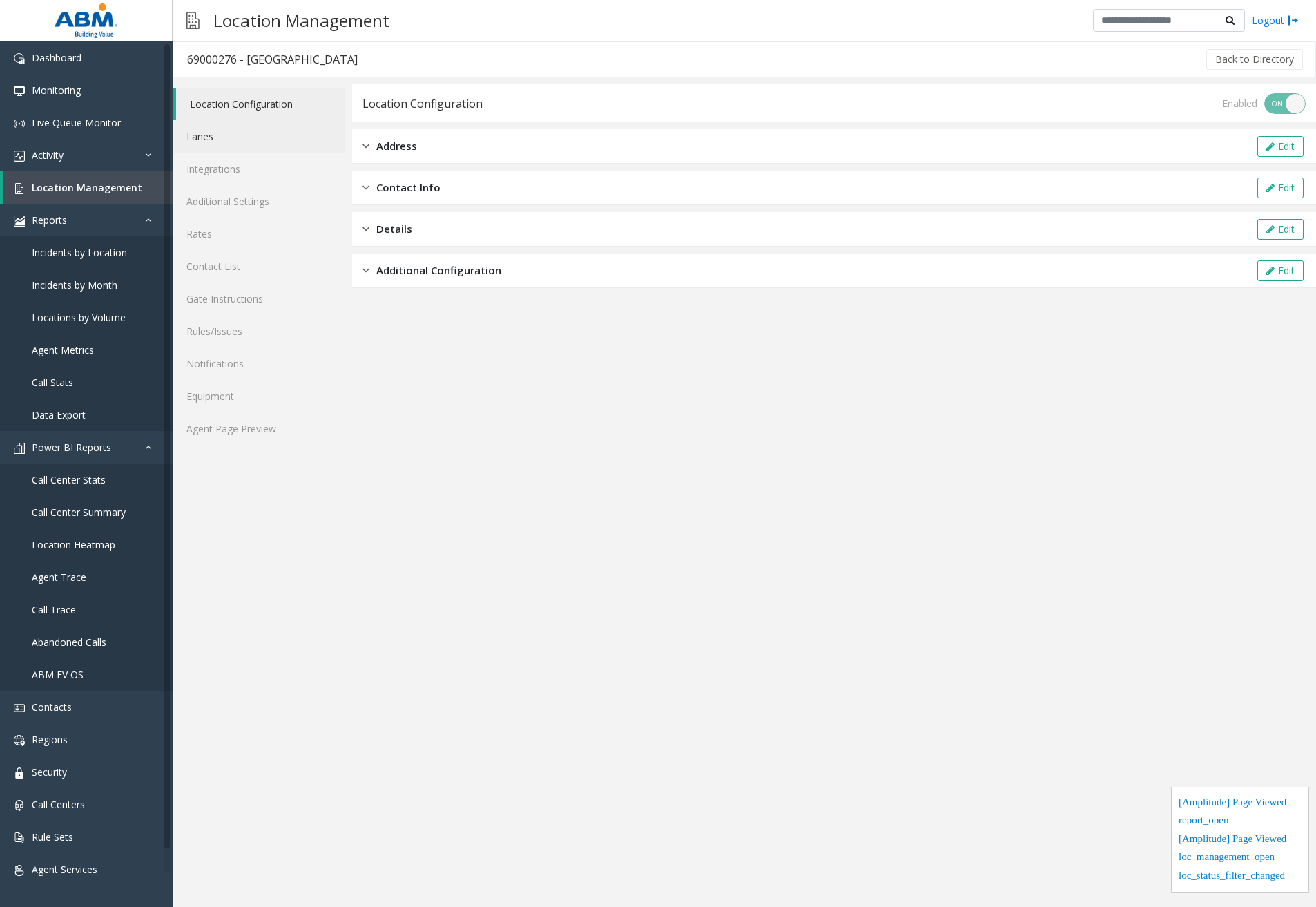
click at [184, 141] on link "Lanes" at bounding box center [258, 137] width 172 height 33
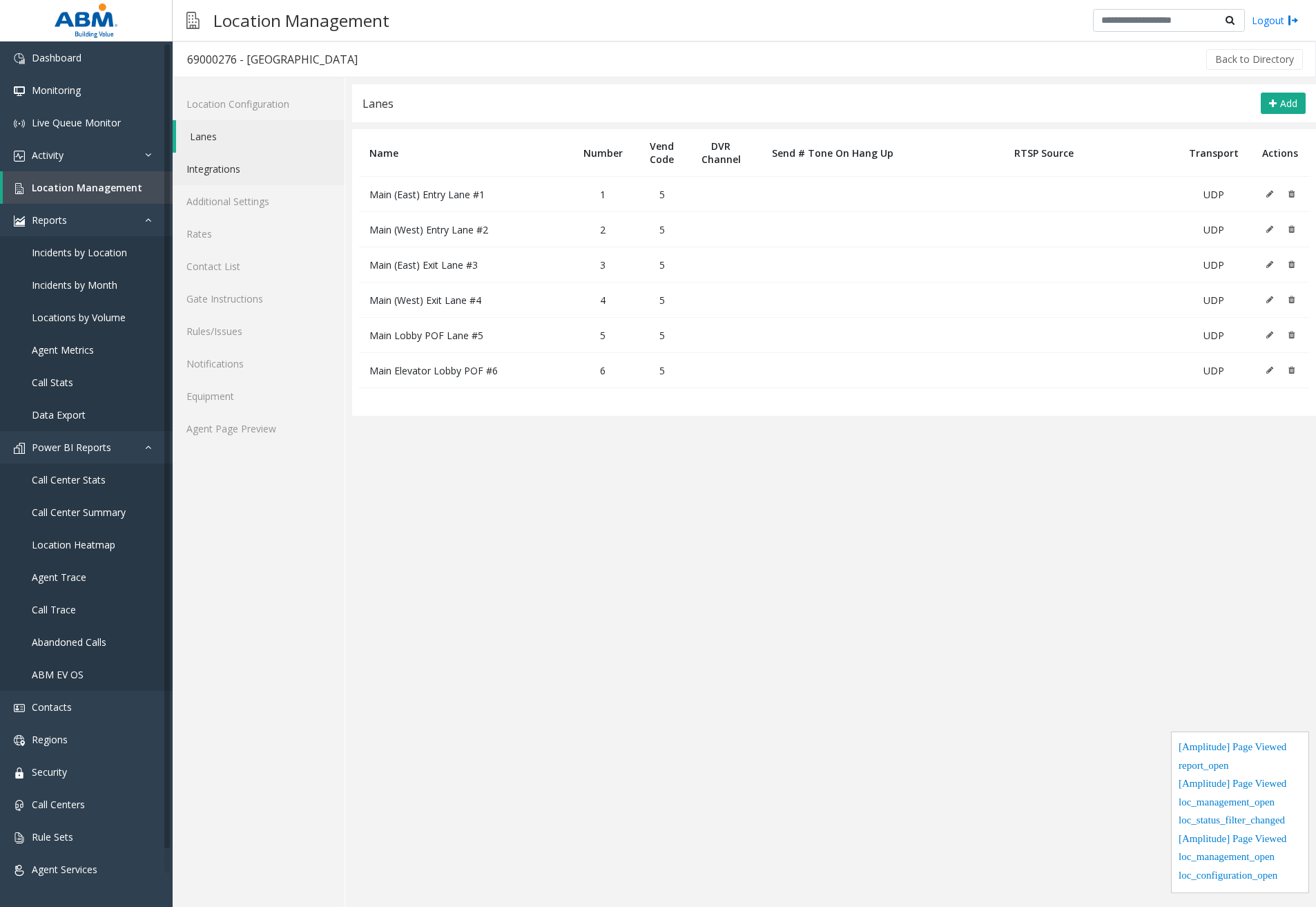
click at [246, 174] on link "Integrations" at bounding box center [258, 168] width 172 height 33
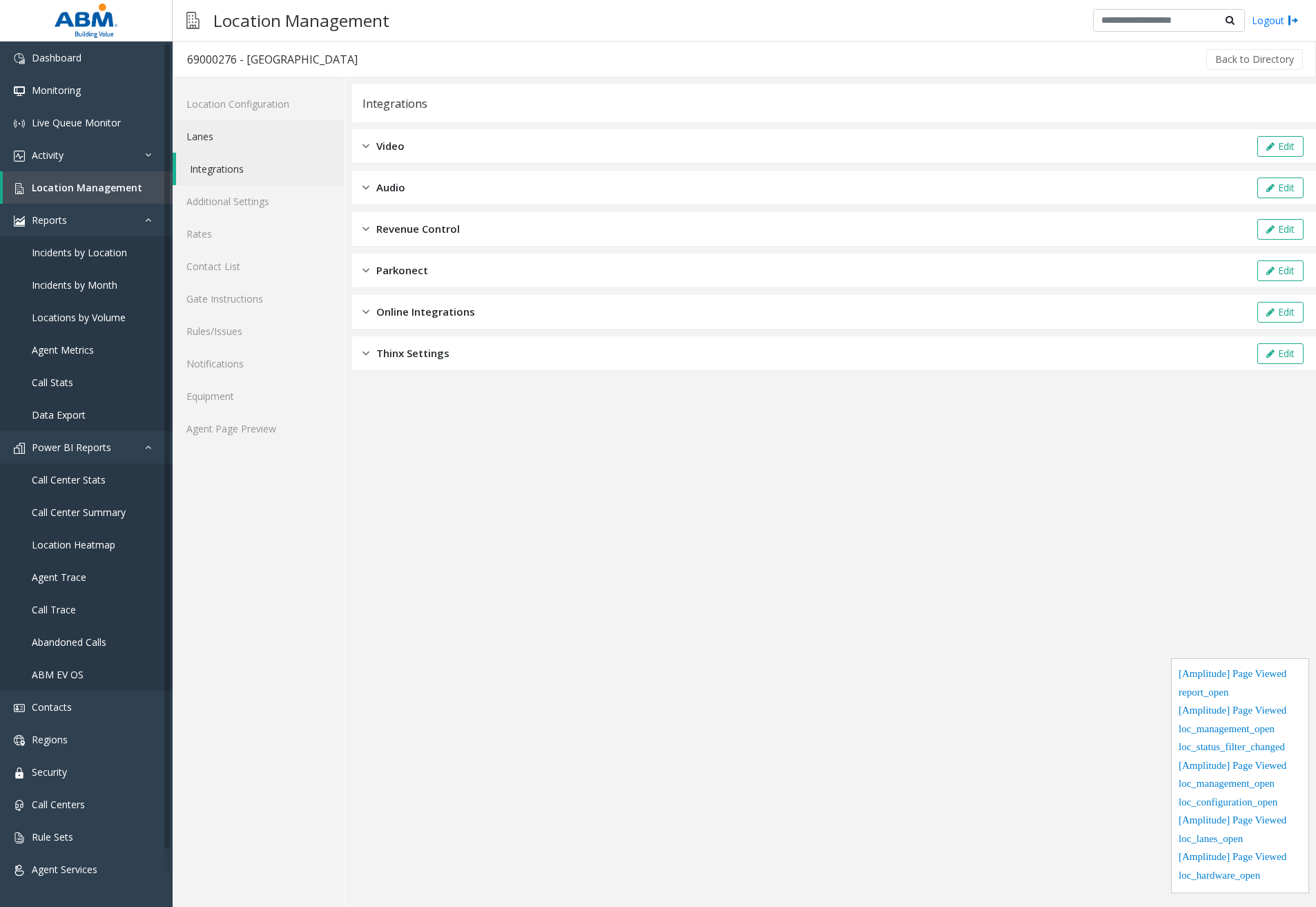
click at [239, 140] on link "Lanes" at bounding box center [258, 137] width 172 height 33
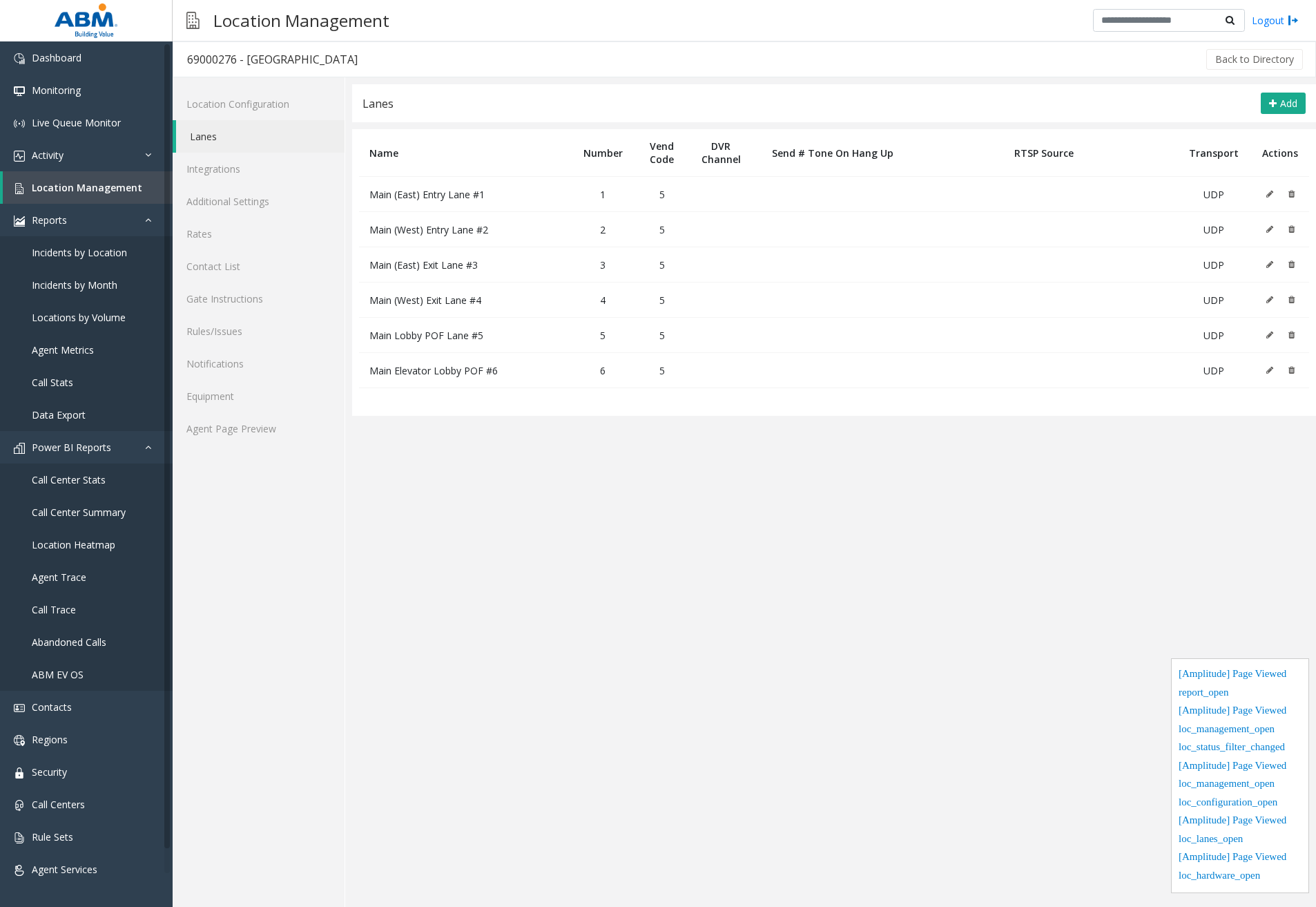
click at [1274, 228] on button at bounding box center [1272, 229] width 15 height 21
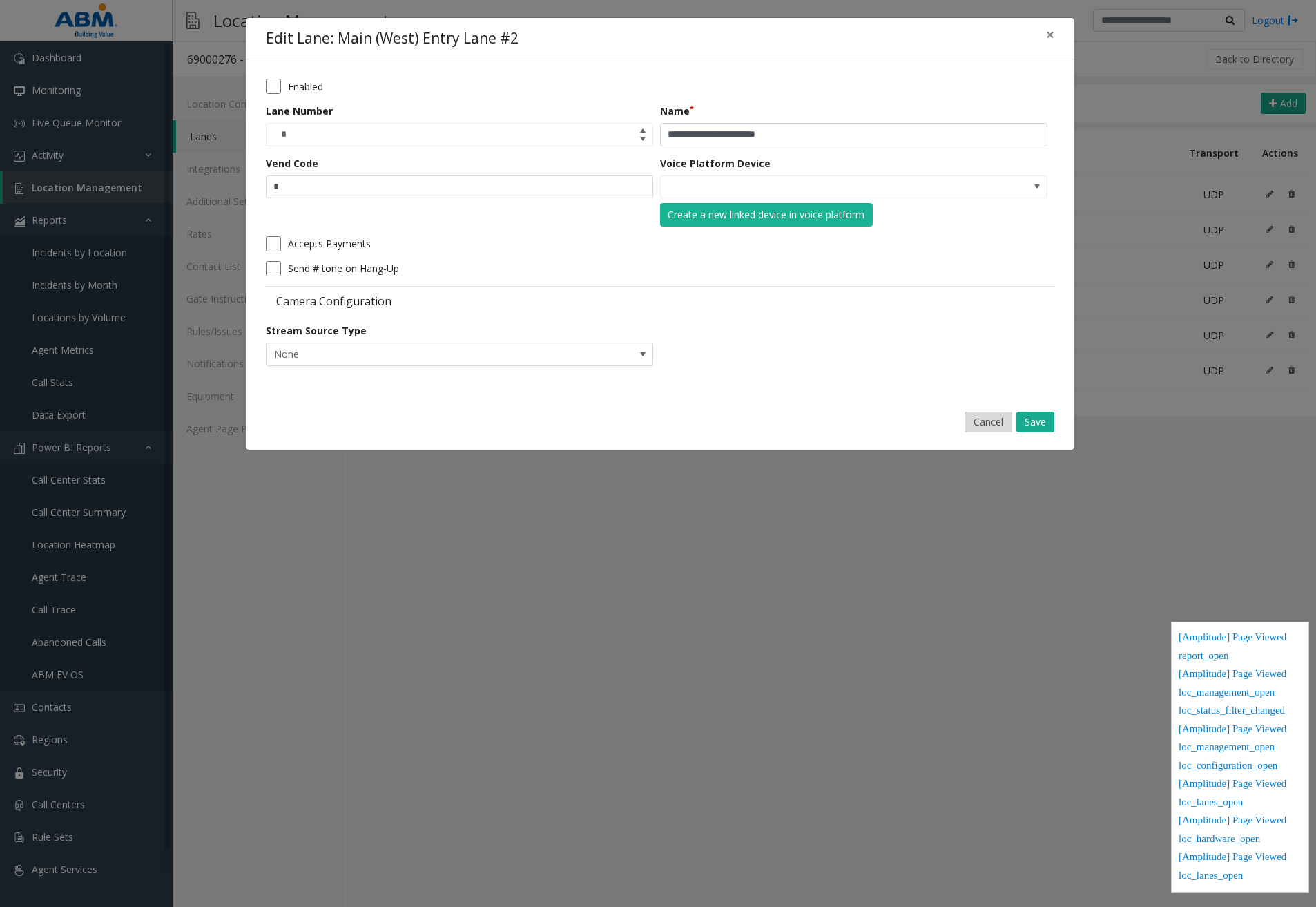
click at [986, 420] on button "Cancel" at bounding box center [988, 422] width 48 height 21
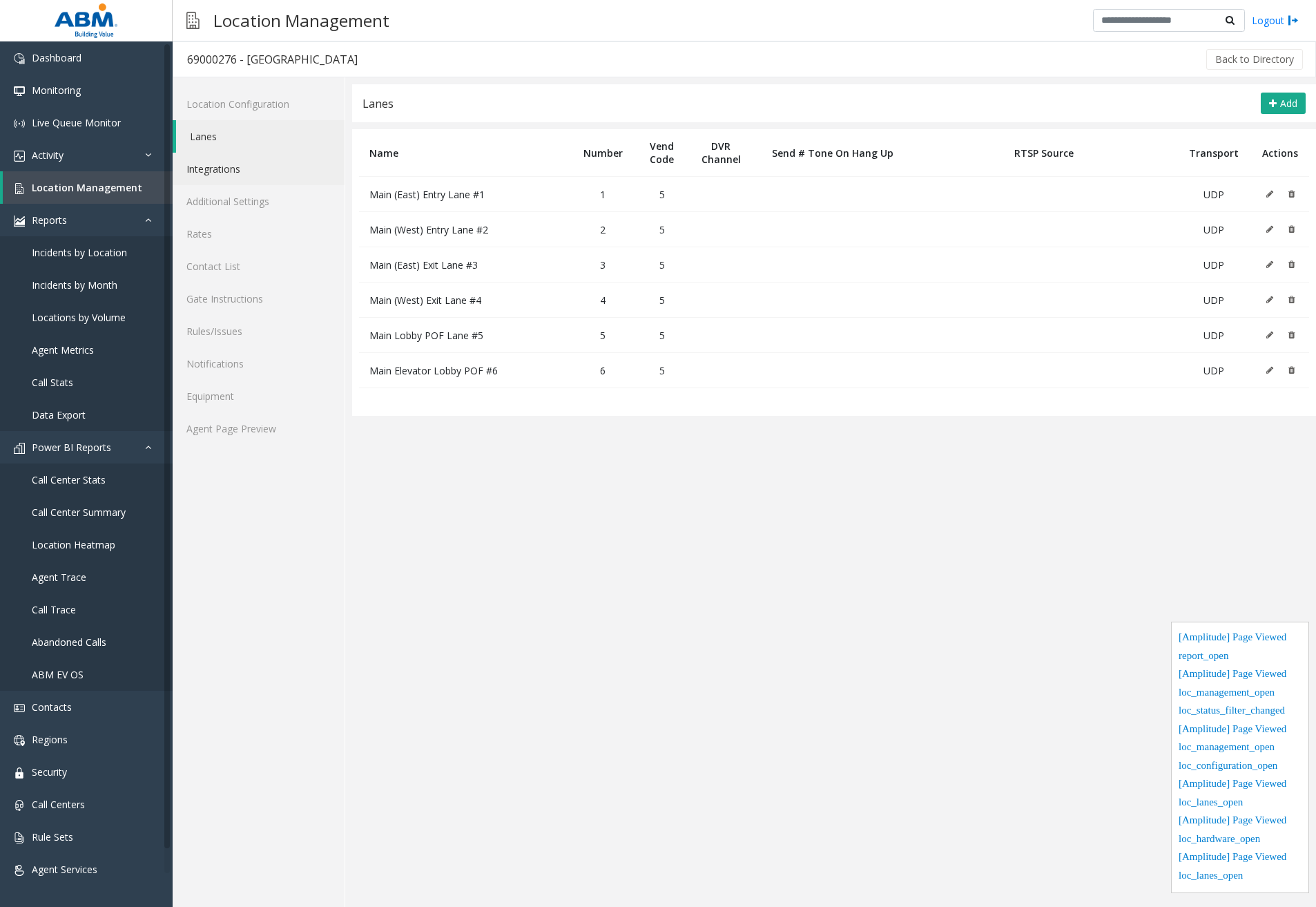
click at [276, 178] on link "Integrations" at bounding box center [258, 168] width 172 height 33
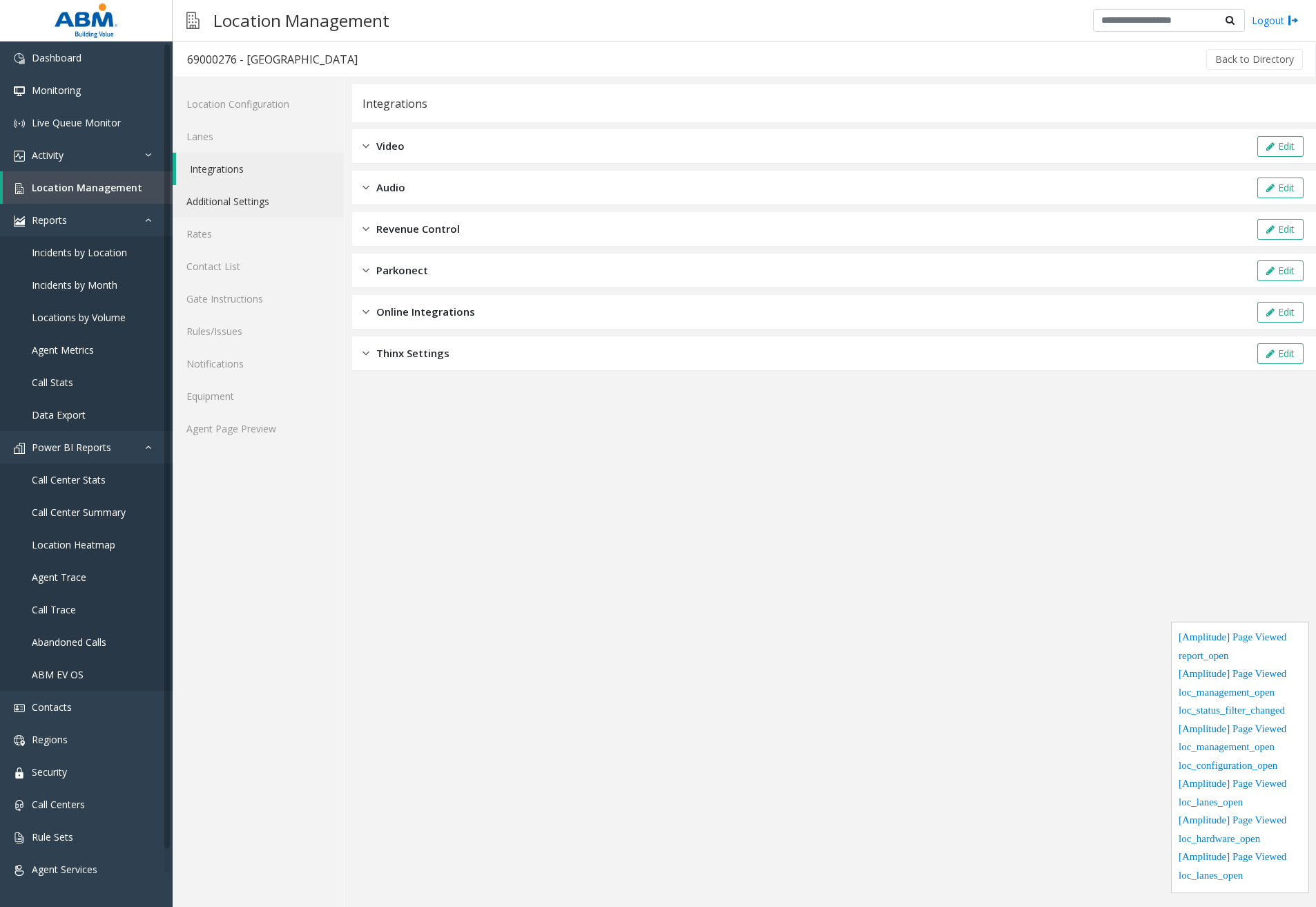
click at [273, 201] on link "Additional Settings" at bounding box center [258, 201] width 172 height 33
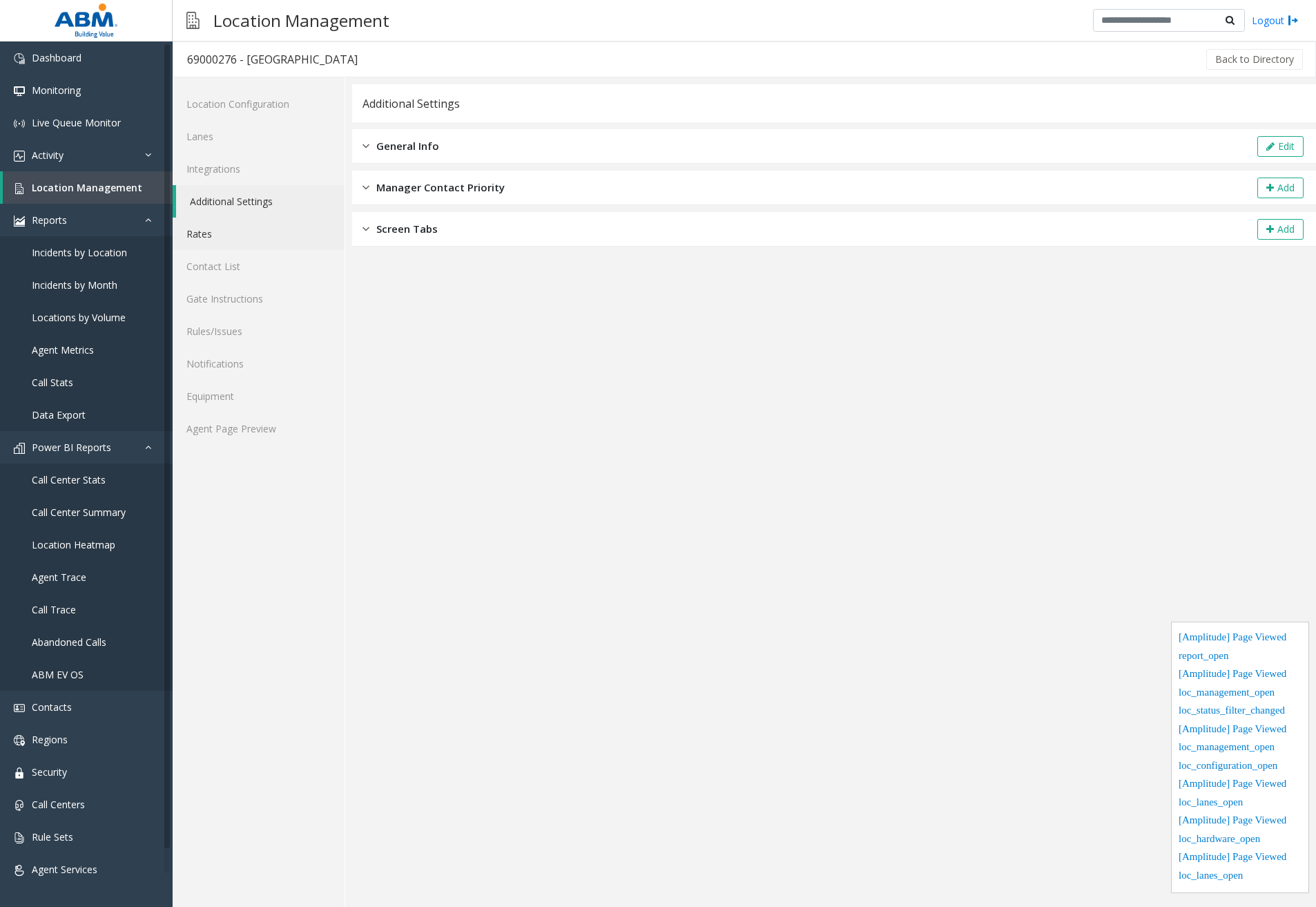
click at [243, 236] on link "Rates" at bounding box center [258, 233] width 172 height 33
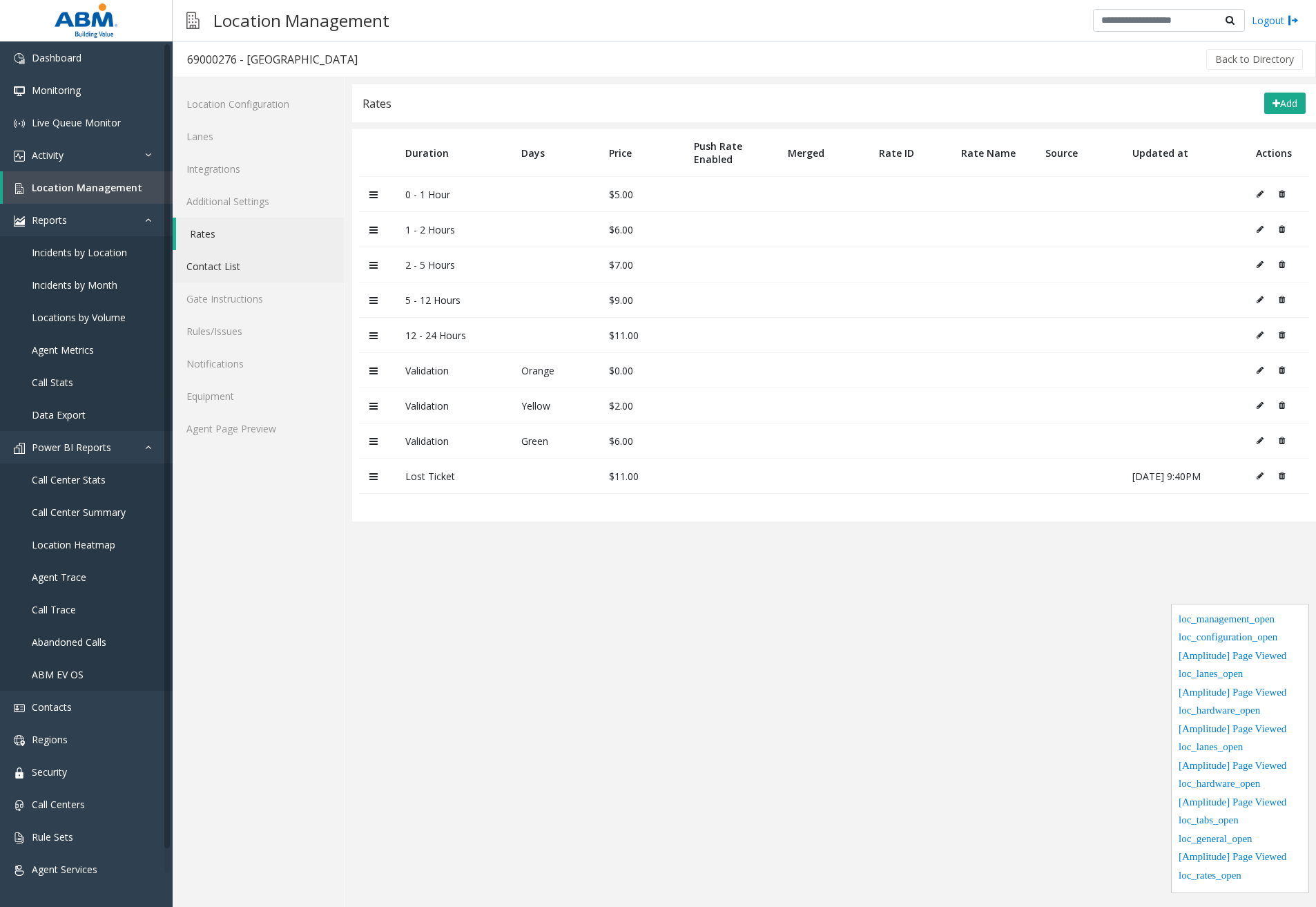
click at [229, 275] on link "Contact List" at bounding box center [258, 266] width 172 height 33
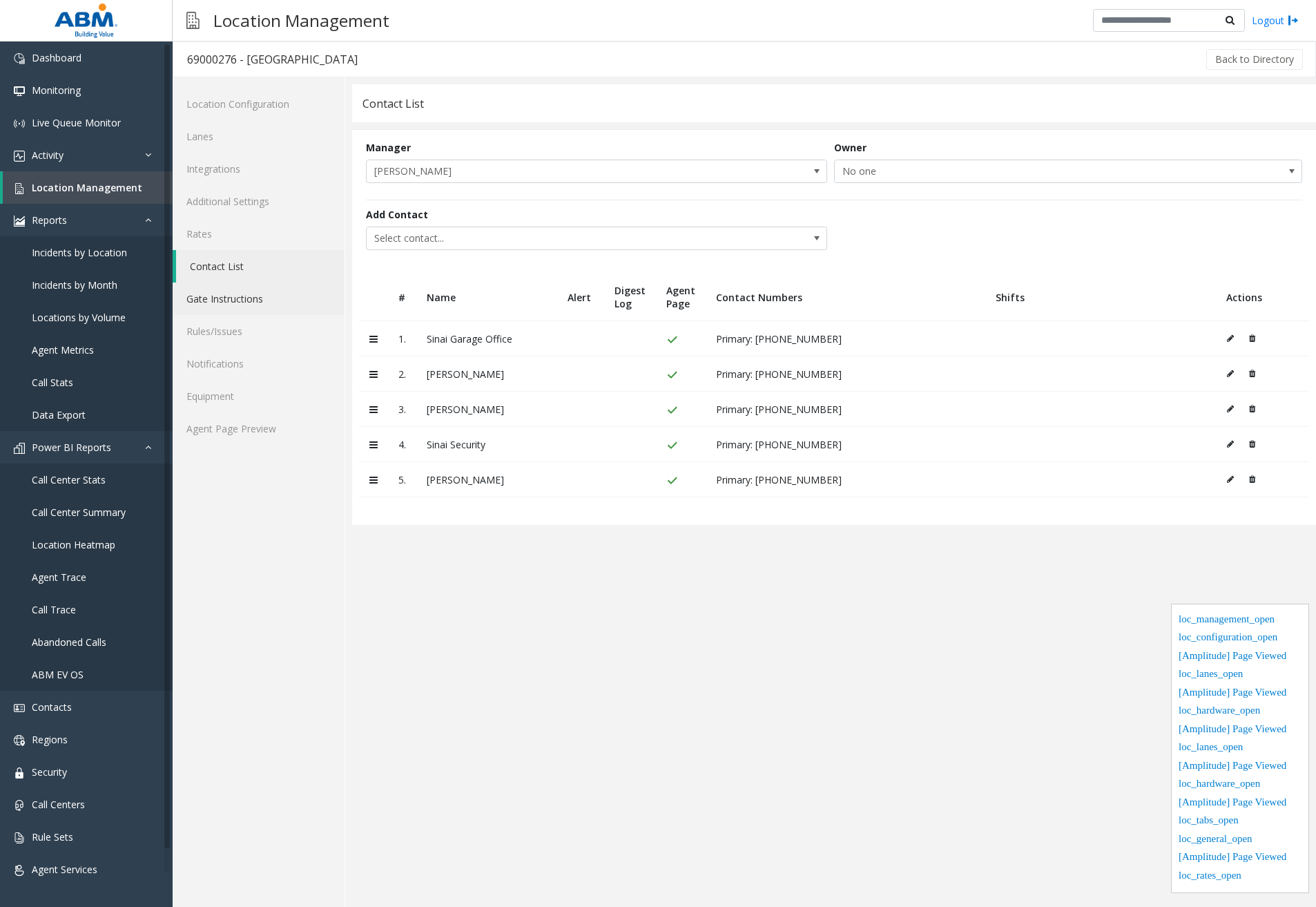
click at [235, 293] on link "Gate Instructions" at bounding box center [258, 299] width 172 height 33
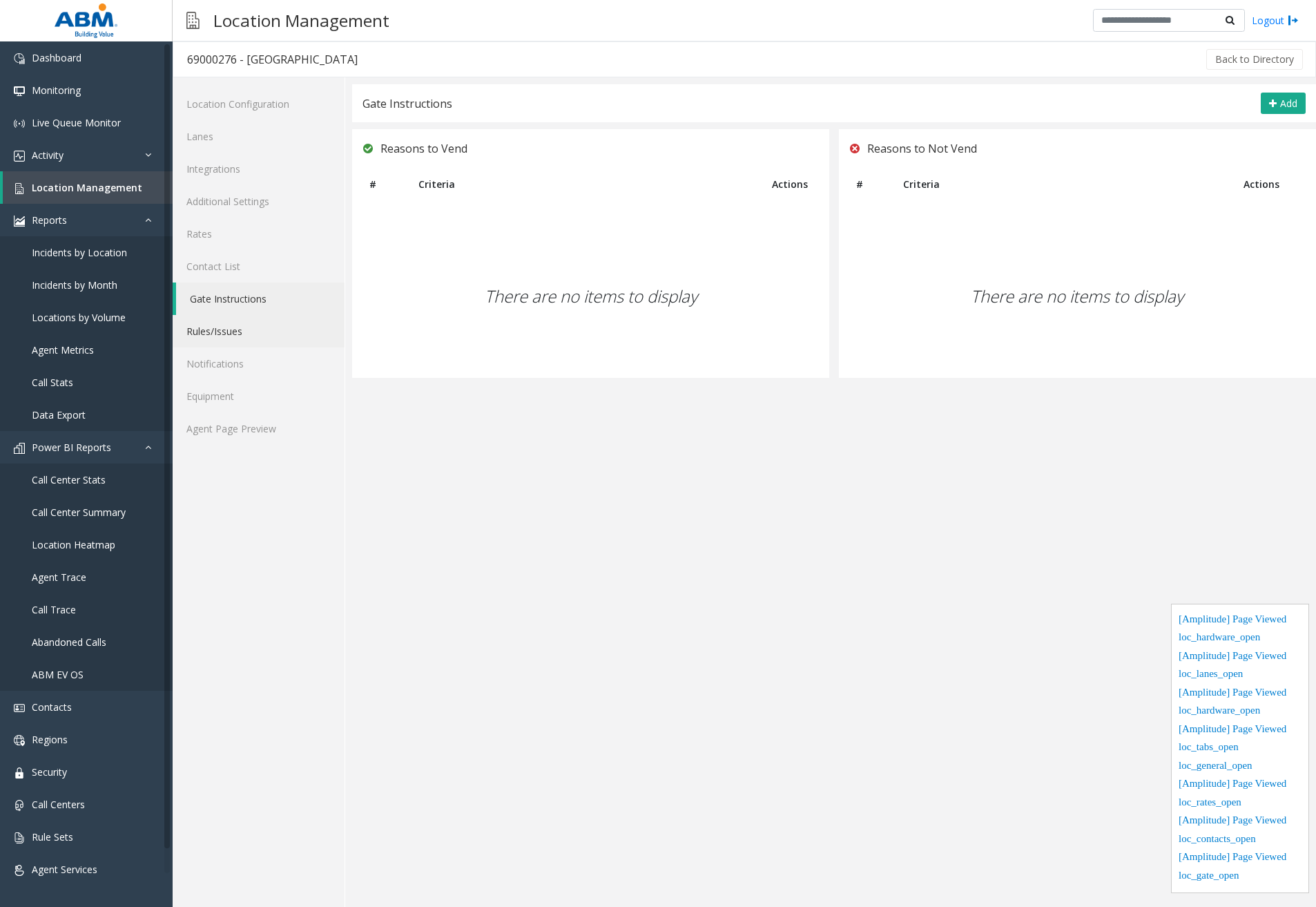
click at [223, 339] on link "Rules/Issues" at bounding box center [258, 331] width 172 height 33
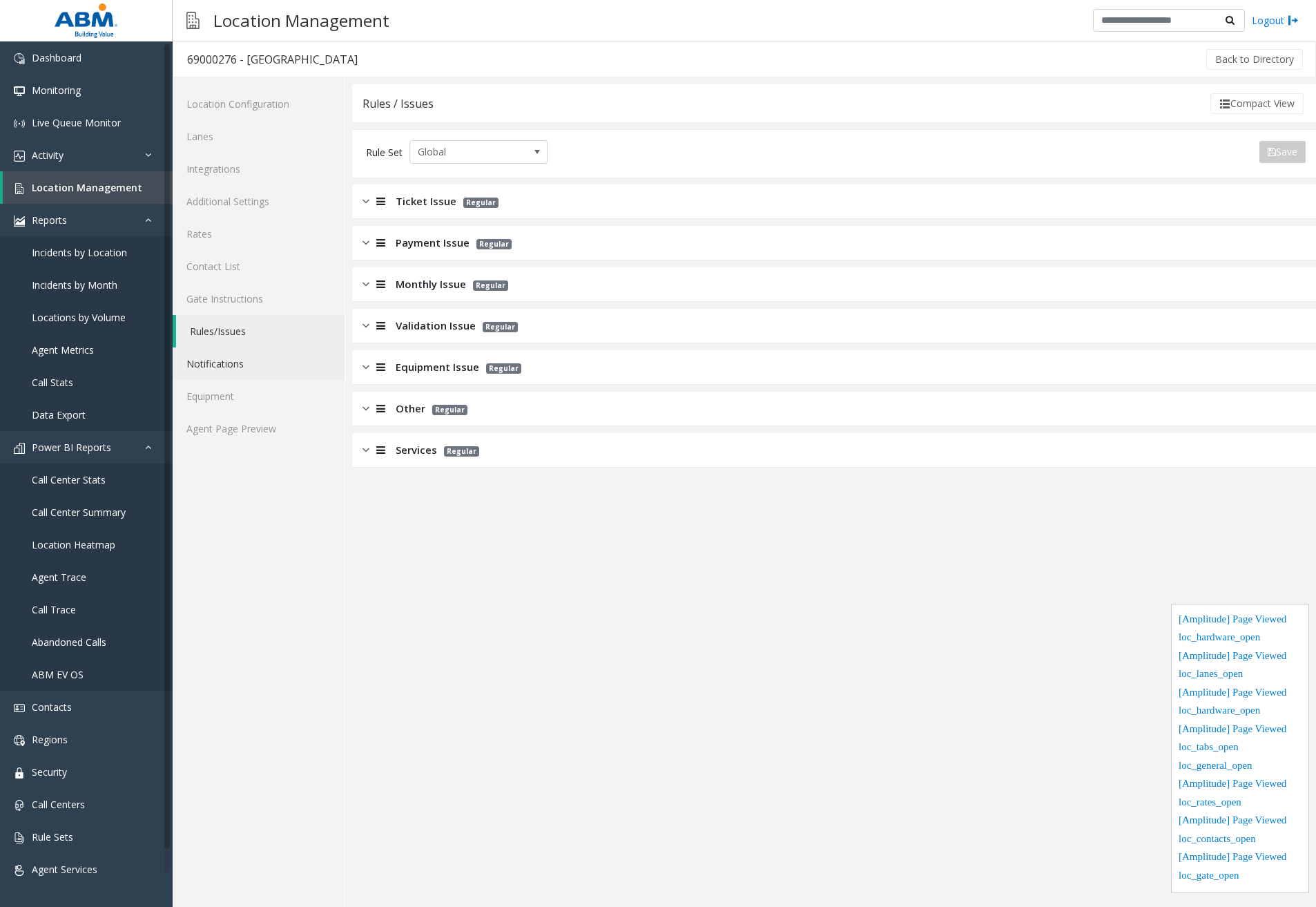
click at [220, 348] on link "Notifications" at bounding box center [258, 363] width 172 height 33
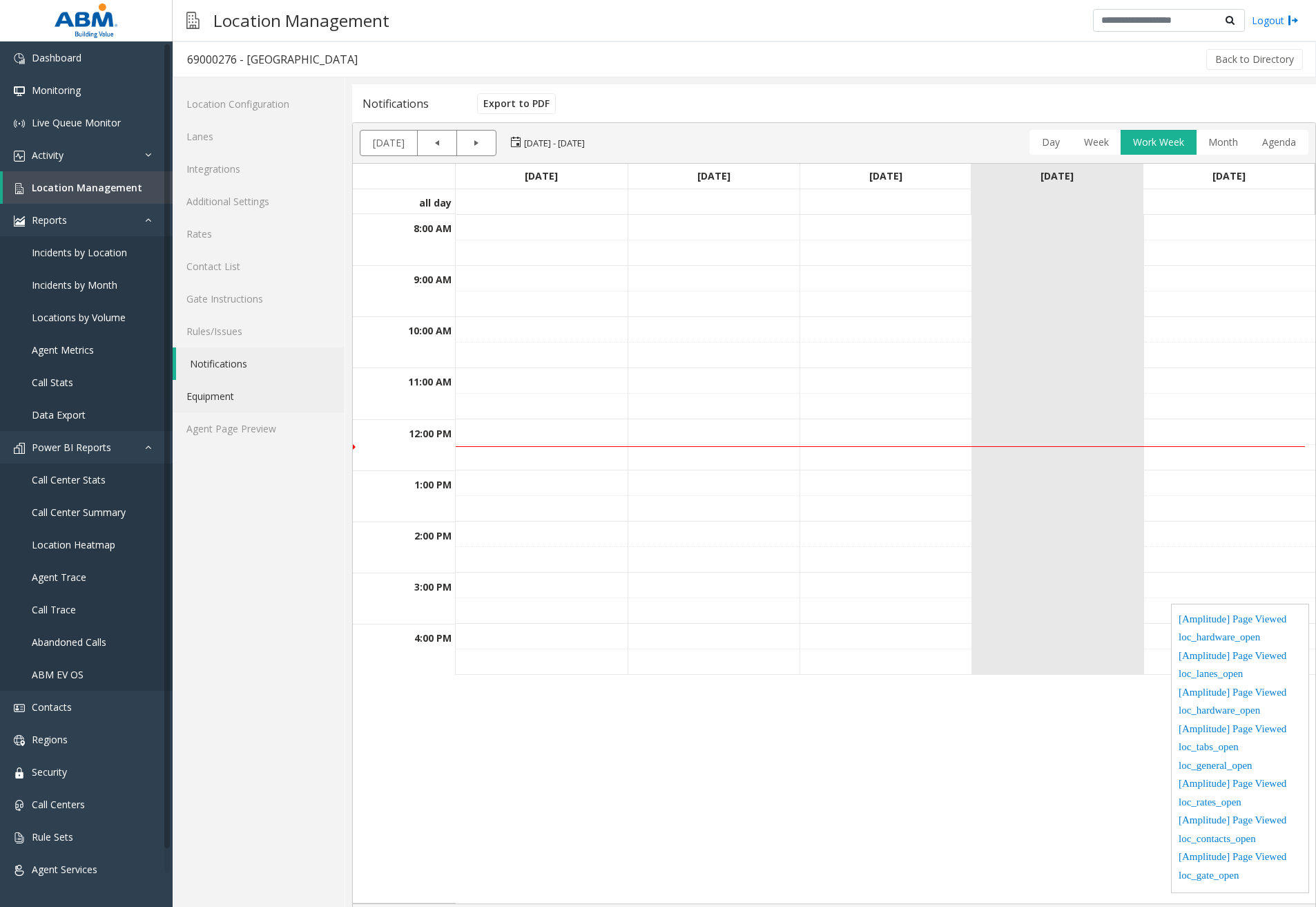
click at [240, 396] on link "Equipment" at bounding box center [258, 396] width 172 height 33
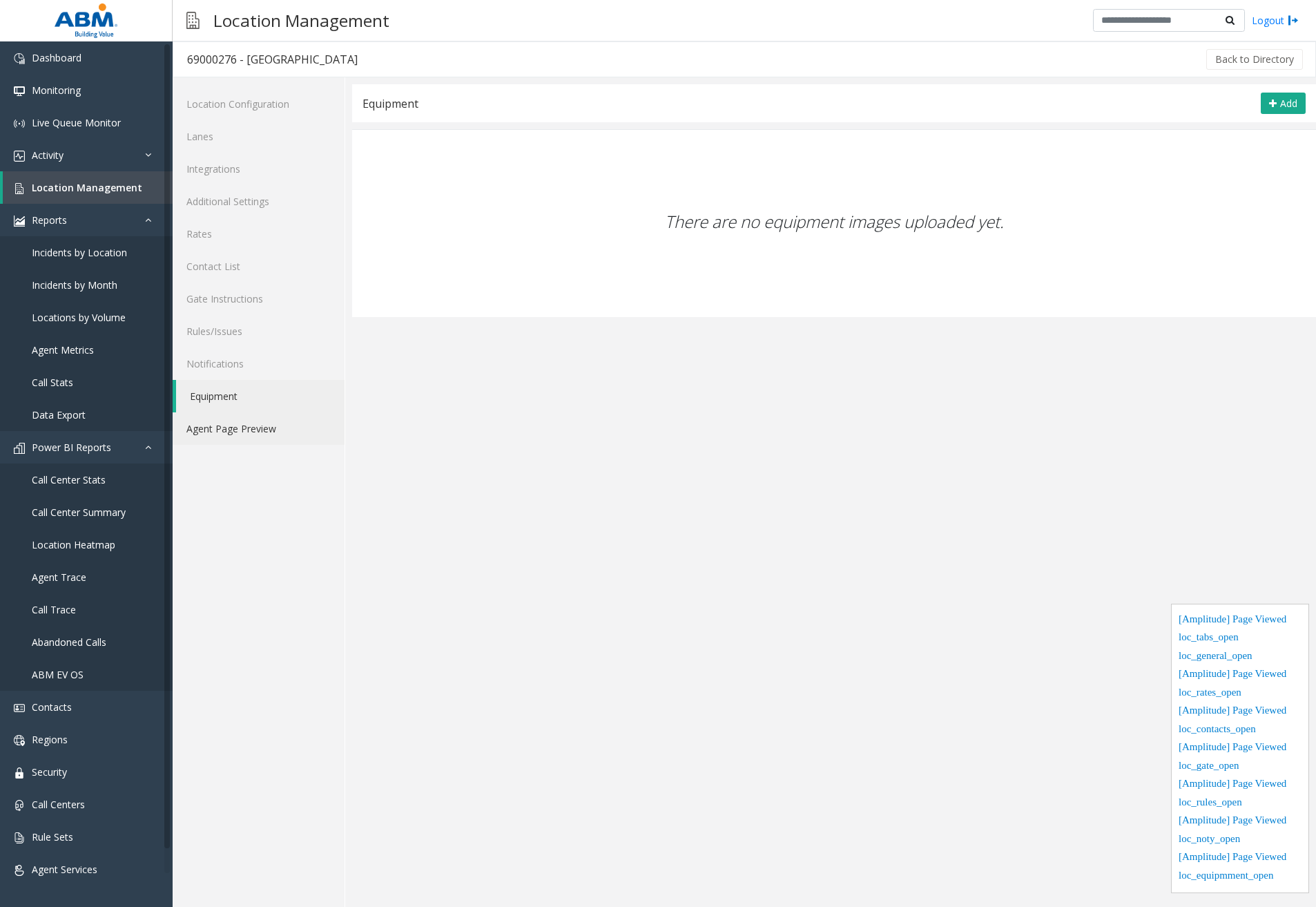
click at [241, 427] on link "Agent Page Preview" at bounding box center [258, 428] width 172 height 33
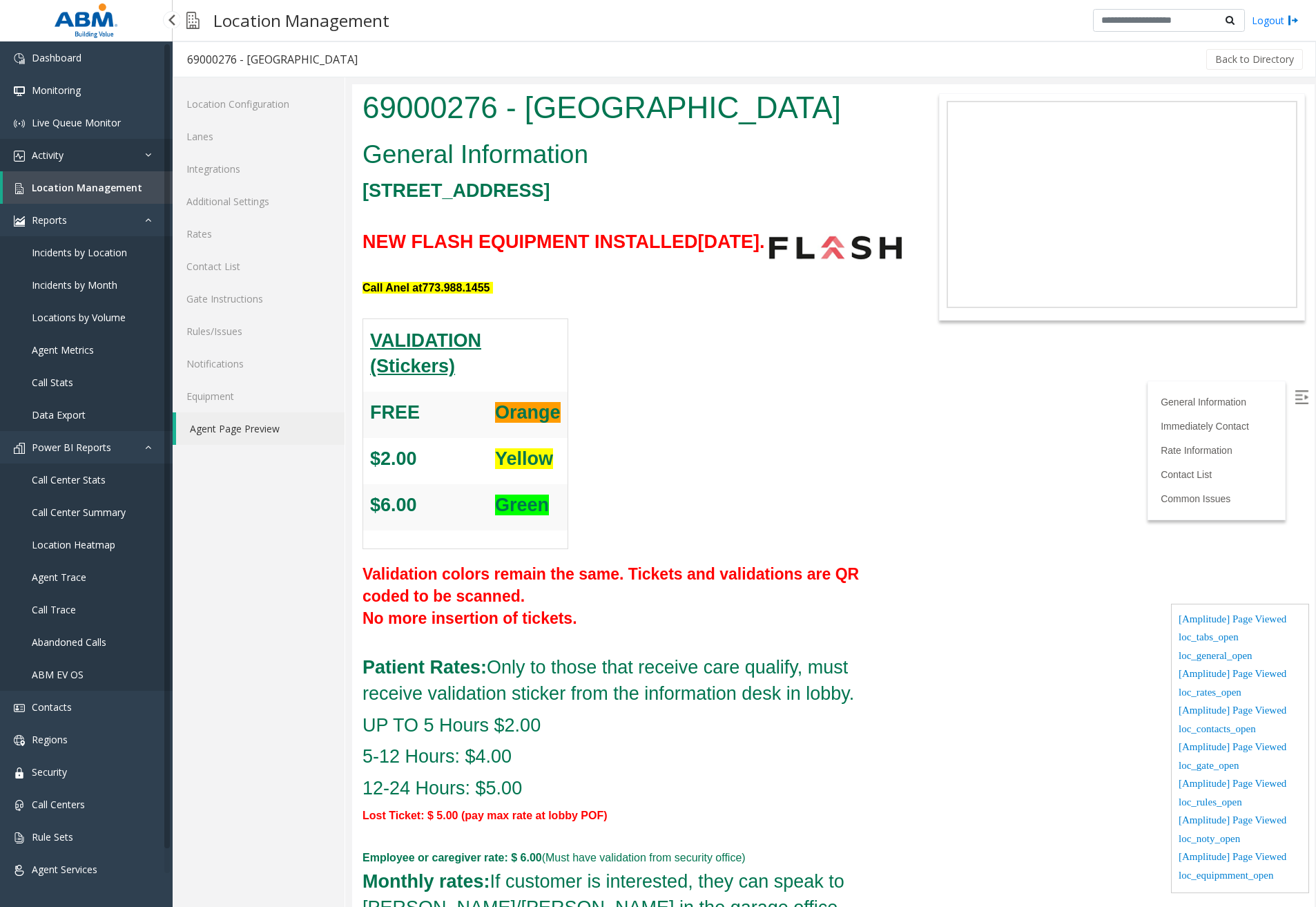
click at [70, 154] on link "Activity" at bounding box center [86, 155] width 172 height 33
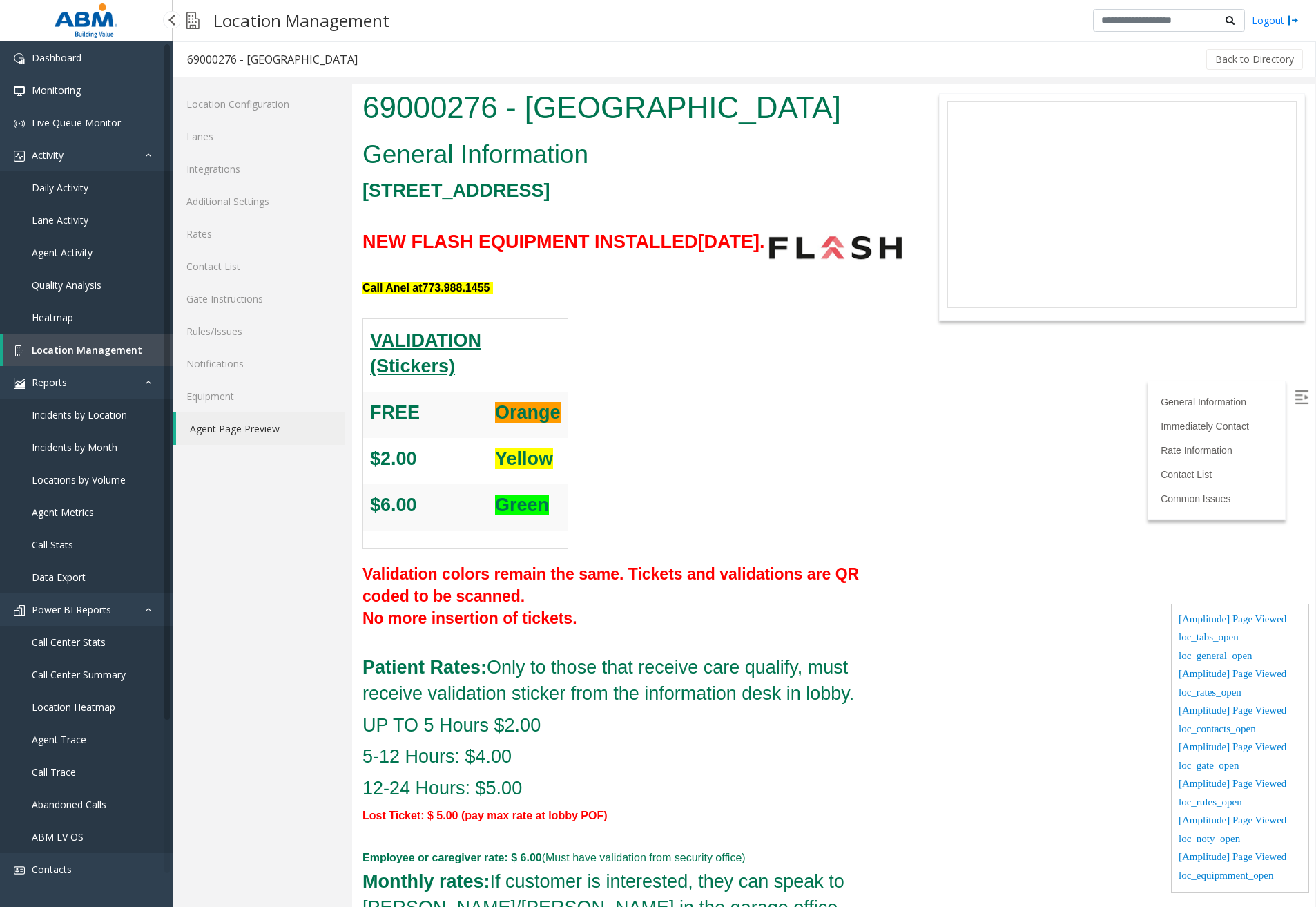
click at [70, 192] on span "Daily Activity" at bounding box center [60, 188] width 57 height 13
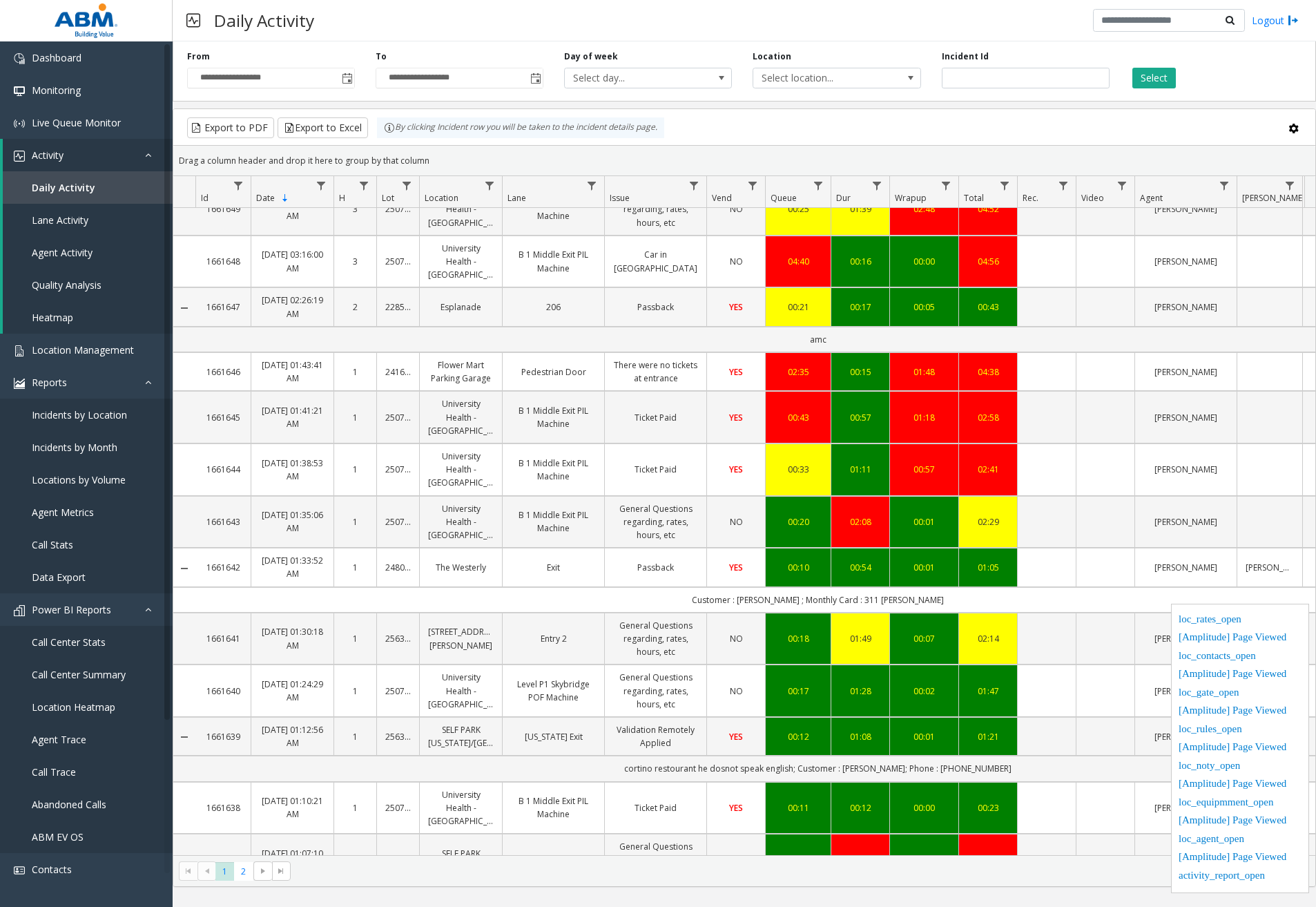
scroll to position [894, 0]
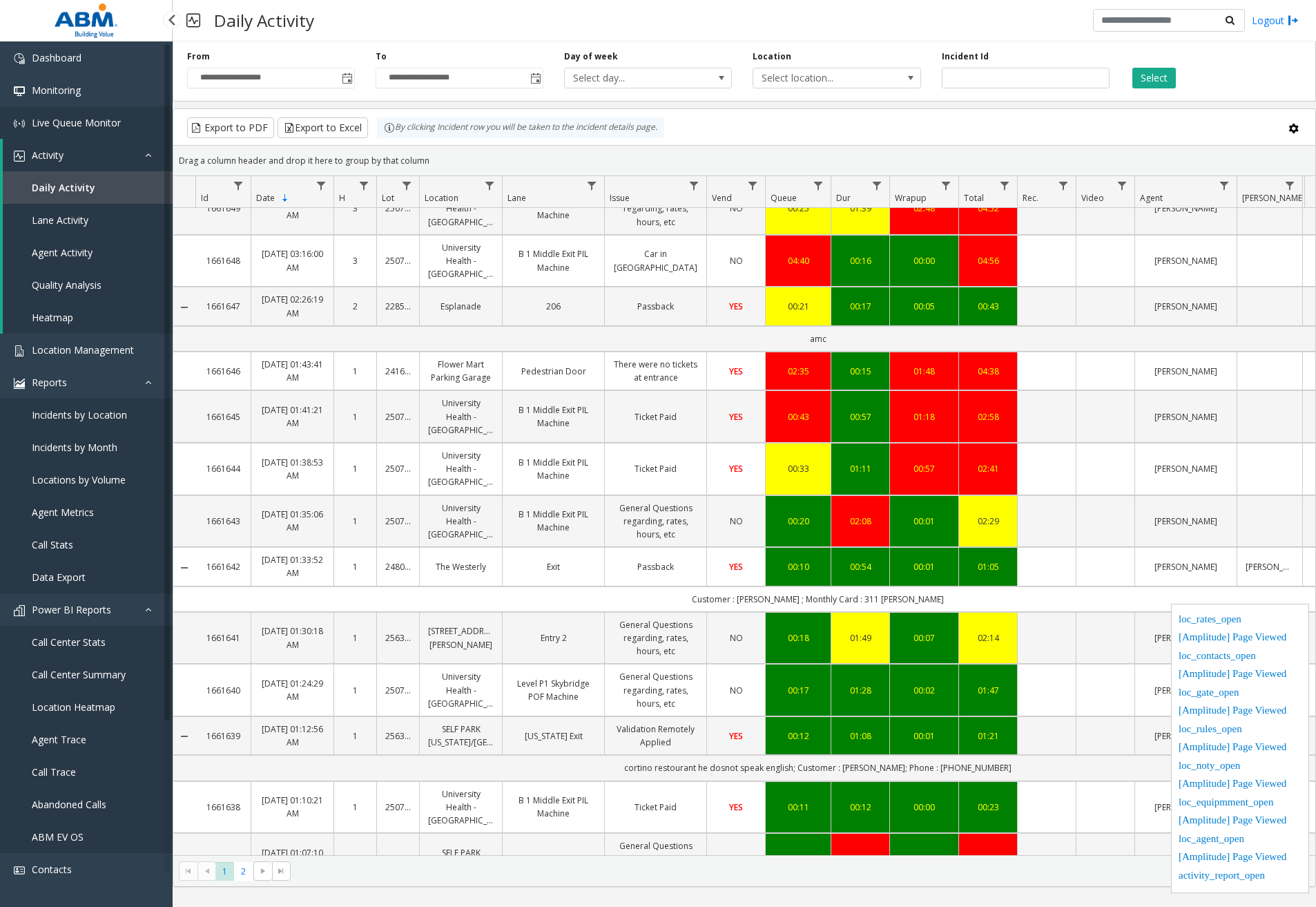
click at [144, 117] on link "Live Queue Monitor" at bounding box center [86, 122] width 172 height 33
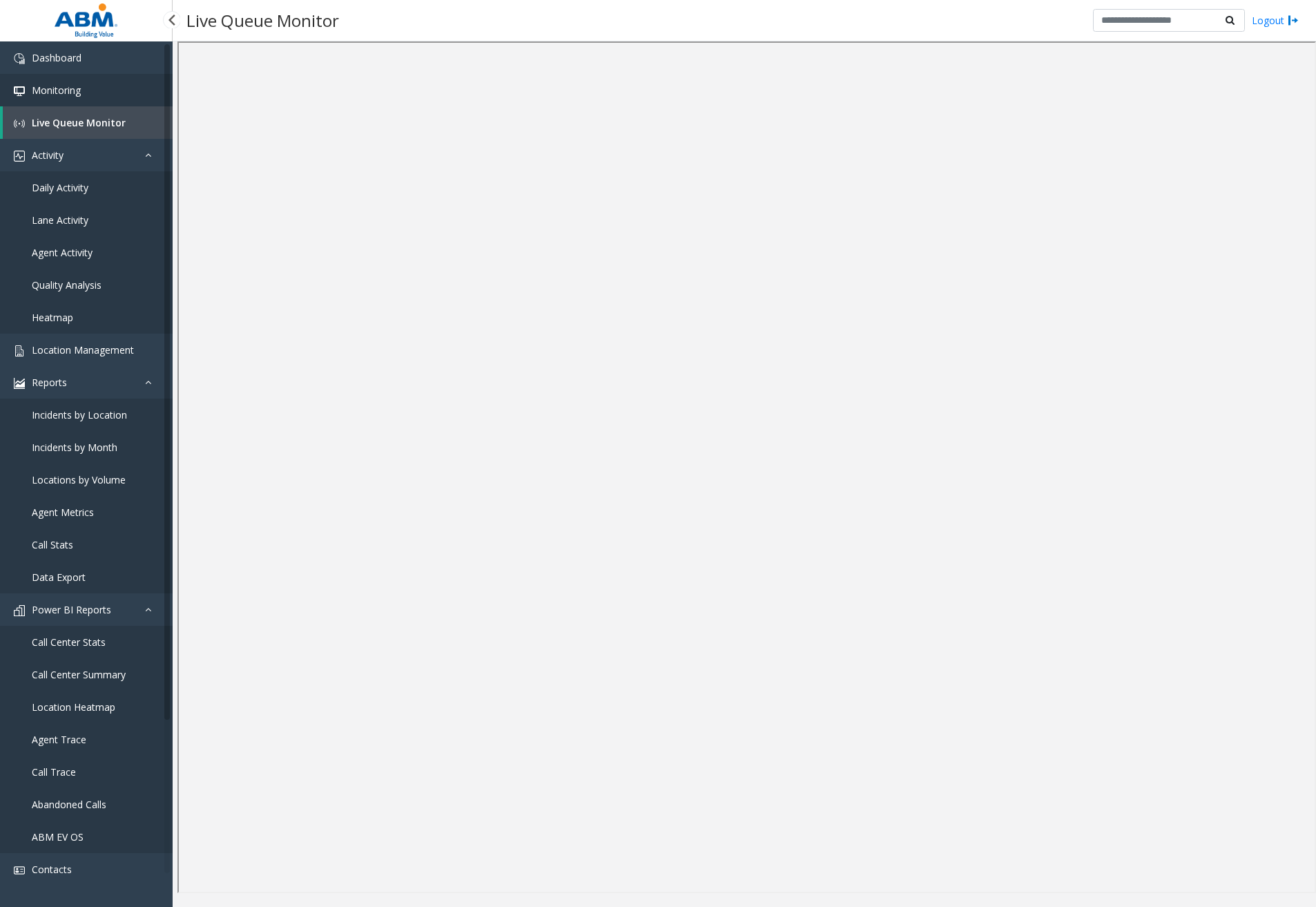
click at [83, 94] on link "Monitoring" at bounding box center [86, 90] width 172 height 33
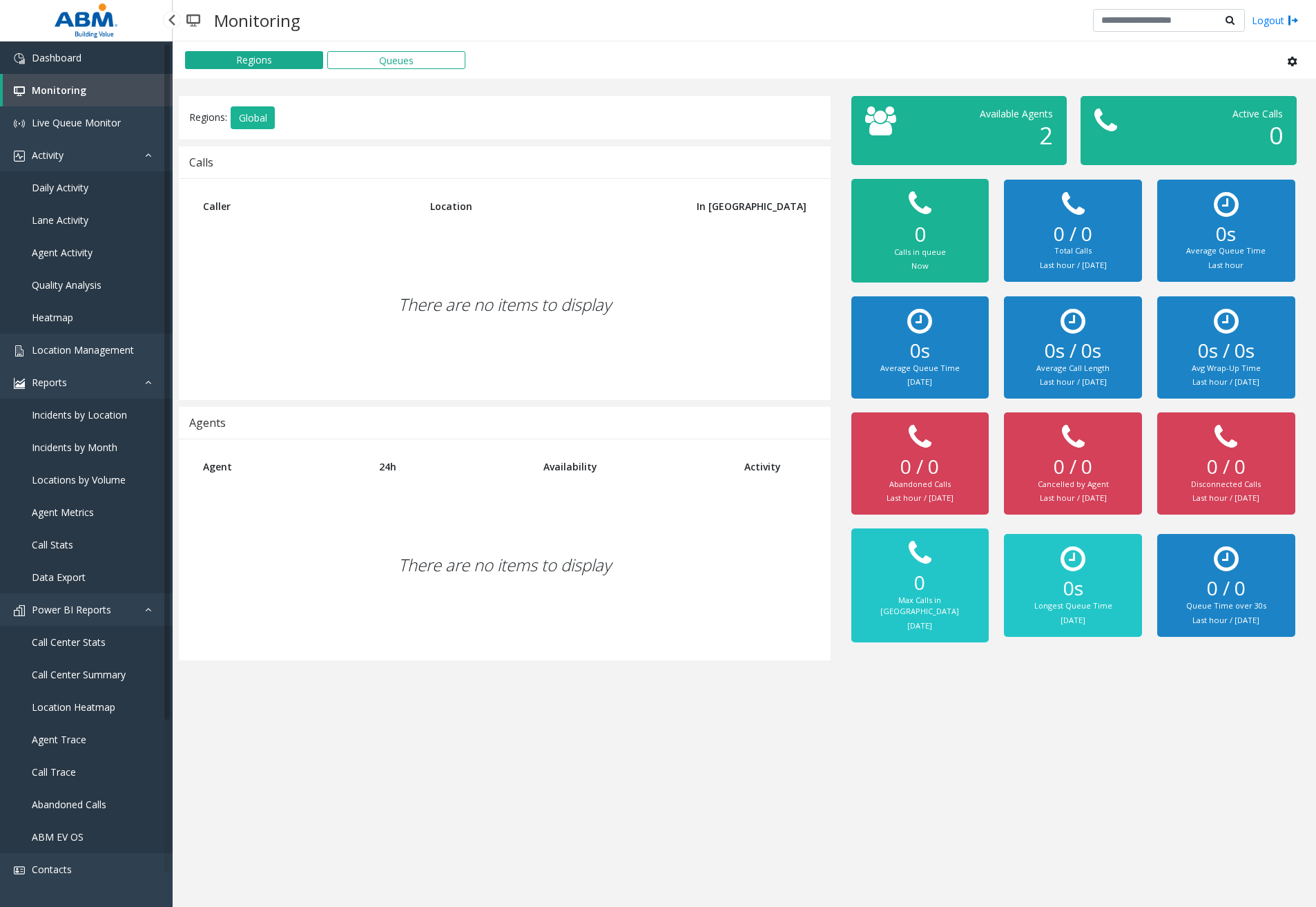
click at [102, 54] on link "Dashboard" at bounding box center [86, 57] width 172 height 33
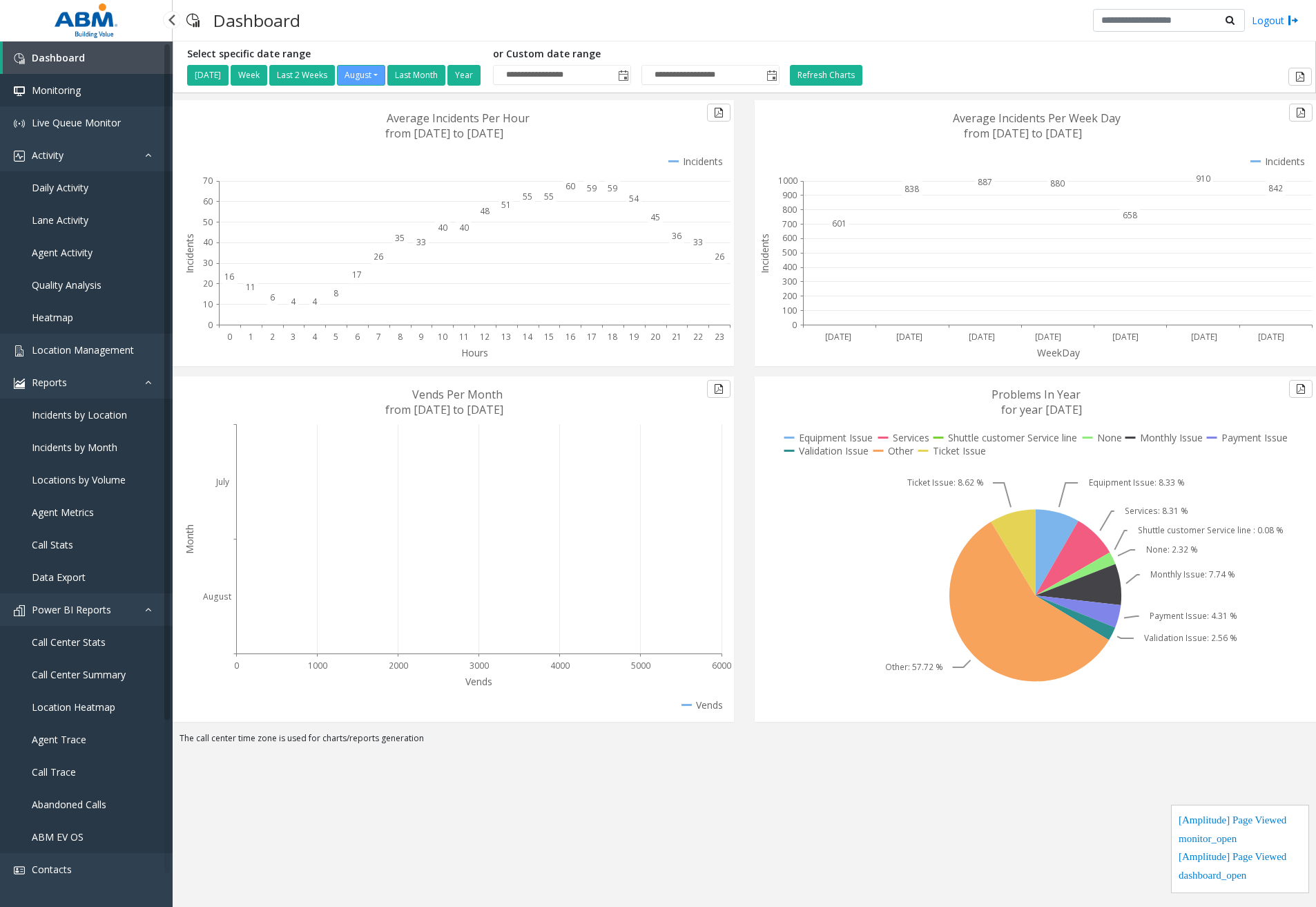
click at [95, 93] on link "Monitoring" at bounding box center [86, 90] width 172 height 33
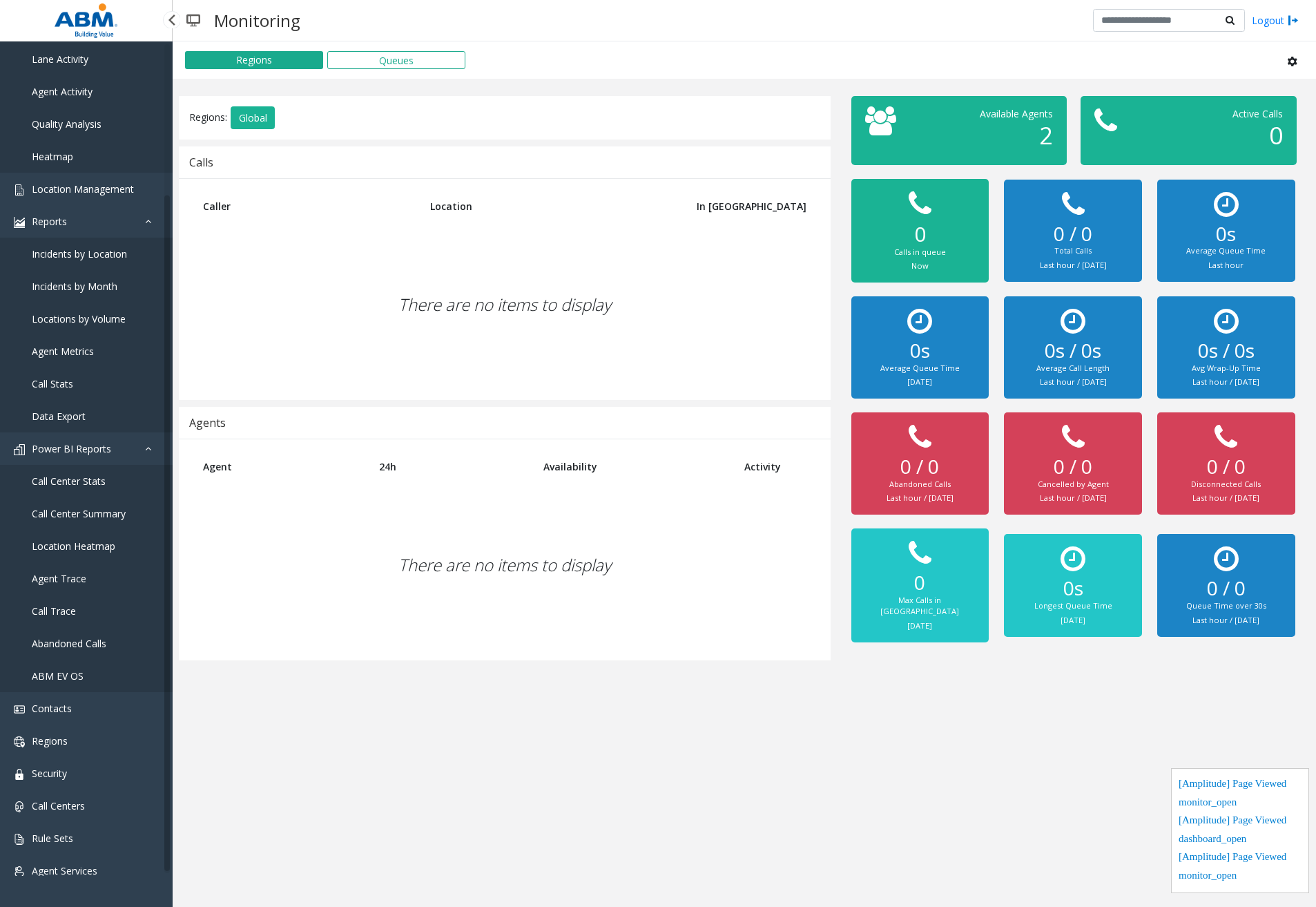
scroll to position [182, 0]
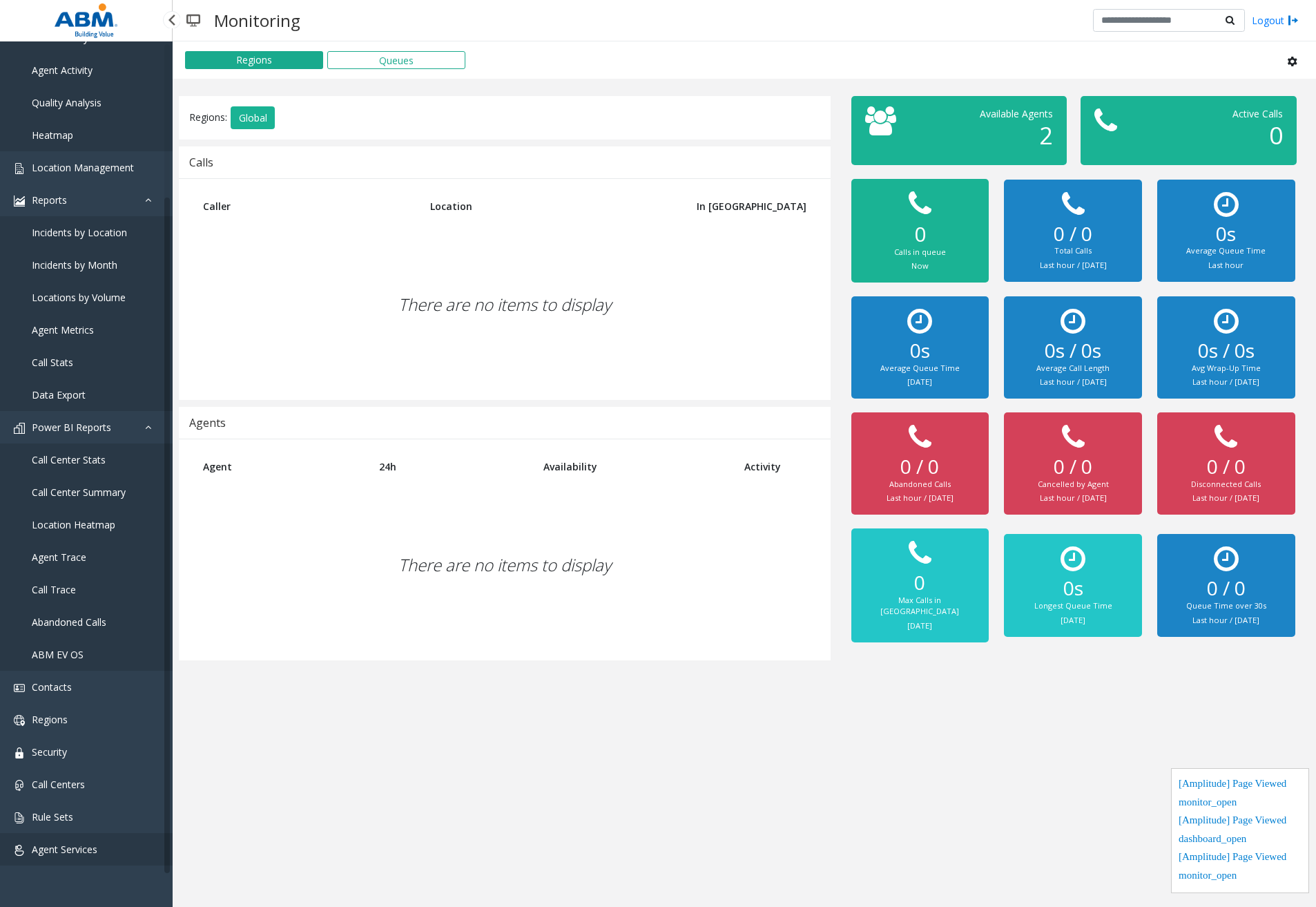
click at [110, 845] on link "Agent Services" at bounding box center [86, 849] width 172 height 33
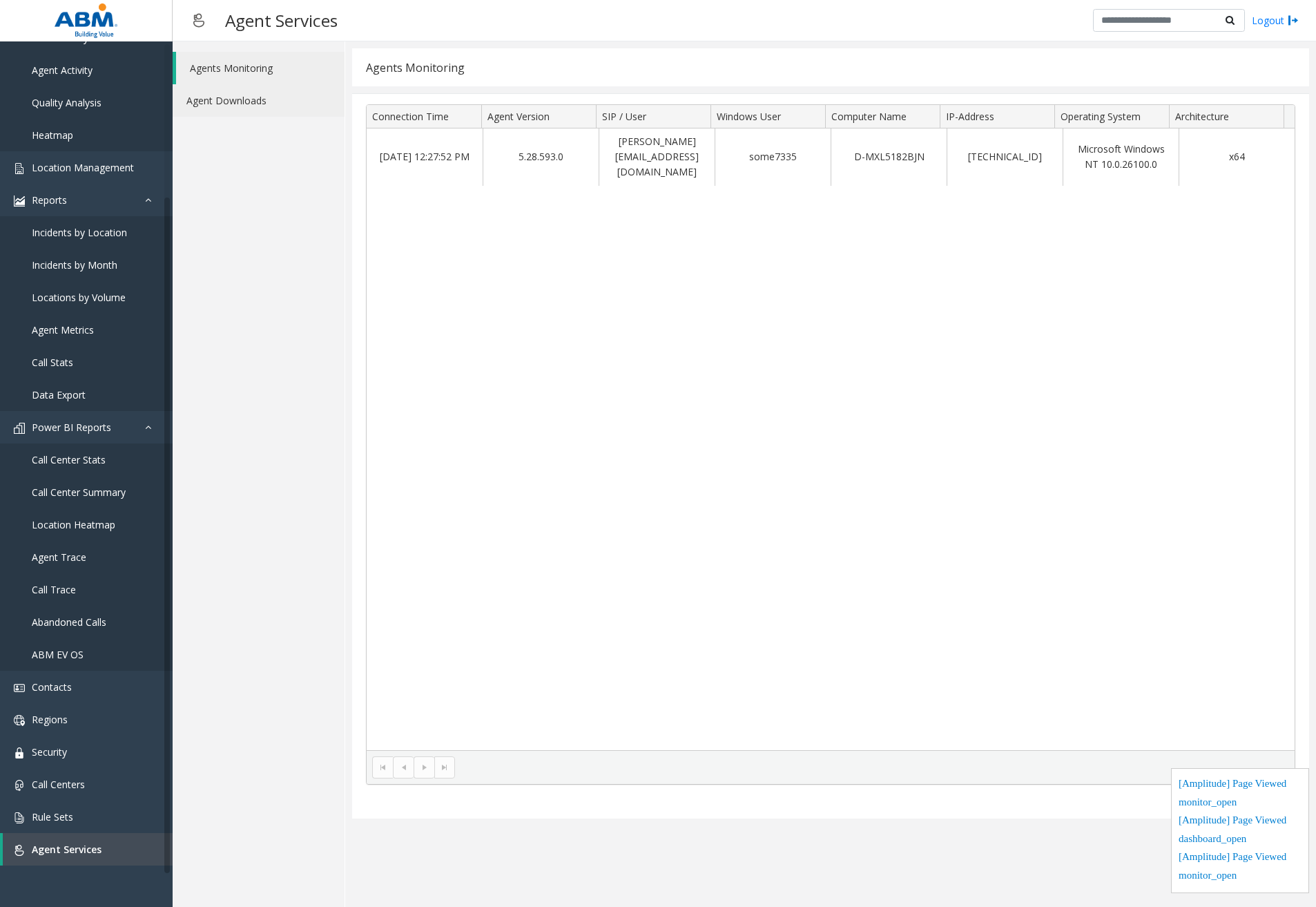
click at [252, 95] on link "Agent Downloads" at bounding box center [258, 101] width 172 height 33
